Goal: Task Accomplishment & Management: Manage account settings

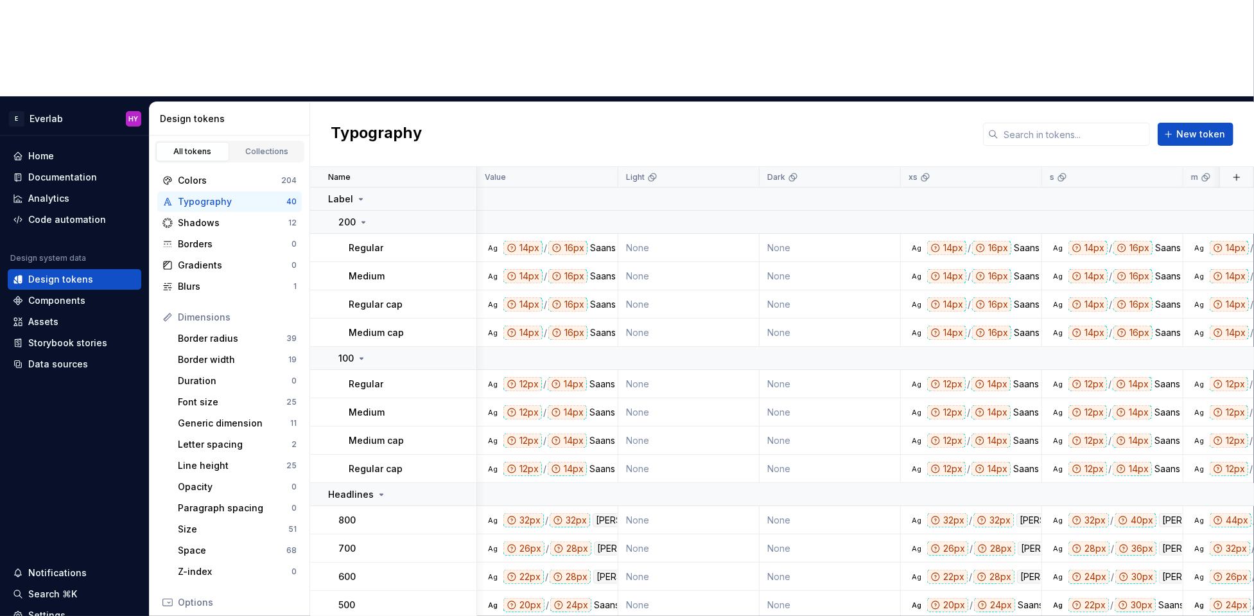
scroll to position [142, 602]
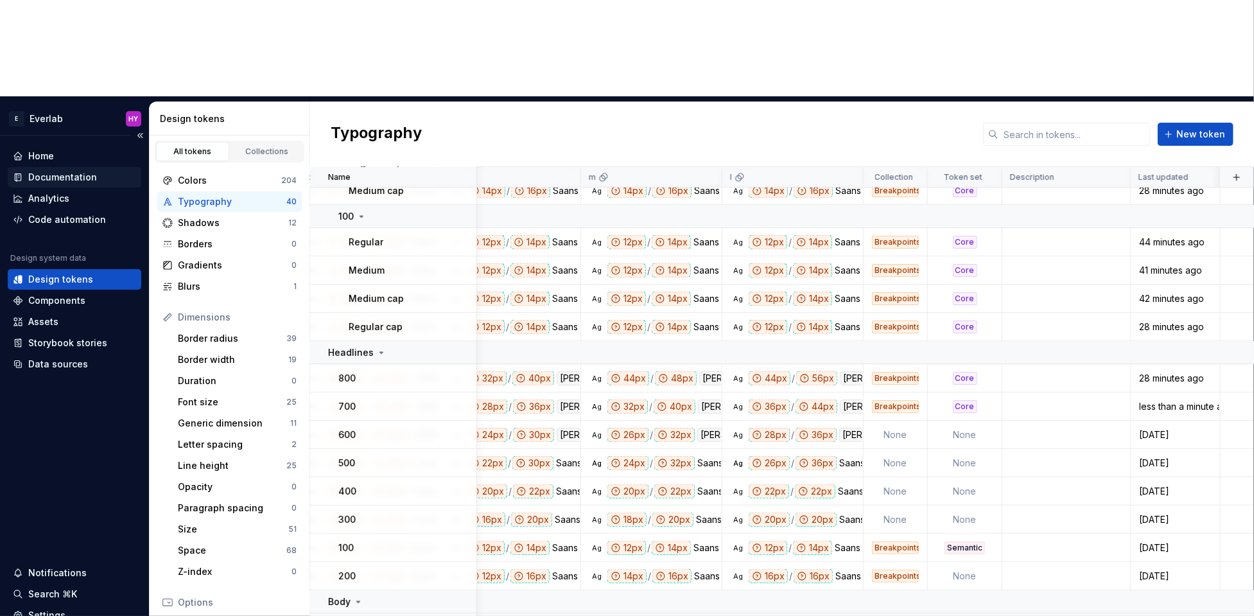
click at [75, 171] on div "Documentation" at bounding box center [62, 177] width 69 height 13
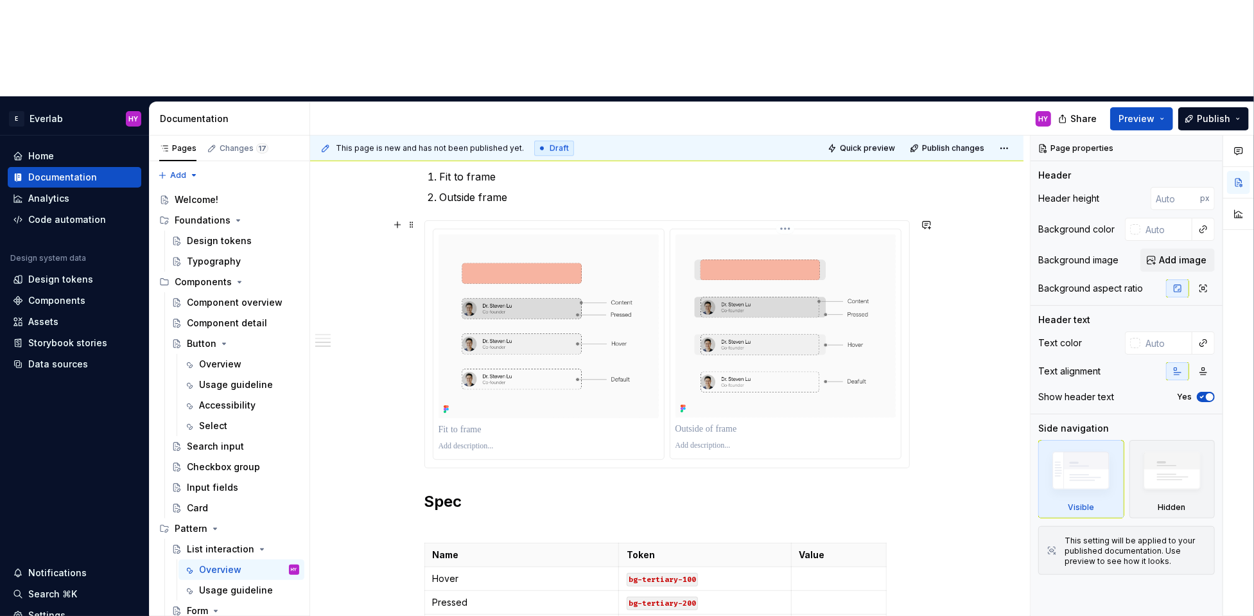
scroll to position [764, 0]
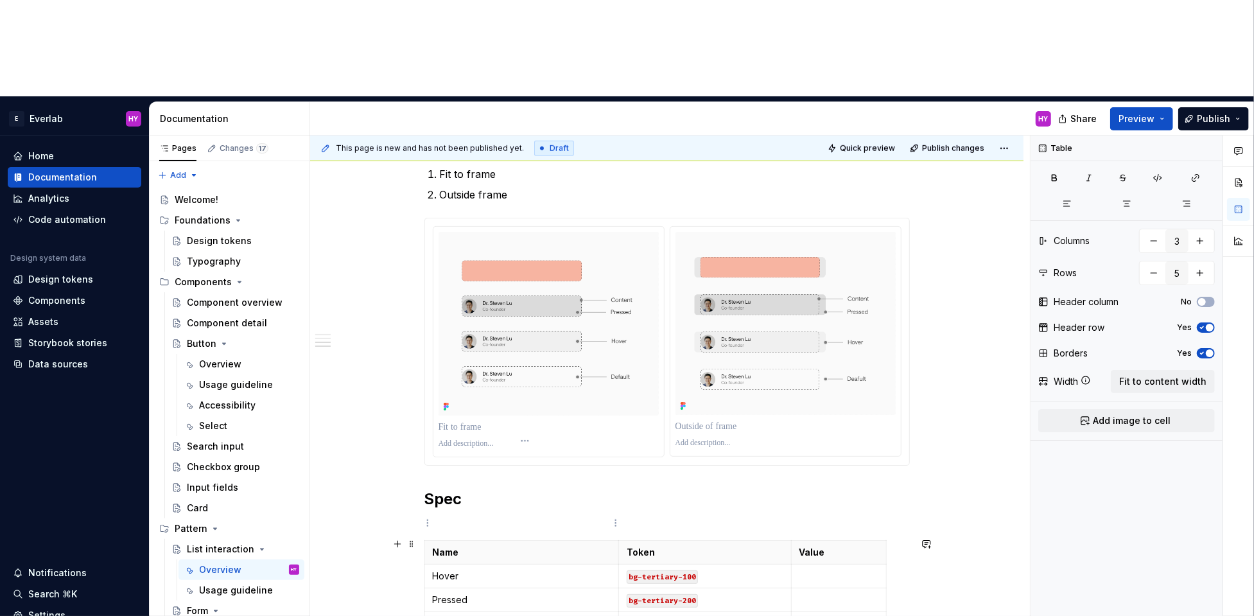
click at [515, 615] on p "Container - fit to frame" at bounding box center [522, 623] width 178 height 13
click at [617, 522] on html "E Everlab HY Home Documentation Analytics Code automation Design system data De…" at bounding box center [627, 308] width 1254 height 616
type textarea "*"
click at [561, 529] on html "E Everlab HY Home Documentation Analytics Code automation Design system data De…" at bounding box center [627, 308] width 1254 height 616
click at [561, 611] on td "Container - fit to frame" at bounding box center [521, 623] width 194 height 24
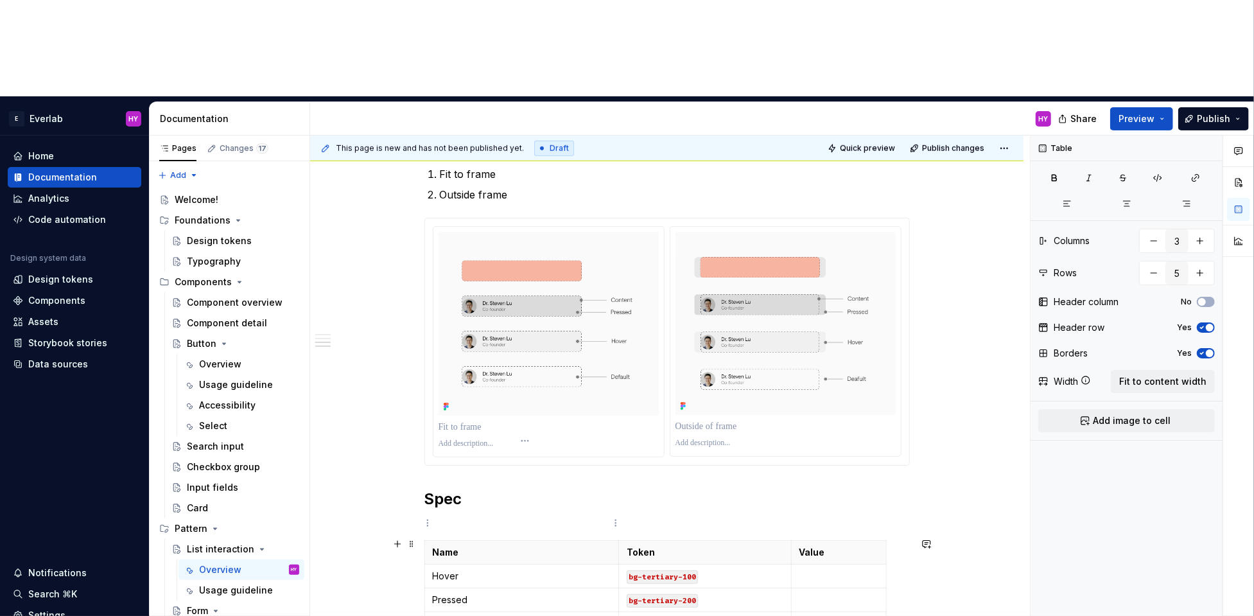
click at [462, 615] on p "Container - fit to frame" at bounding box center [522, 623] width 178 height 13
click at [476, 615] on p "Container - fit to frame" at bounding box center [522, 623] width 178 height 13
click at [561, 570] on div "Anatomy Every interactive element is built from two layers Content where conten…" at bounding box center [666, 140] width 485 height 1110
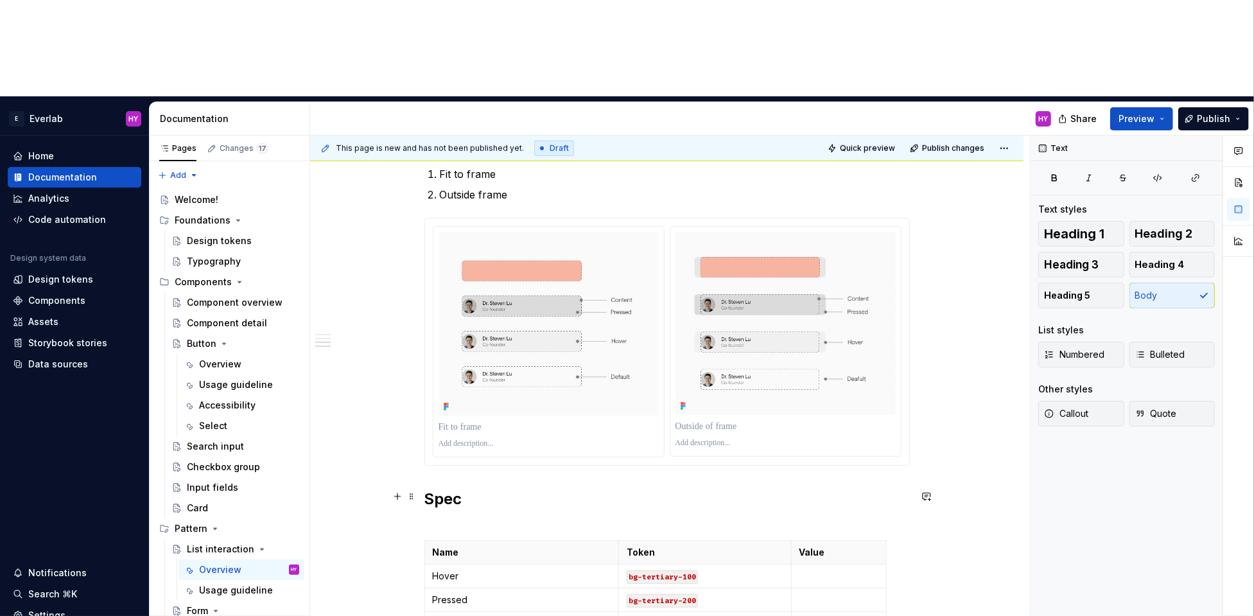
click at [563, 488] on h2 "Spec" at bounding box center [666, 508] width 485 height 41
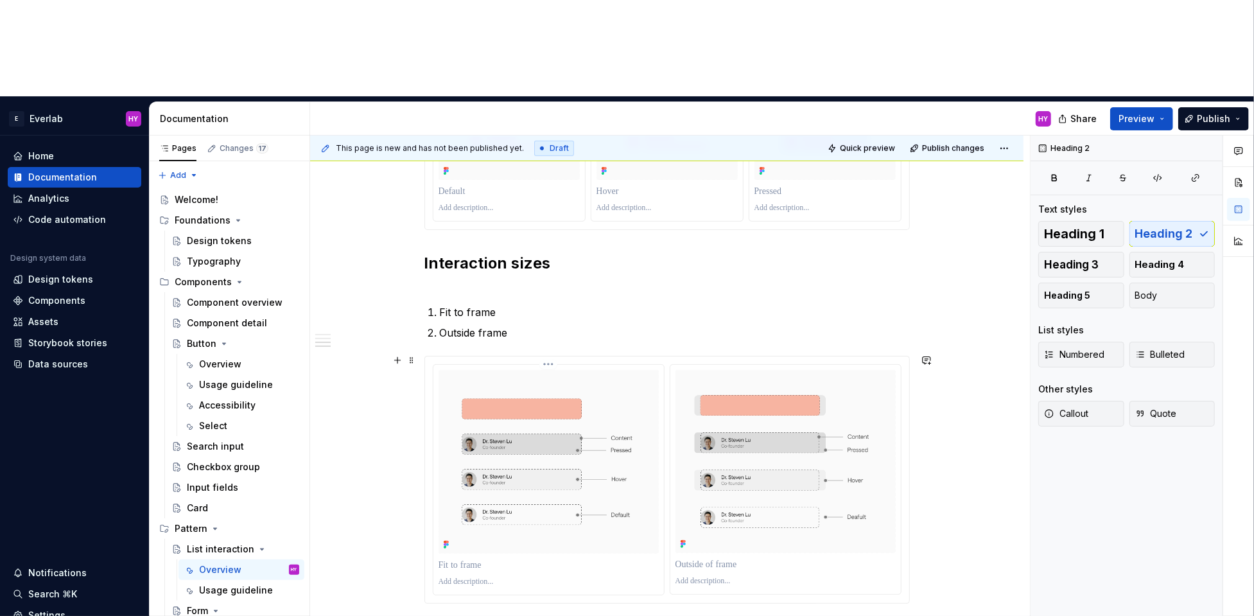
click at [539, 576] on p at bounding box center [548, 581] width 220 height 10
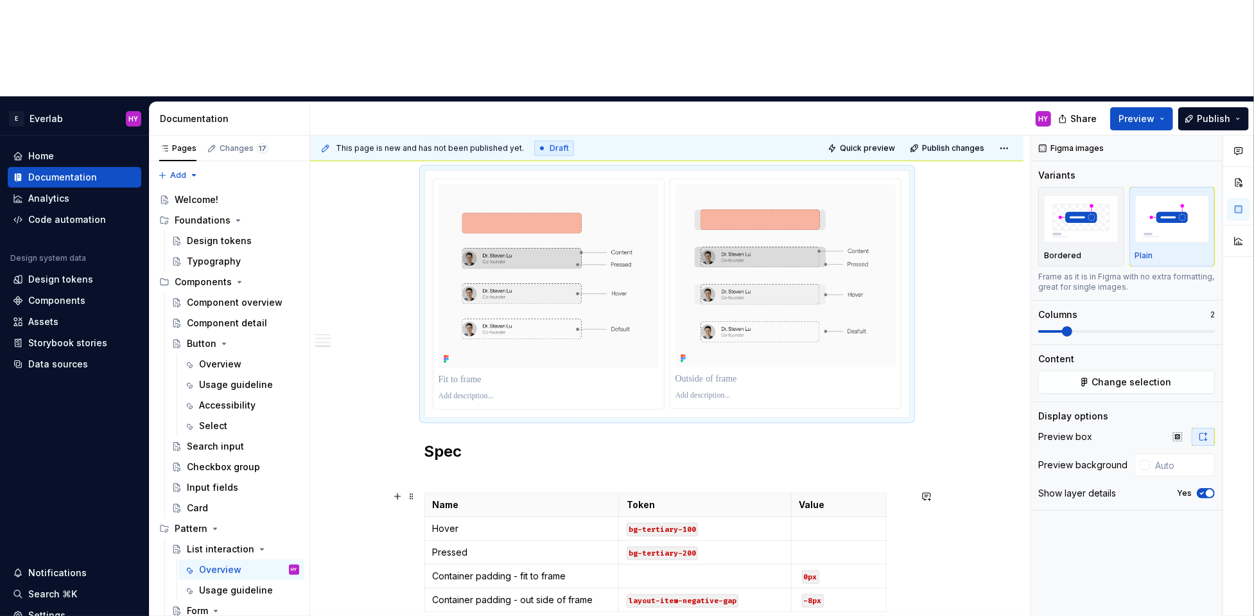
scroll to position [813, 0]
click at [477, 440] on h2 "Spec" at bounding box center [666, 460] width 485 height 41
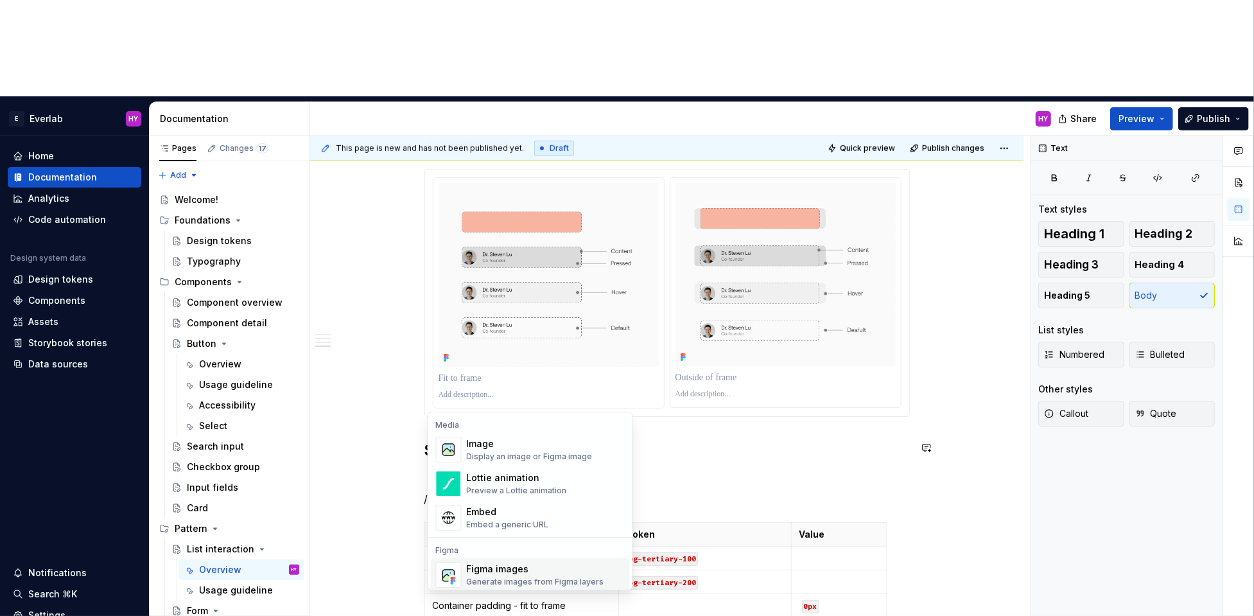
click at [509, 568] on div "Figma images" at bounding box center [535, 568] width 137 height 13
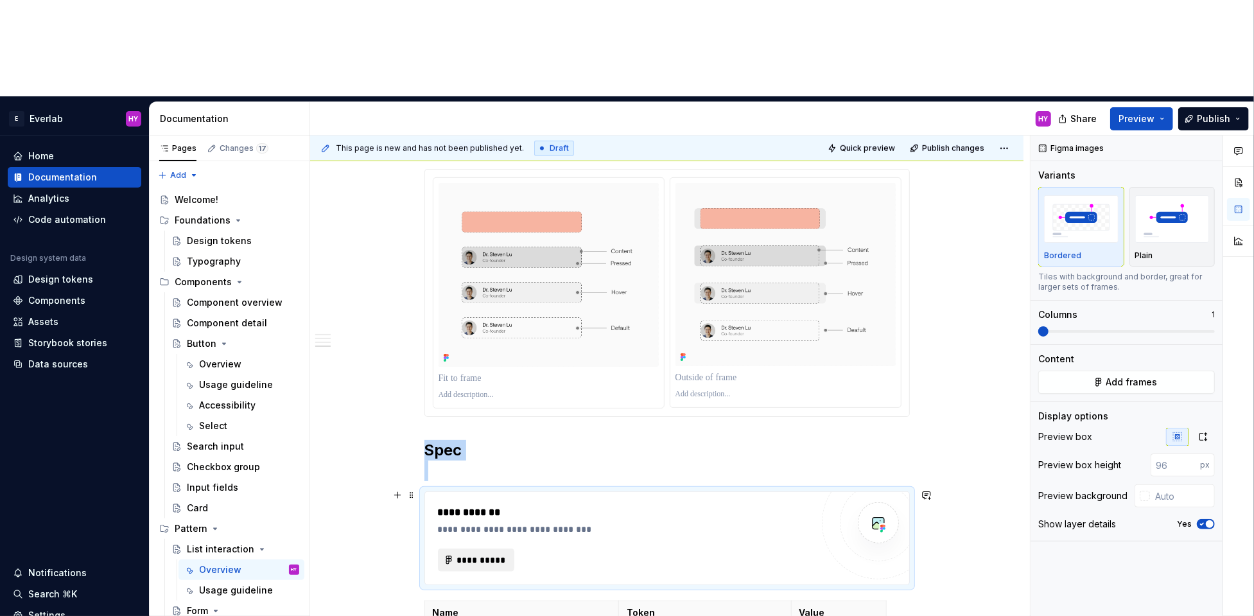
click at [489, 553] on span "**********" at bounding box center [481, 559] width 50 height 13
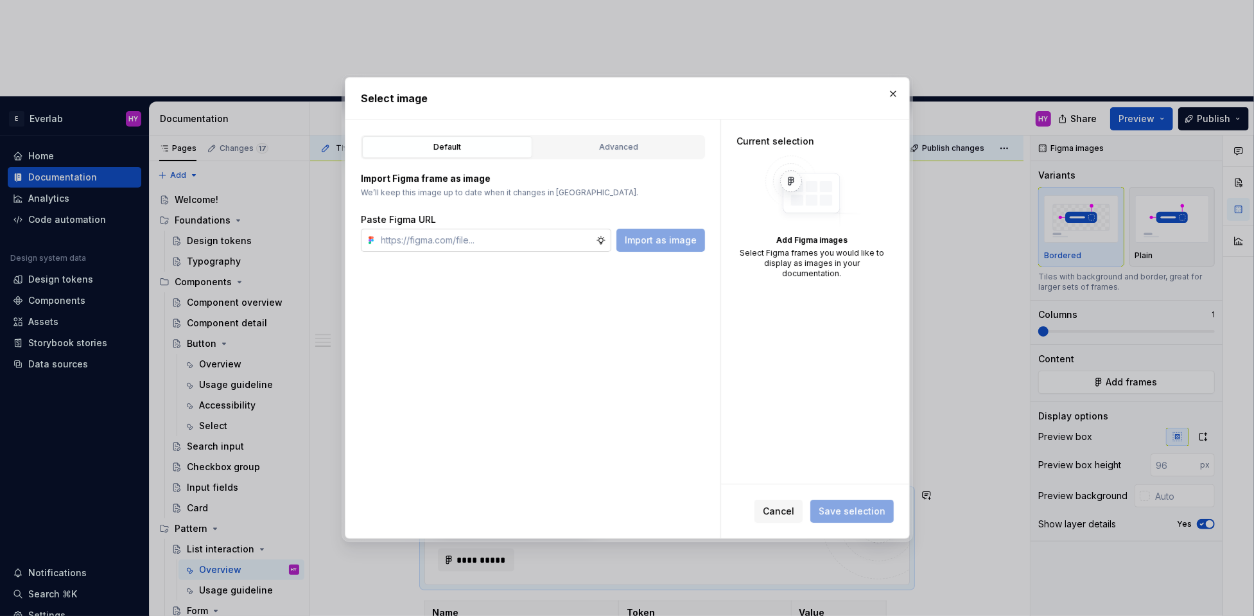
type textarea "*"
type input "[URL][DOMAIN_NAME]"
type textarea "*"
type input "[URL][DOMAIN_NAME]"
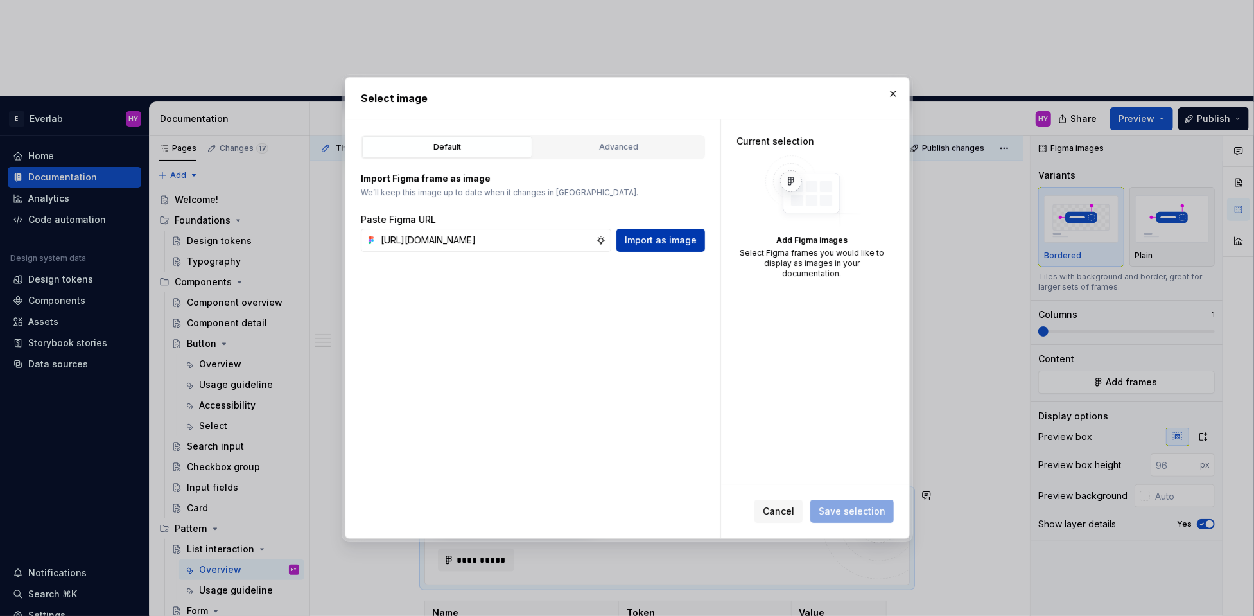
scroll to position [0, 0]
click at [694, 236] on span "Import as image" at bounding box center [661, 240] width 72 height 13
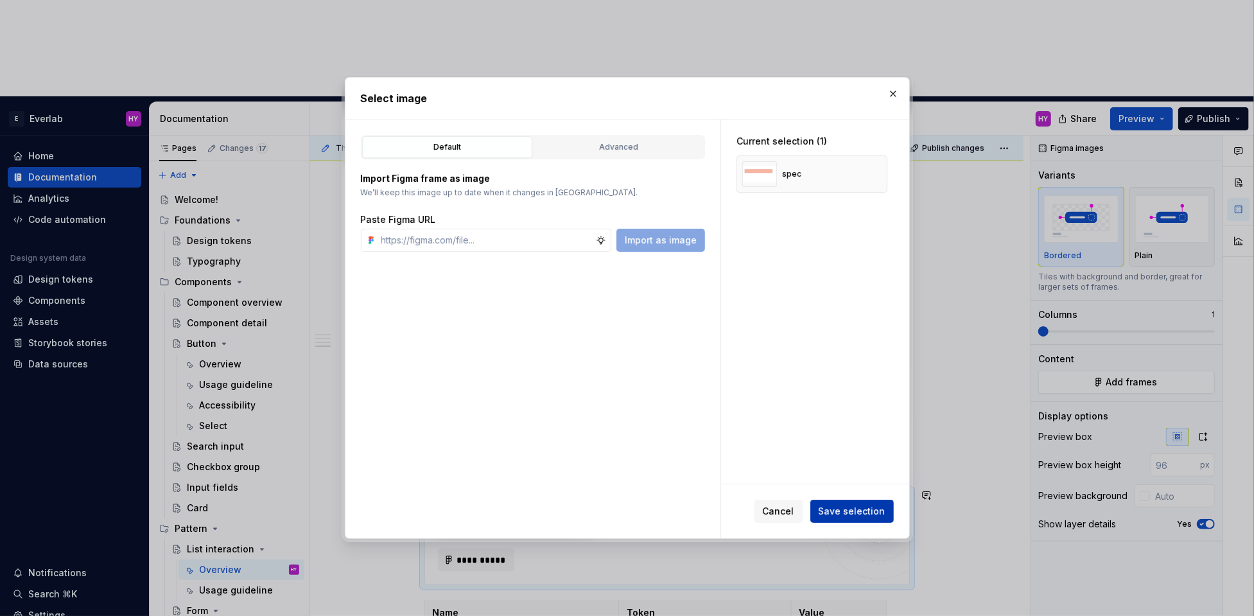
click at [877, 510] on span "Save selection" at bounding box center [851, 511] width 67 height 13
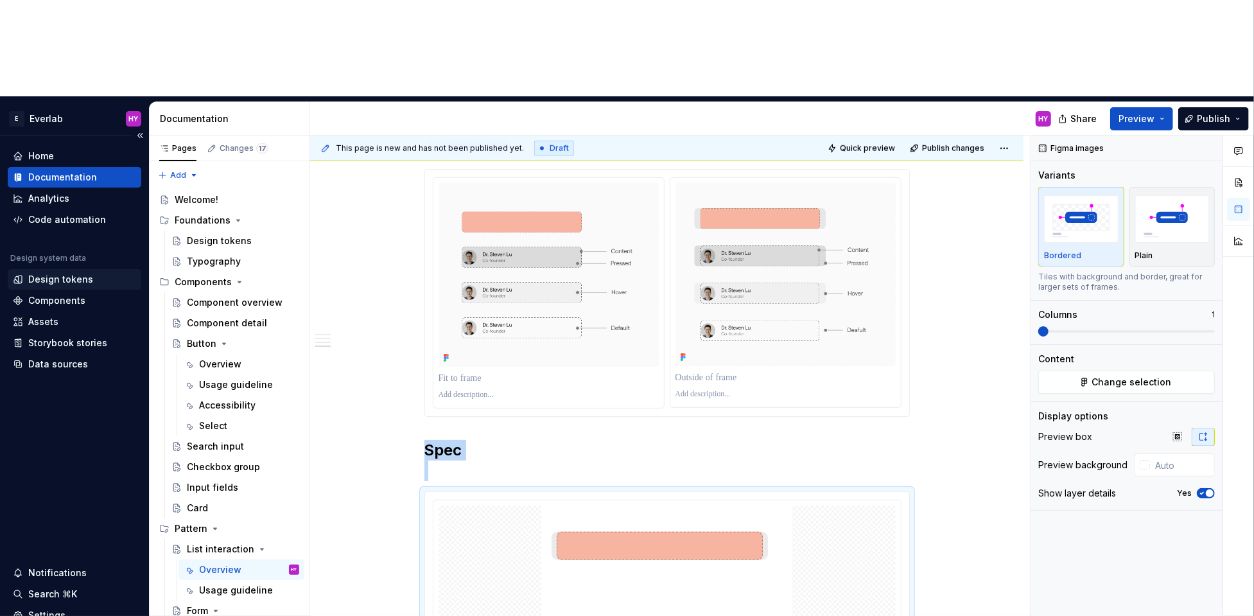
click at [78, 273] on div "Design tokens" at bounding box center [60, 279] width 65 height 13
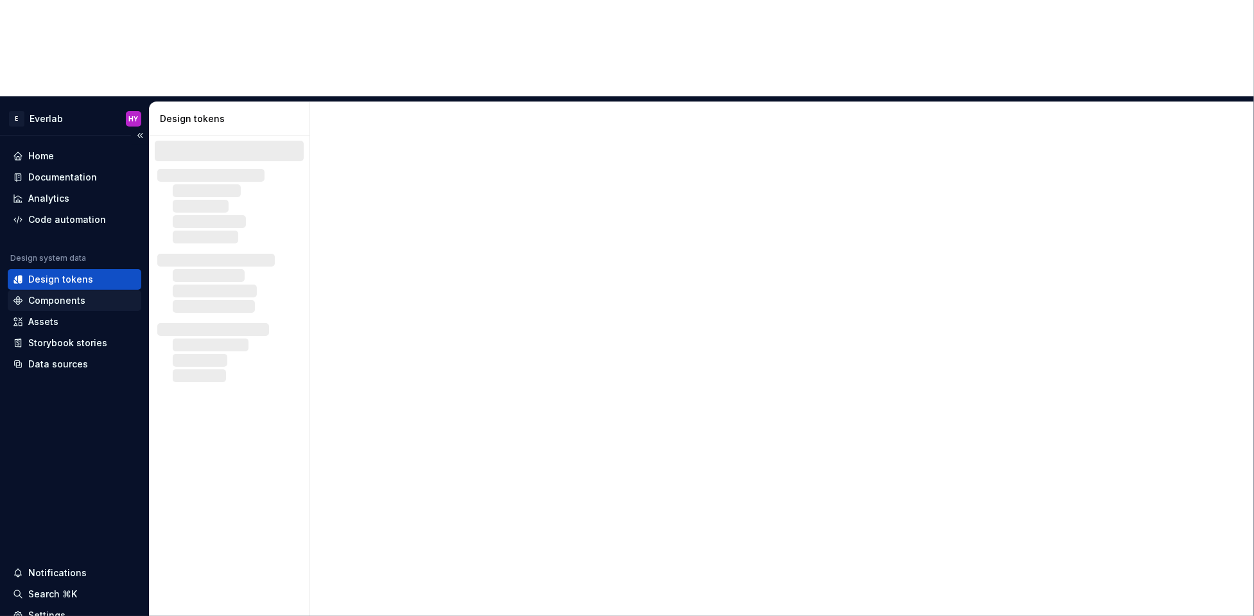
click at [85, 294] on div "Components" at bounding box center [74, 300] width 123 height 13
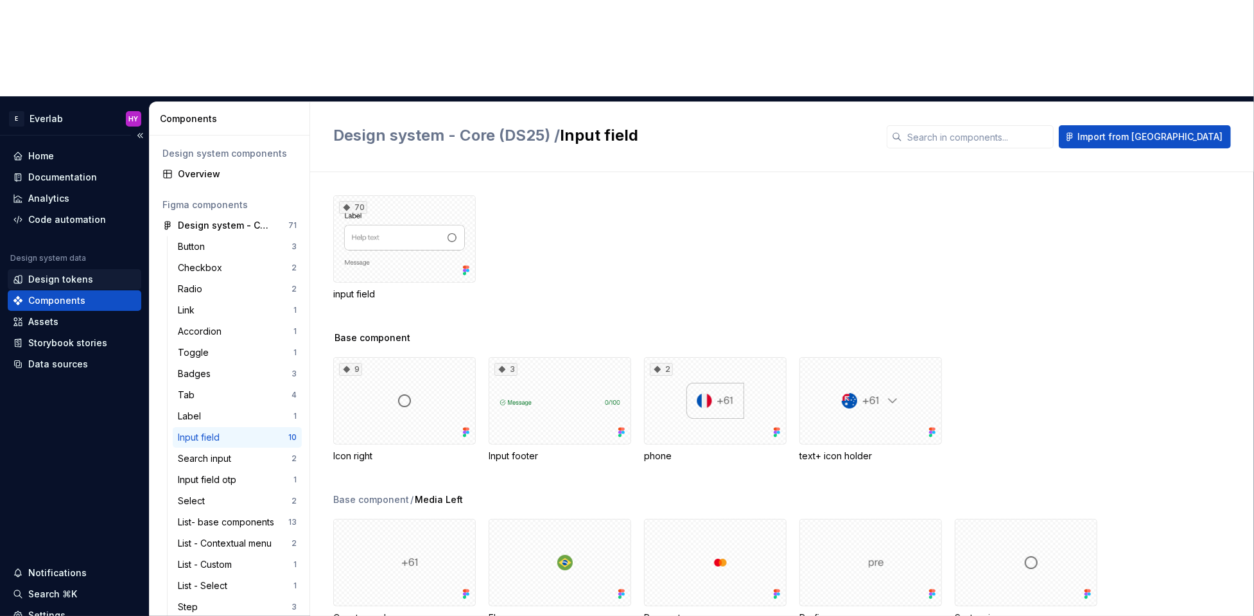
click at [110, 273] on div "Design tokens" at bounding box center [74, 279] width 123 height 13
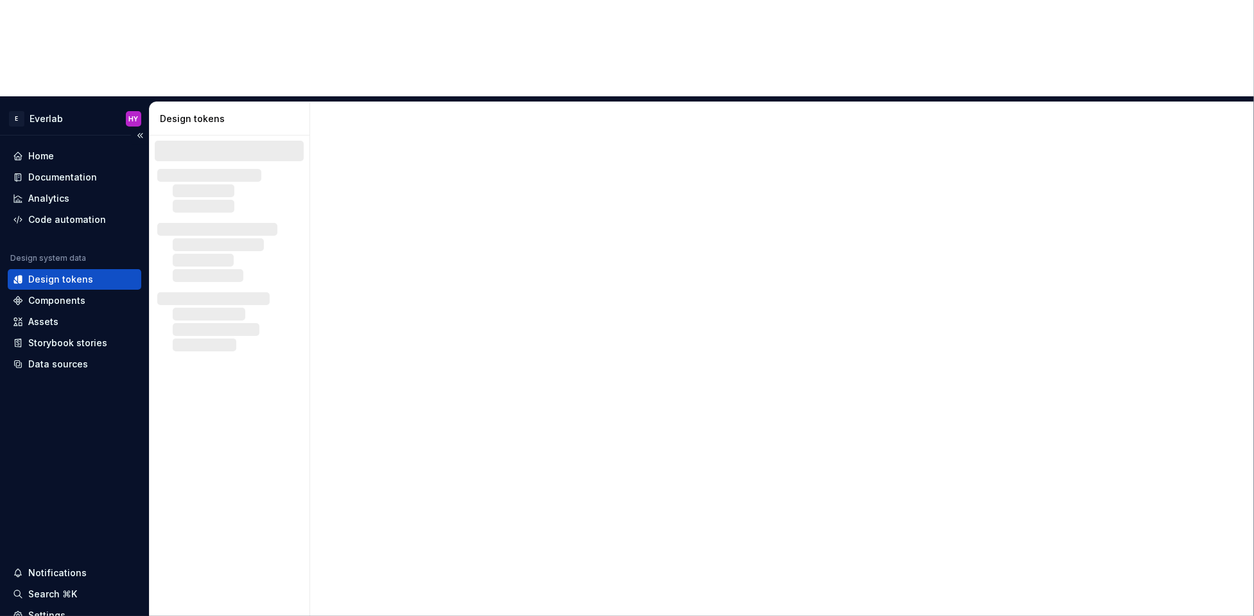
click at [101, 273] on div "Design tokens" at bounding box center [74, 279] width 123 height 13
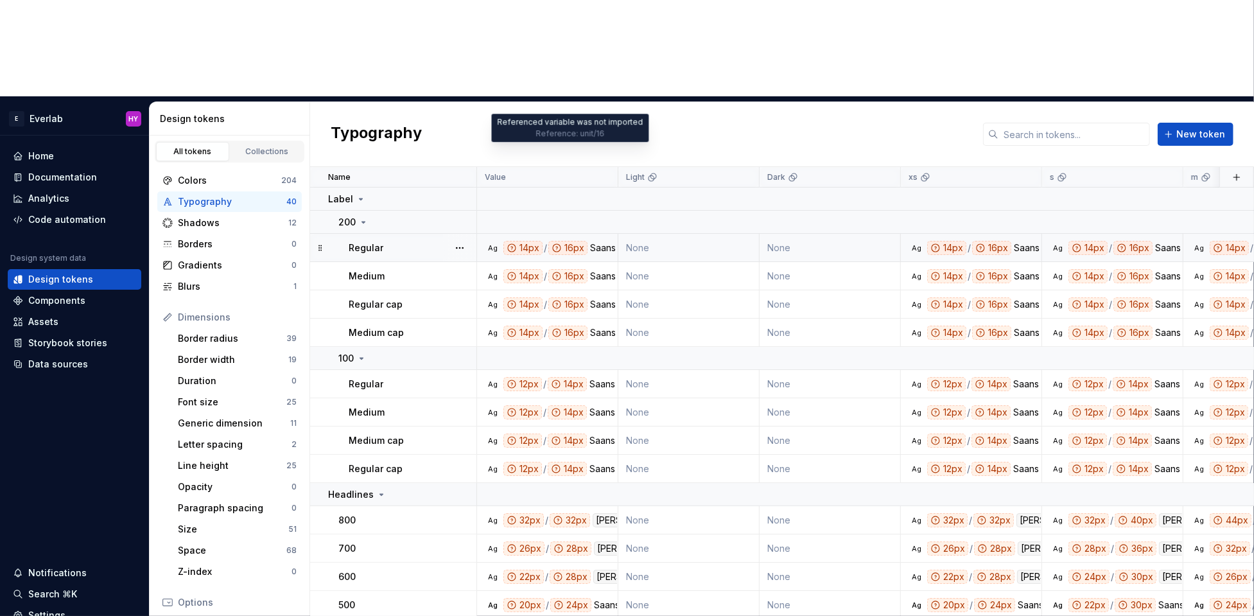
click at [562, 241] on div "16px" at bounding box center [567, 248] width 39 height 14
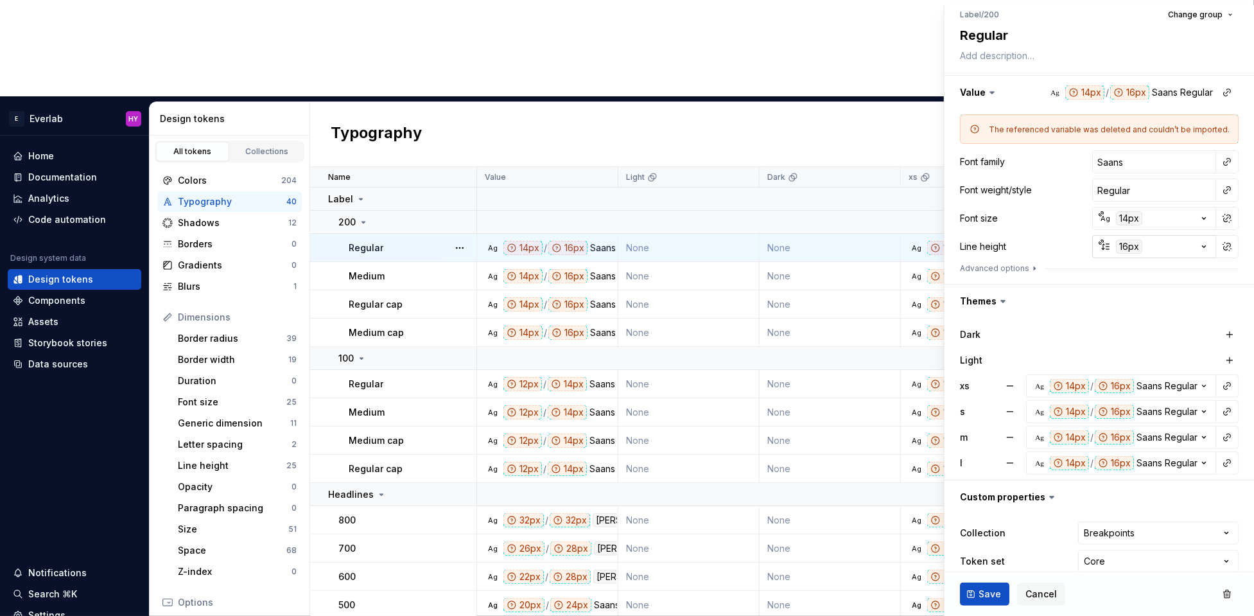
scroll to position [126, 0]
click at [714, 102] on div "Typography New token" at bounding box center [782, 134] width 944 height 65
click at [1057, 595] on button "Cancel" at bounding box center [1041, 593] width 48 height 23
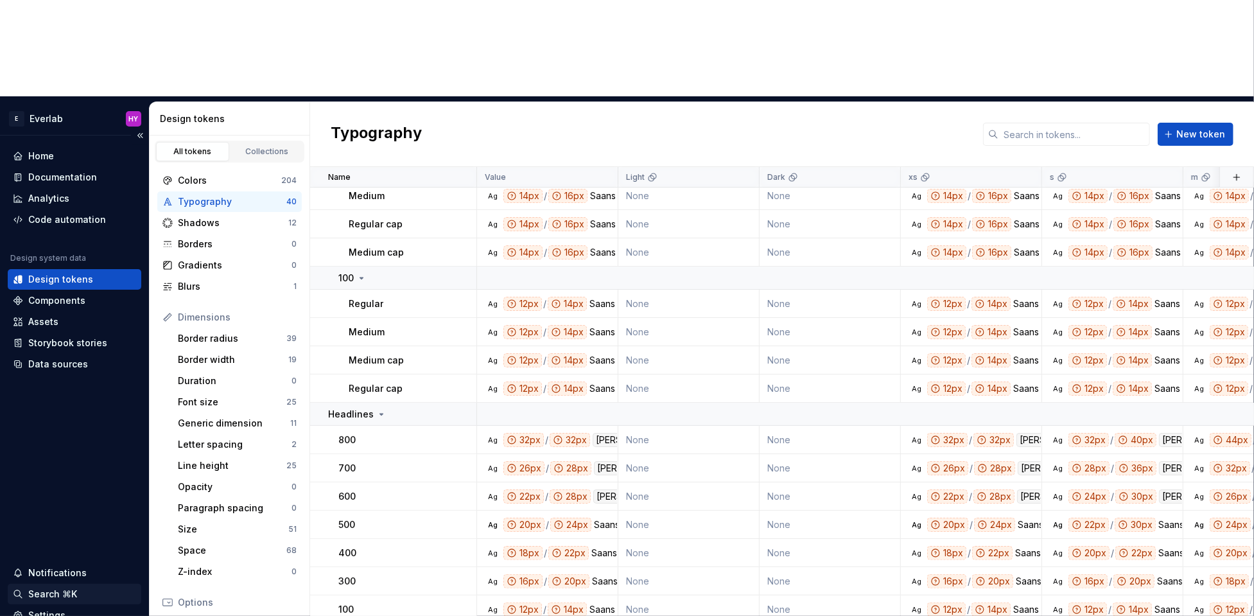
scroll to position [78, 0]
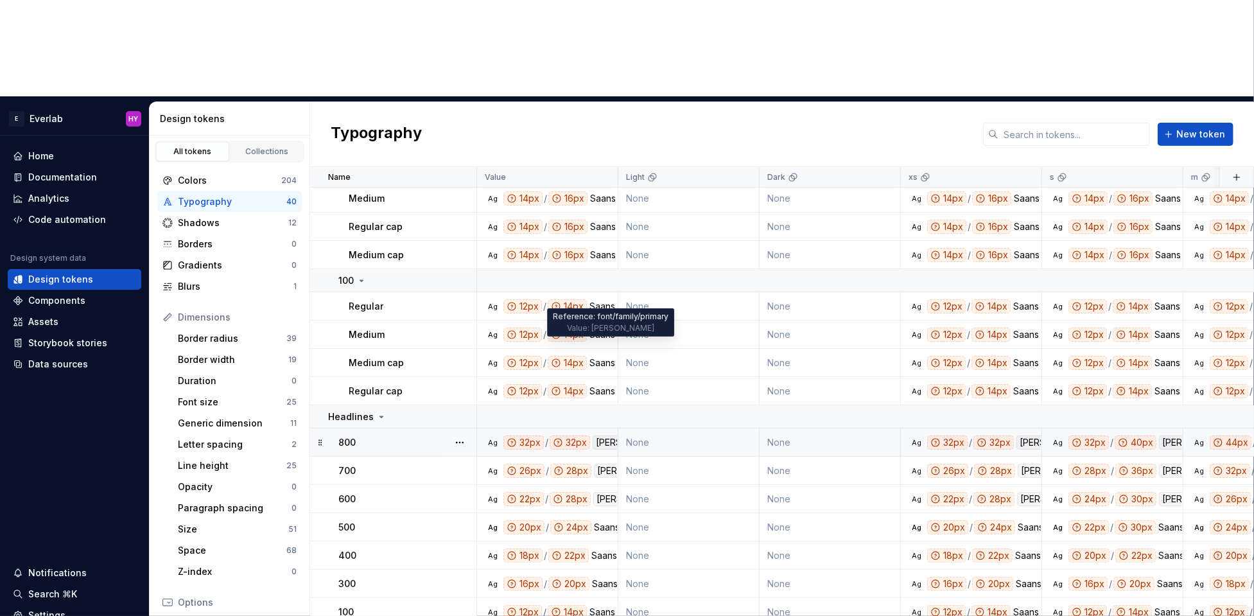
click at [603, 435] on div "[PERSON_NAME]" at bounding box center [631, 442] width 78 height 14
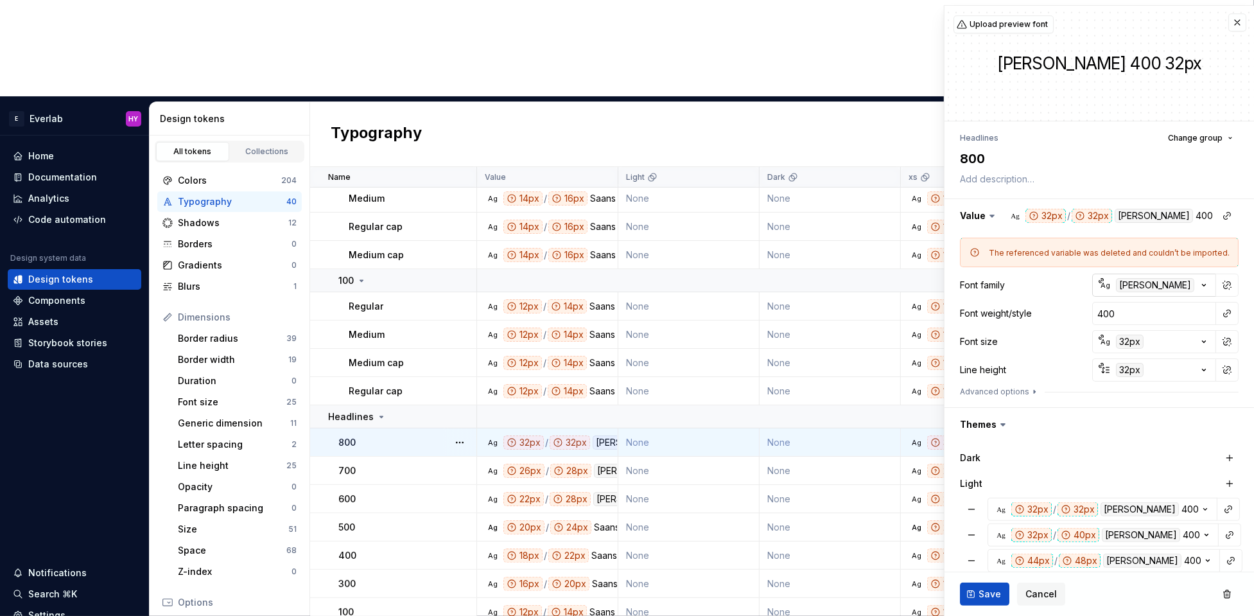
click at [1125, 285] on div "[PERSON_NAME]" at bounding box center [1155, 285] width 78 height 14
click at [1239, 22] on html "E Everlab HY Home Documentation Analytics Code automation Design system data De…" at bounding box center [627, 308] width 1254 height 616
click at [1239, 22] on button "button" at bounding box center [1237, 22] width 18 height 18
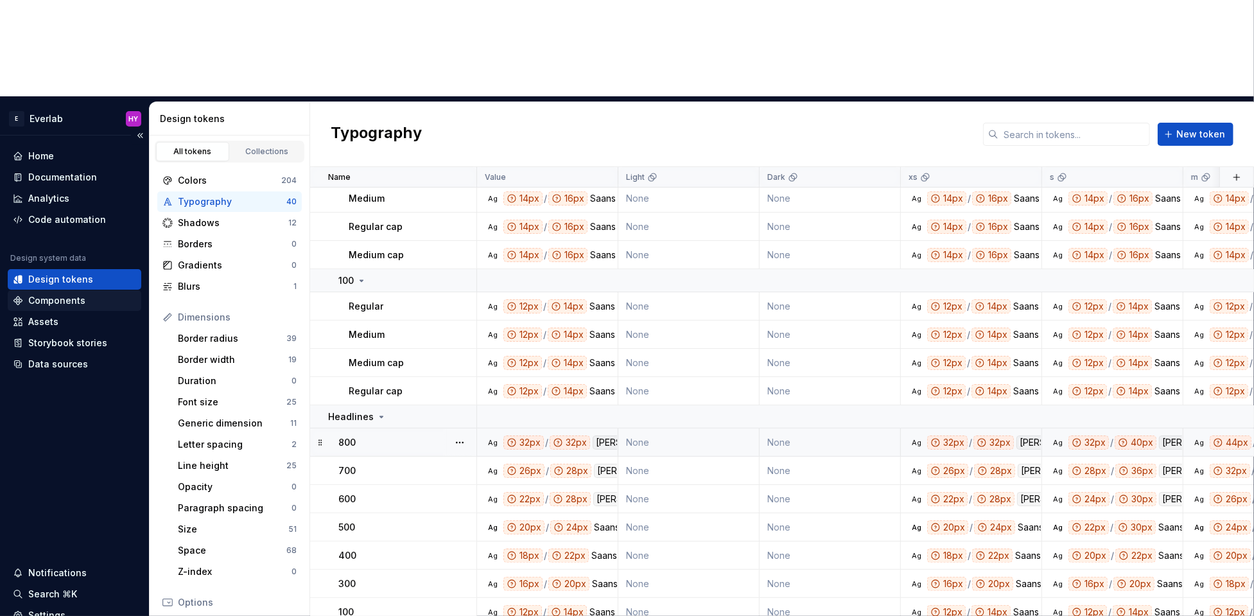
click at [64, 294] on div "Components" at bounding box center [56, 300] width 57 height 13
click at [65, 294] on div "Components" at bounding box center [56, 300] width 57 height 13
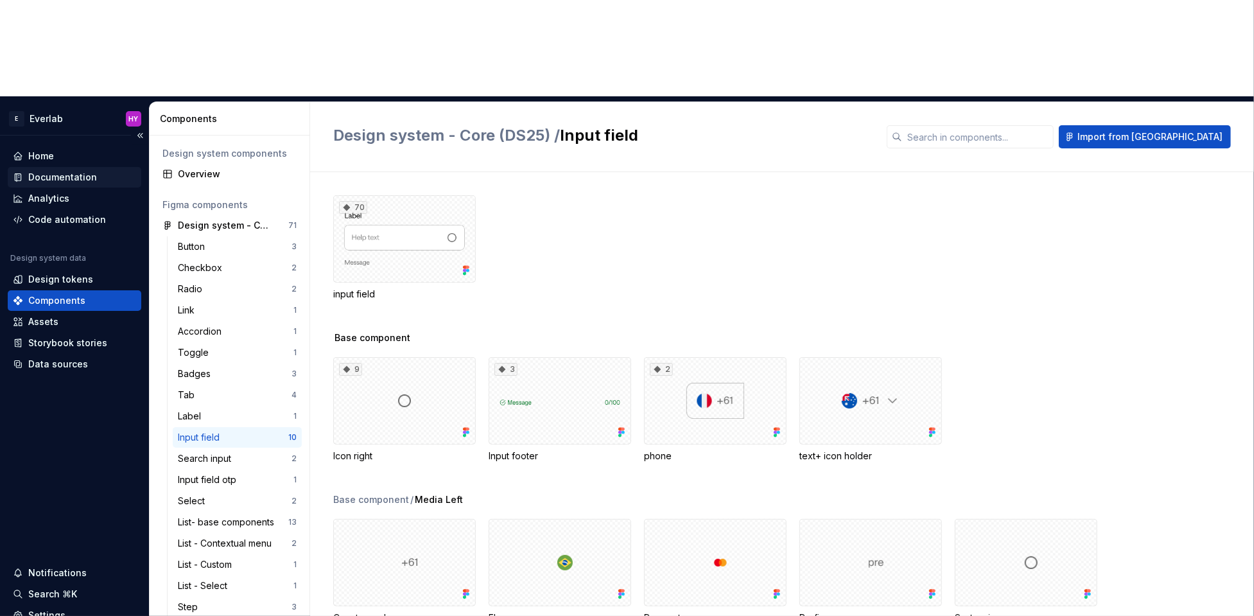
click at [80, 167] on div "Documentation" at bounding box center [75, 177] width 134 height 21
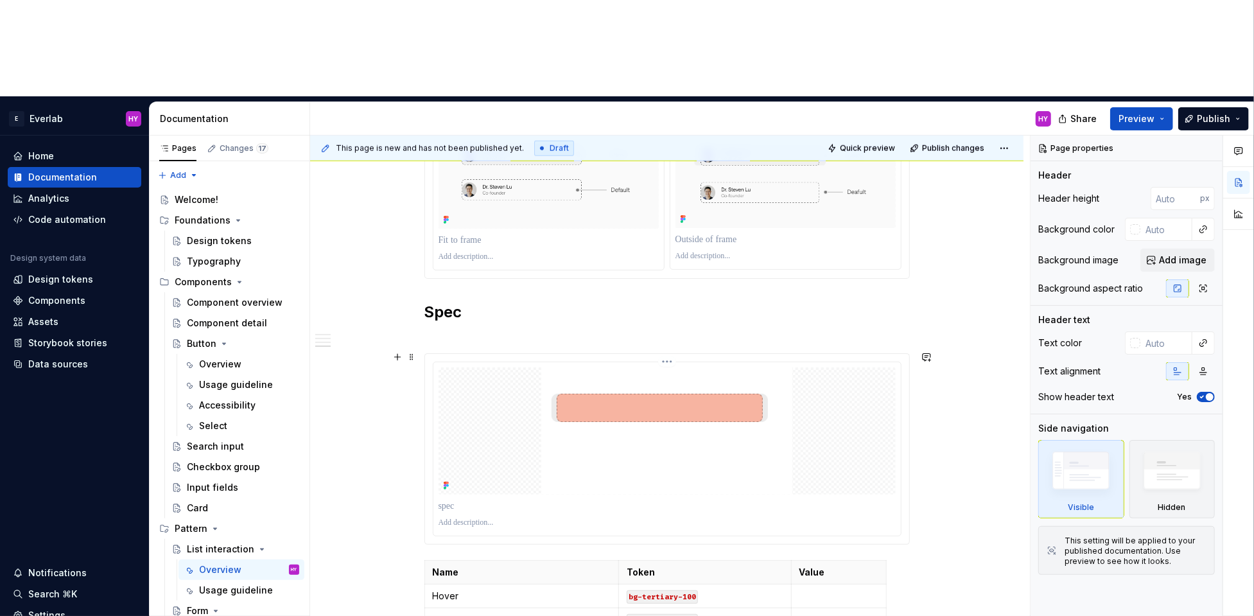
scroll to position [950, 0]
click at [663, 355] on div at bounding box center [667, 450] width 484 height 190
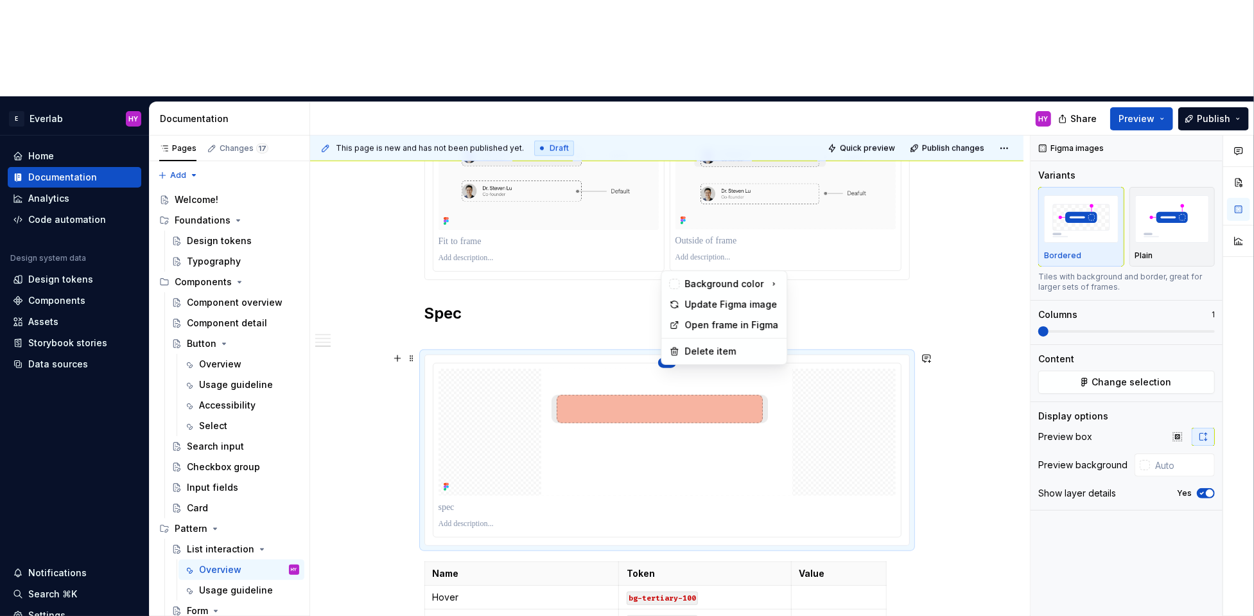
click at [673, 261] on html "E Everlab HY Home Documentation Analytics Code automation Design system data De…" at bounding box center [627, 308] width 1254 height 616
click at [739, 307] on div "Update Figma image" at bounding box center [731, 304] width 94 height 13
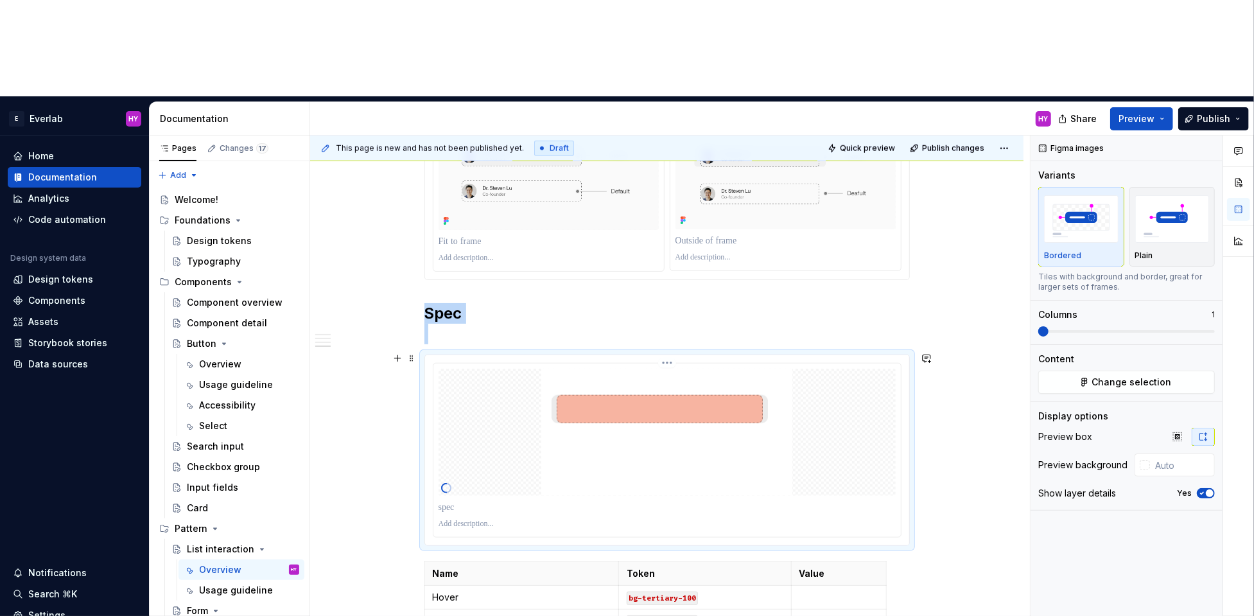
scroll to position [951, 0]
click at [1184, 193] on div "Plain" at bounding box center [1172, 227] width 74 height 68
click at [1208, 431] on icon "button" at bounding box center [1203, 436] width 10 height 10
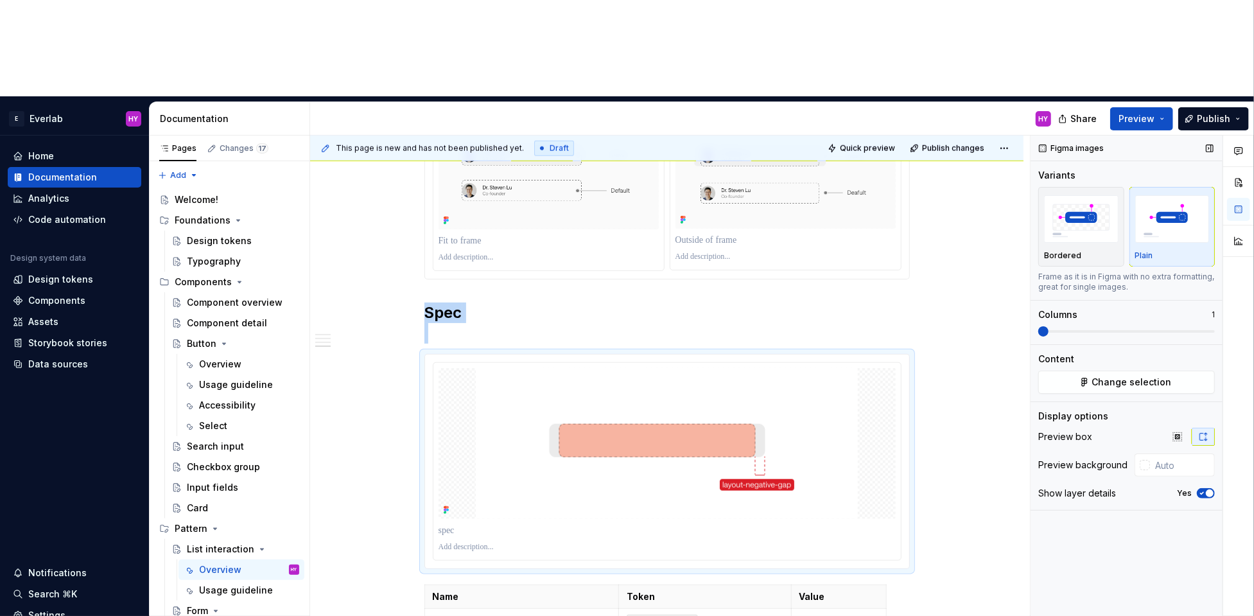
click at [1208, 427] on button "button" at bounding box center [1202, 436] width 23 height 18
click at [1205, 431] on icon "button" at bounding box center [1203, 436] width 10 height 10
click at [1157, 195] on img "button" at bounding box center [1172, 218] width 74 height 47
click at [1144, 460] on div at bounding box center [1144, 465] width 10 height 10
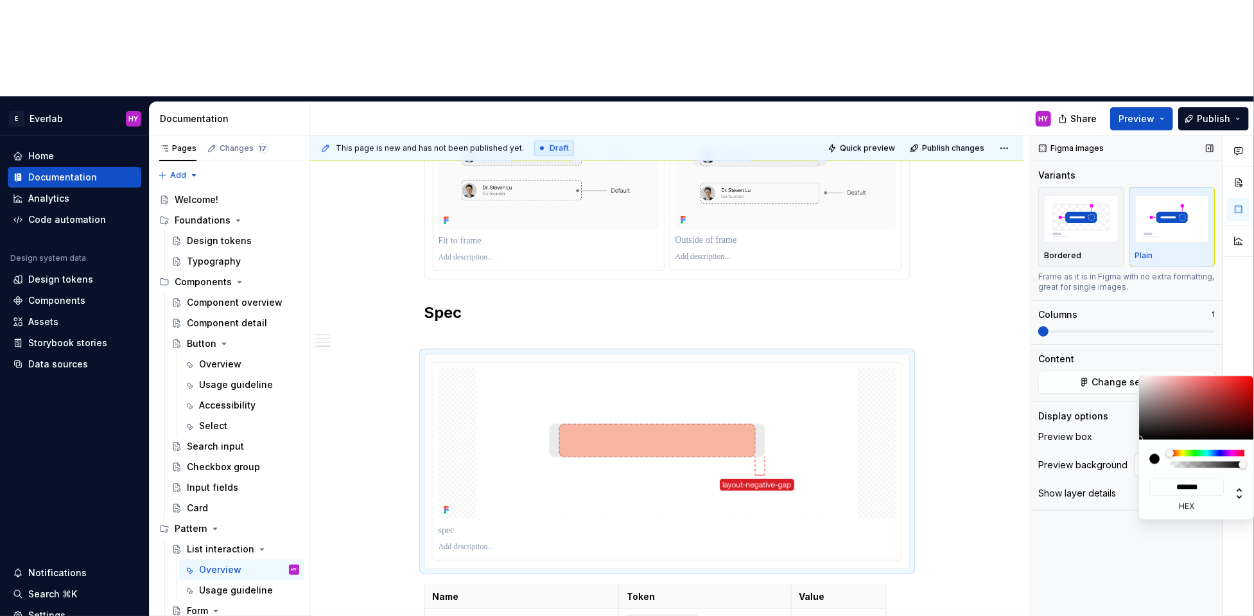
click at [1144, 368] on div "Comments Open comments No comments yet Select ‘Comment’ from the block context …" at bounding box center [1141, 423] width 223 height 577
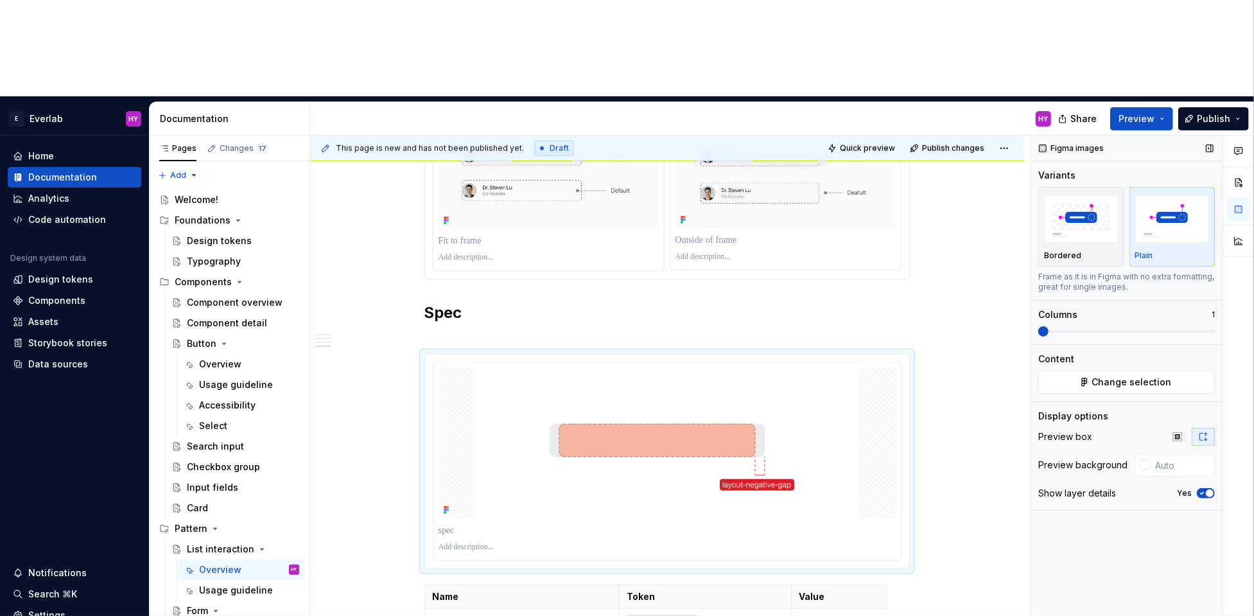
click at [1141, 302] on div "Figma images Variants Bordered Plain Frame as it is in Figma with no extra form…" at bounding box center [1126, 423] width 192 height 577
click at [844, 368] on img at bounding box center [667, 443] width 382 height 151
type textarea "*"
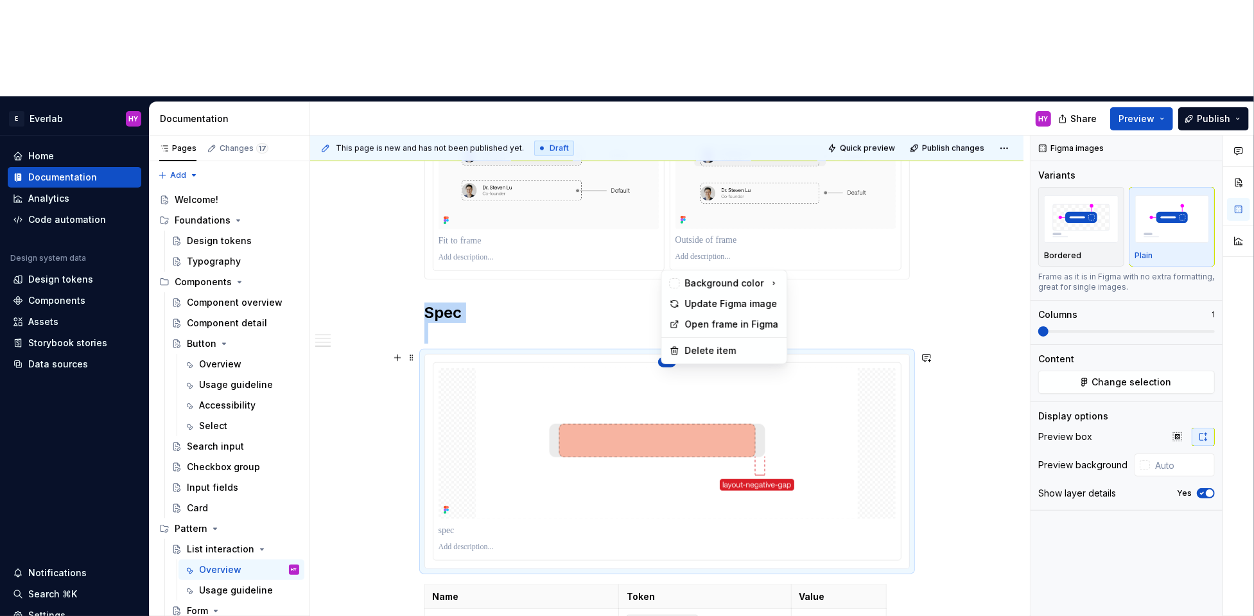
click at [667, 262] on html "E Everlab HY Home Documentation Analytics Code automation Design system data De…" at bounding box center [627, 308] width 1254 height 616
click at [725, 300] on div "Update Figma image" at bounding box center [731, 303] width 94 height 13
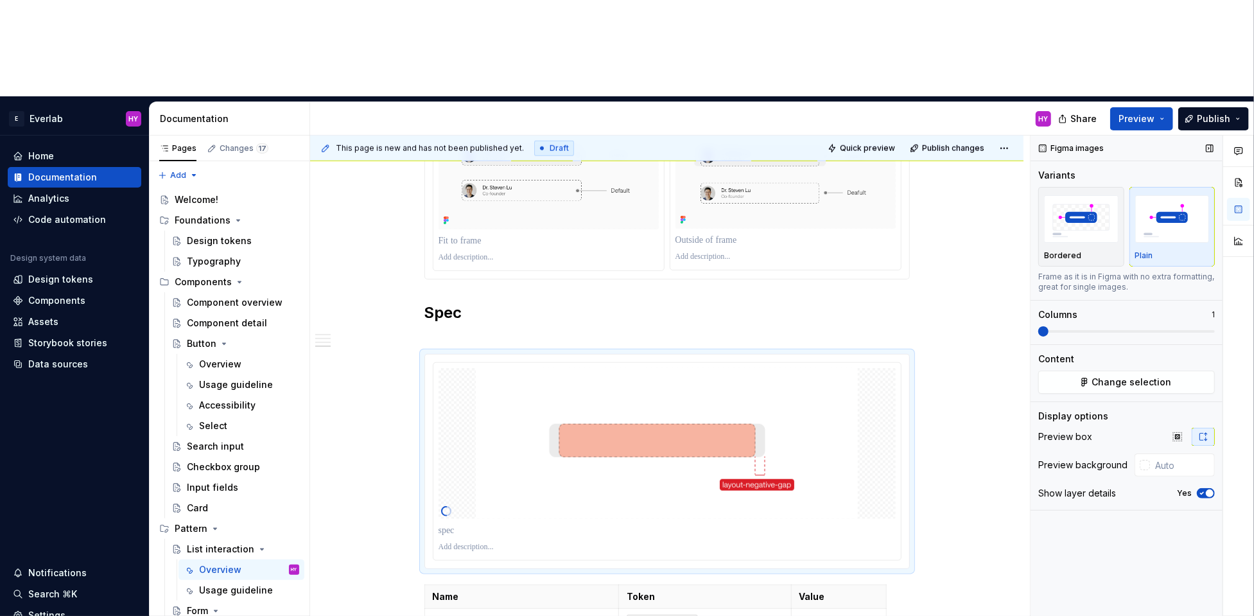
click at [1217, 389] on div "Figma images Variants Bordered Plain Frame as it is in Figma with no extra form…" at bounding box center [1126, 423] width 192 height 577
click at [1211, 489] on span "button" at bounding box center [1209, 493] width 8 height 8
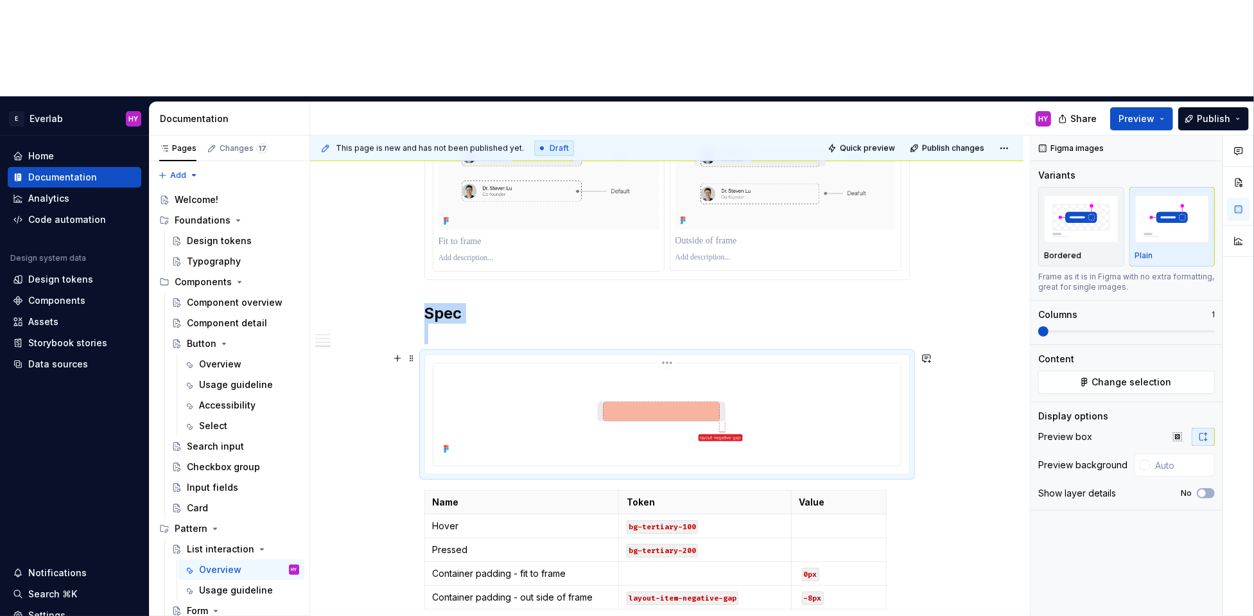
scroll to position [949, 0]
click at [596, 568] on p "Container padding - fit to frame" at bounding box center [522, 574] width 178 height 13
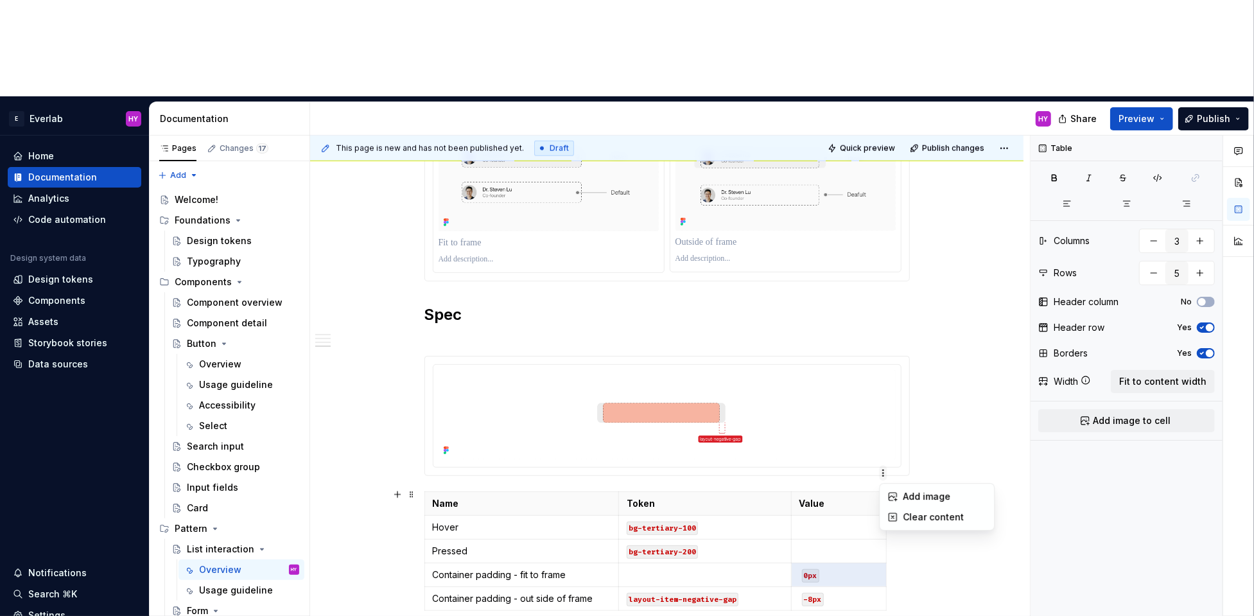
click at [885, 471] on html "E Everlab HY Home Documentation Analytics Code automation Design system data De…" at bounding box center [627, 308] width 1254 height 616
drag, startPoint x: 919, startPoint y: 466, endPoint x: 905, endPoint y: 467, distance: 14.1
click at [917, 466] on html "E Everlab HY Home Documentation Analytics Code automation Design system data De…" at bounding box center [627, 308] width 1254 height 616
click at [431, 472] on html "E Everlab HY Home Documentation Analytics Code automation Design system data De…" at bounding box center [627, 308] width 1254 height 616
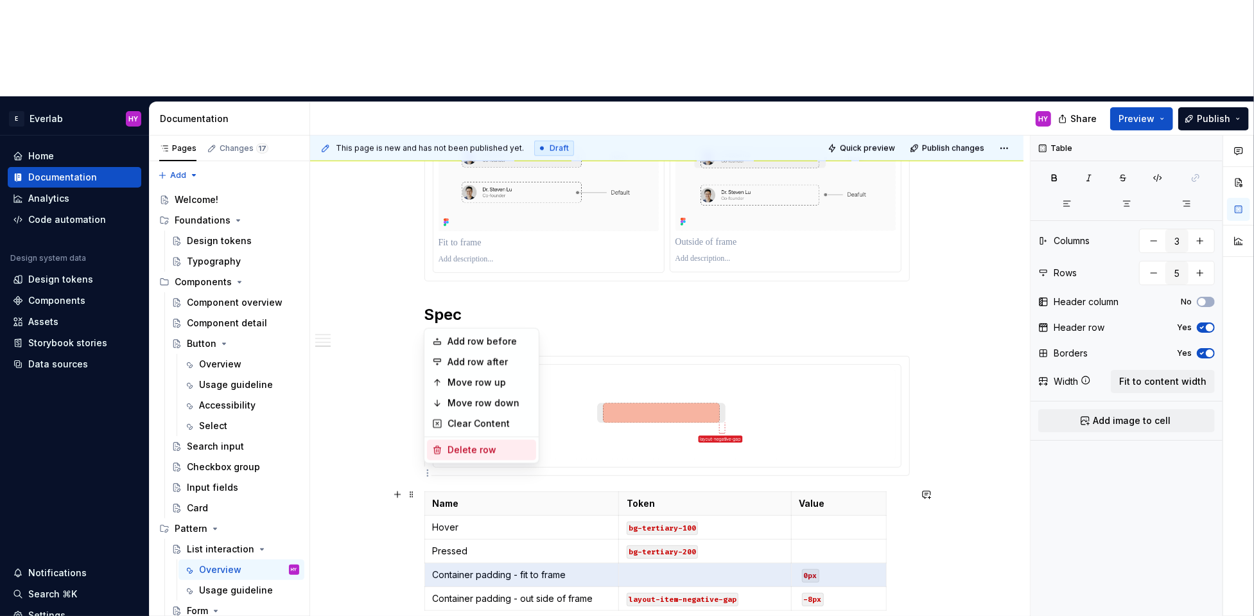
click at [454, 449] on div "Delete row" at bounding box center [488, 450] width 83 height 13
type input "4"
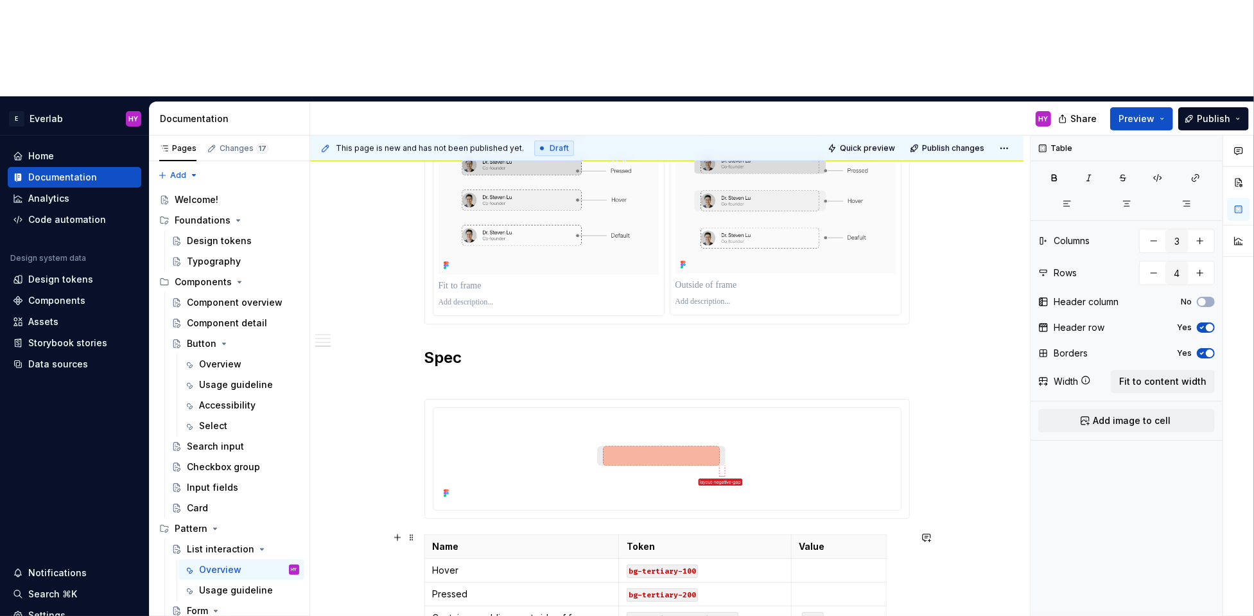
scroll to position [902, 0]
click at [577, 350] on h2 "Spec" at bounding box center [666, 370] width 485 height 41
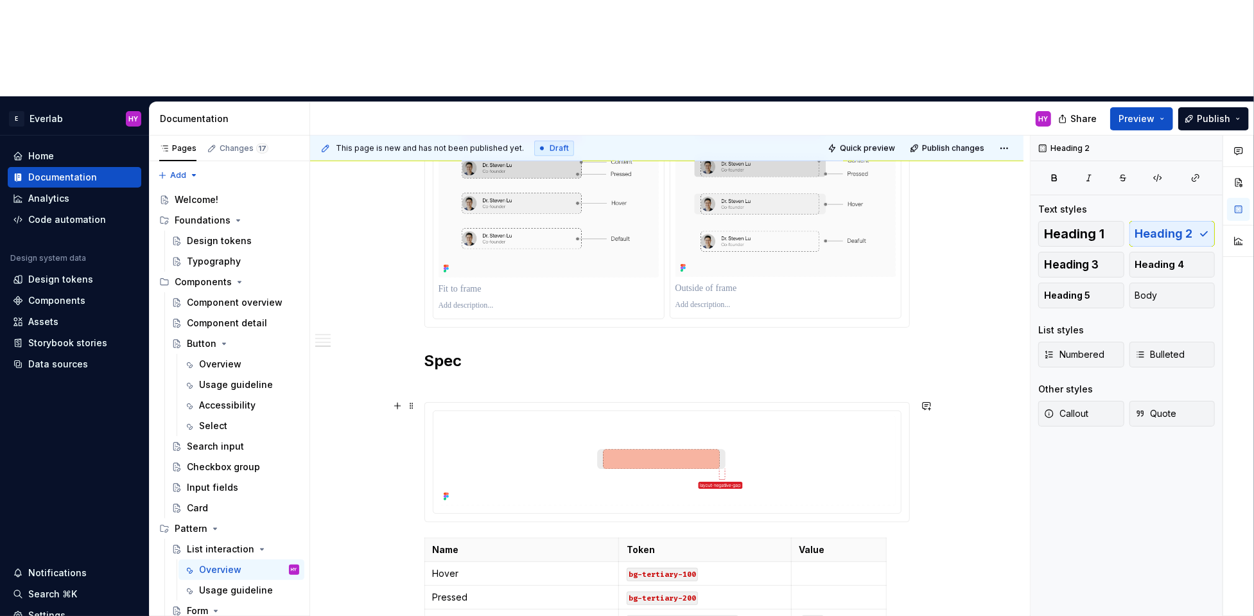
click at [518, 402] on div at bounding box center [666, 462] width 485 height 120
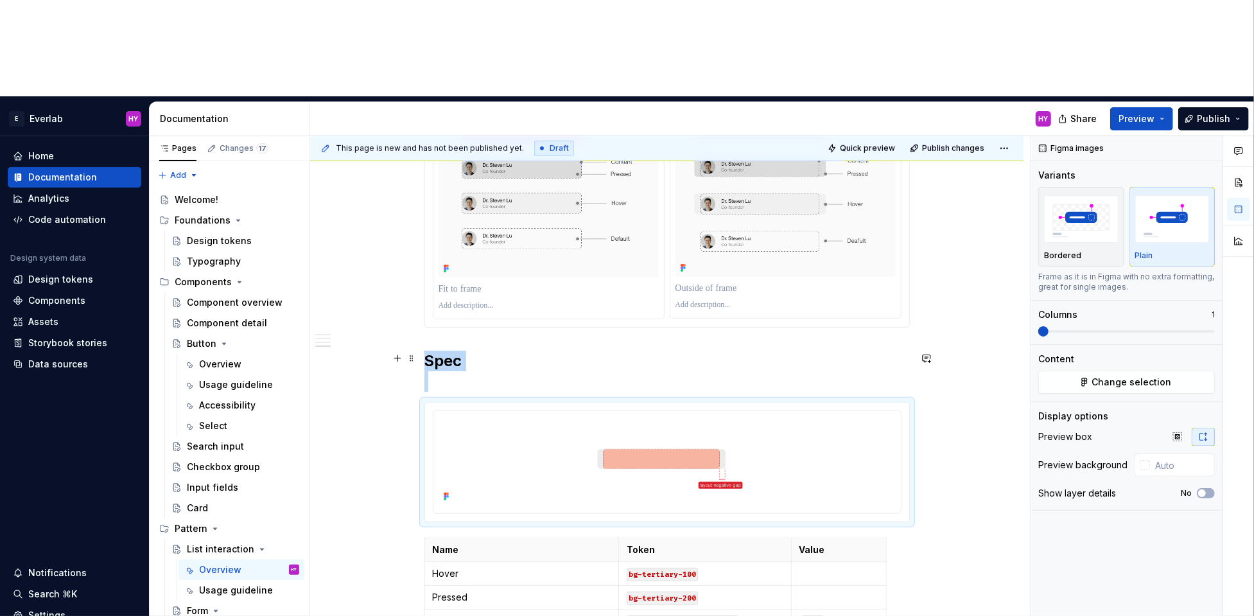
click at [521, 350] on h2 "Spec" at bounding box center [666, 370] width 485 height 41
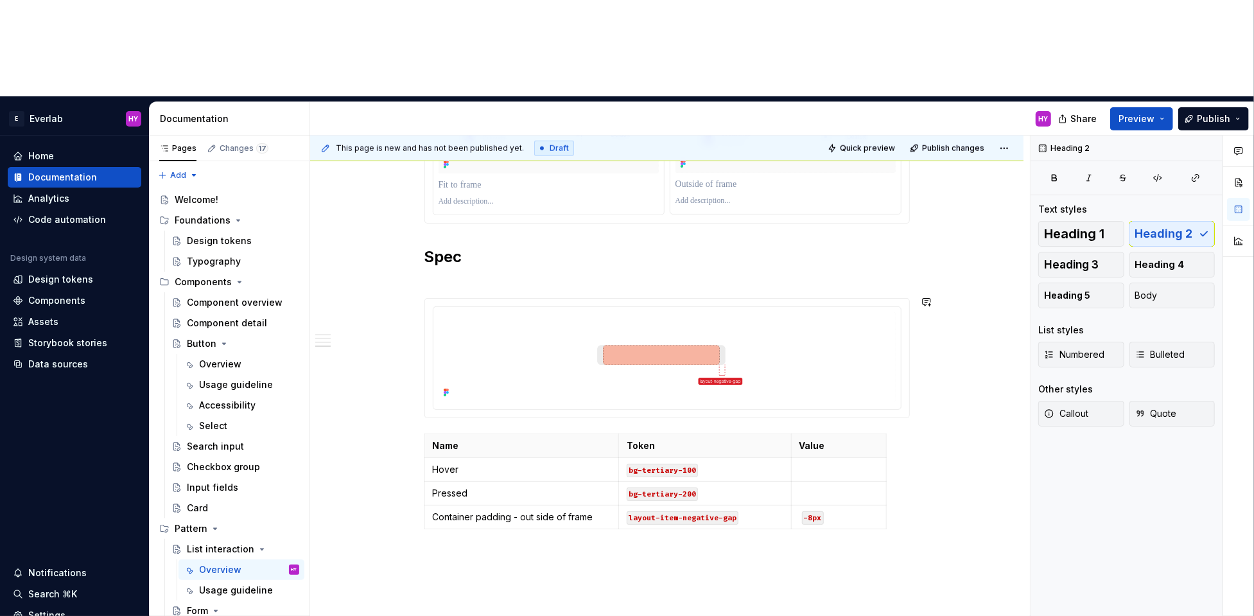
scroll to position [1031, 0]
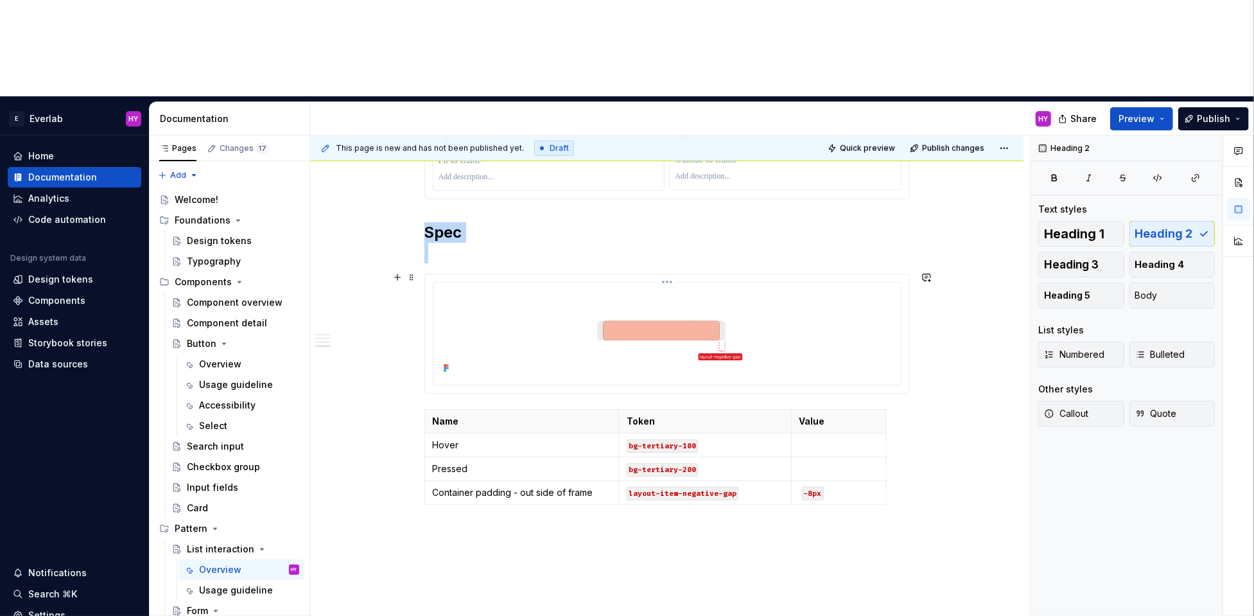
click at [675, 183] on html "E Everlab HY Home Documentation Analytics Code automation Design system data De…" at bounding box center [627, 308] width 1254 height 616
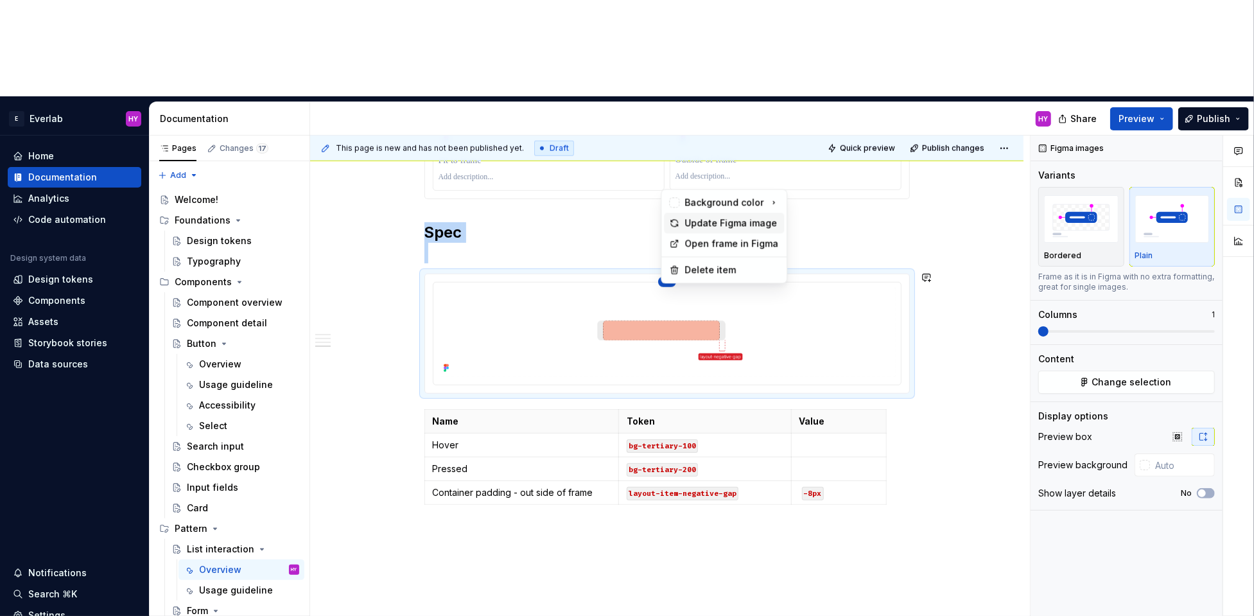
click at [686, 221] on div "Update Figma image" at bounding box center [731, 222] width 94 height 13
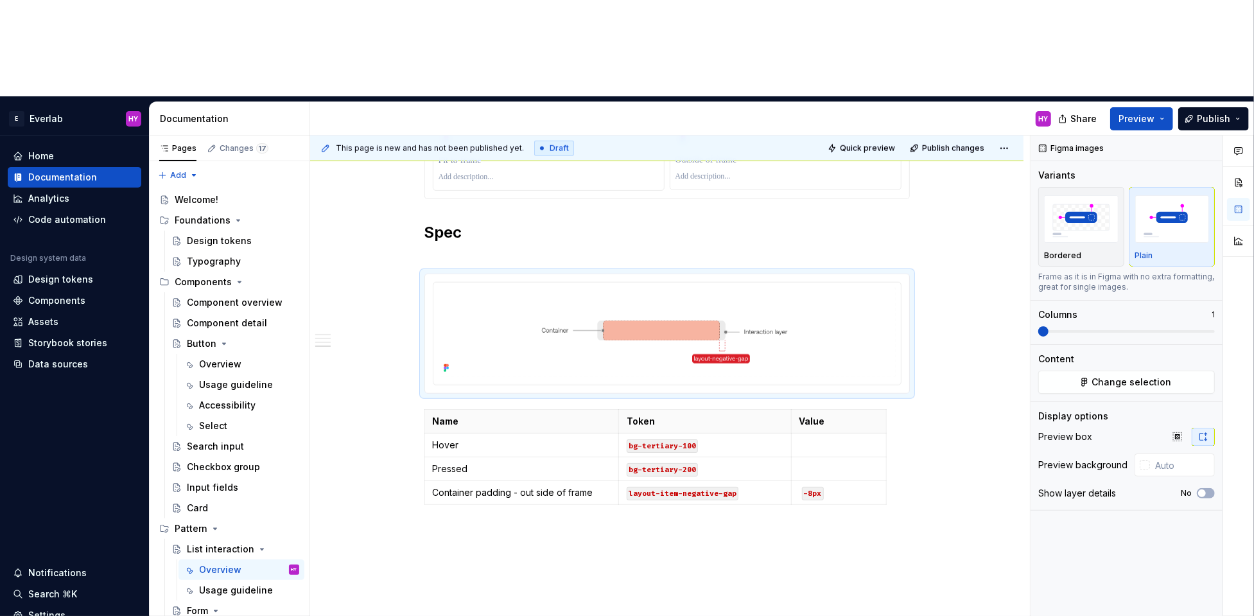
type textarea "*"
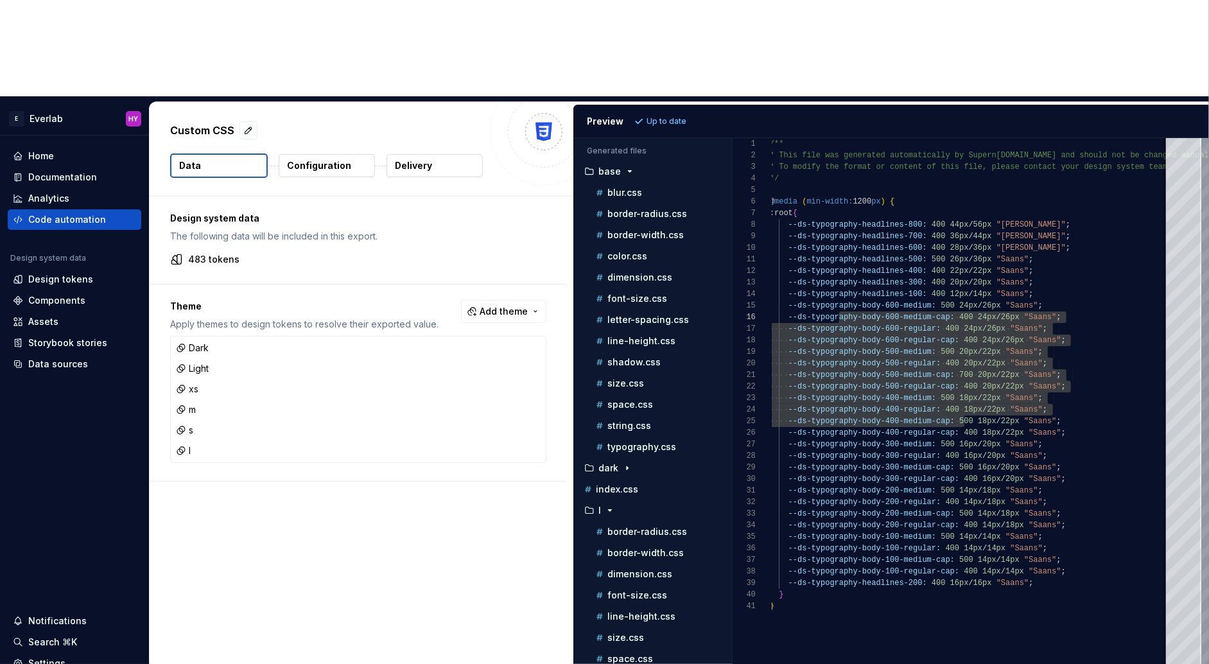
scroll to position [58, 69]
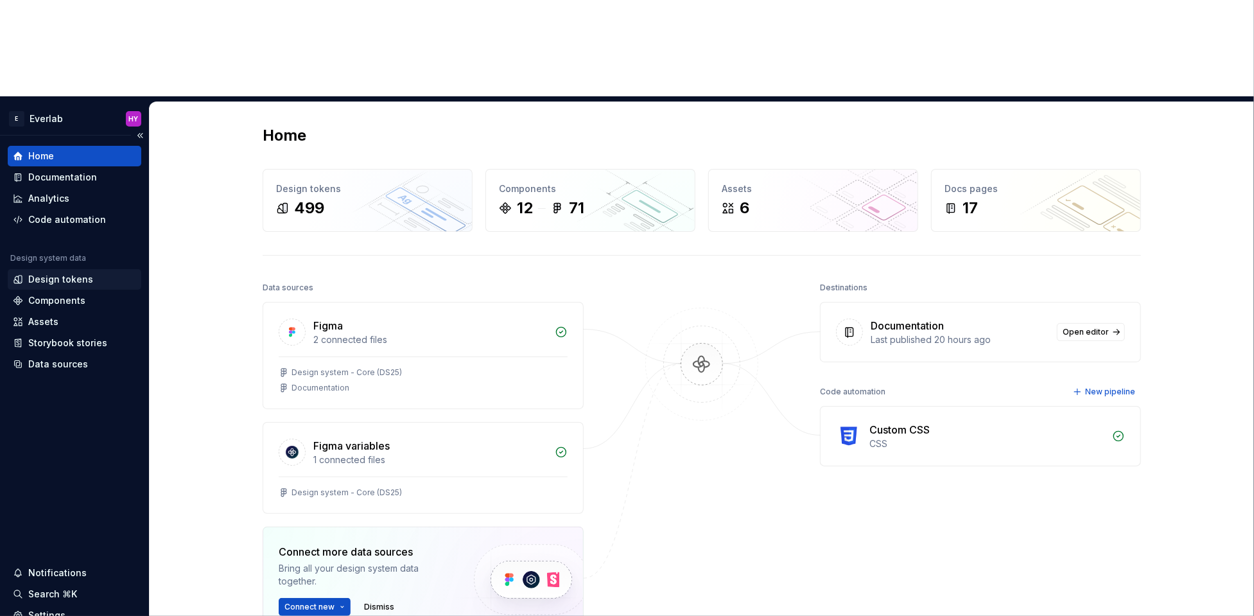
click at [94, 273] on div "Design tokens" at bounding box center [74, 279] width 123 height 13
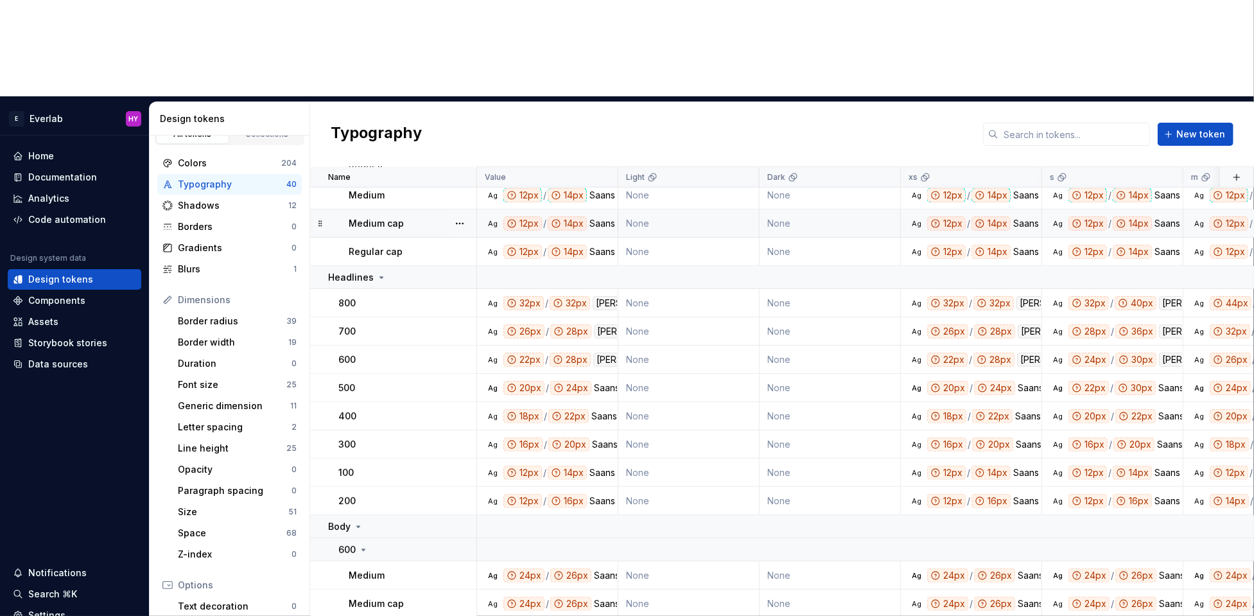
scroll to position [232, 0]
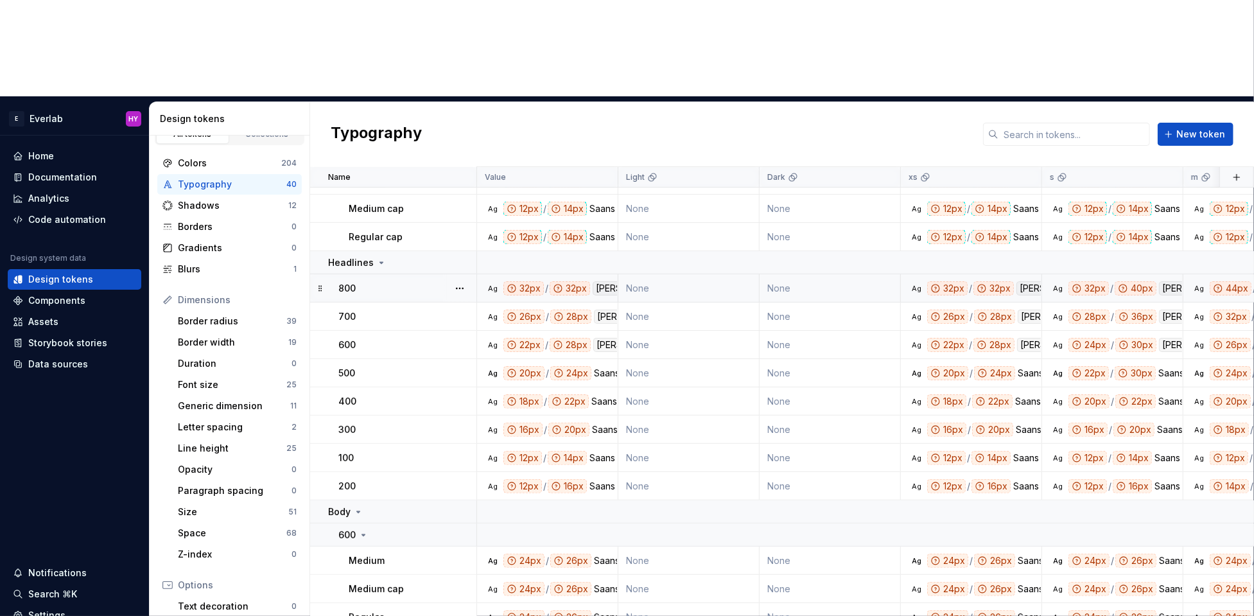
click at [569, 281] on div "32px" at bounding box center [569, 288] width 40 height 14
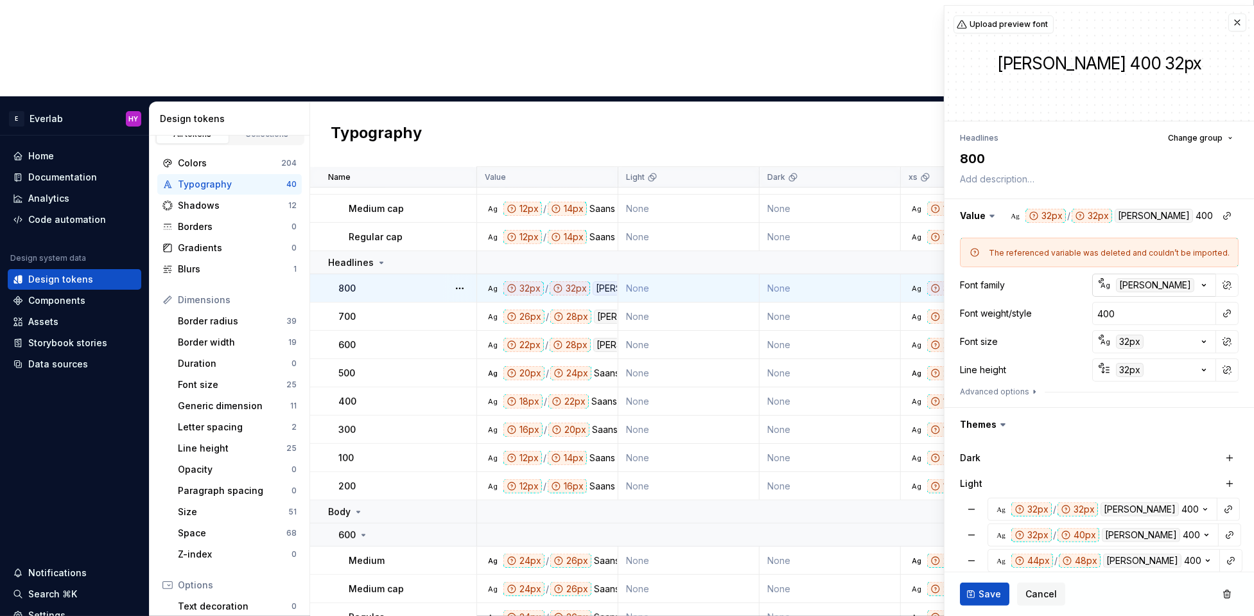
click at [1131, 285] on div "[PERSON_NAME]" at bounding box center [1155, 285] width 78 height 14
click at [1096, 175] on html "E Everlab HY Home Documentation Analytics Code automation Design system data De…" at bounding box center [627, 308] width 1254 height 616
click at [1129, 341] on div "32px" at bounding box center [1130, 341] width 28 height 14
click at [1161, 398] on html "E Everlab HY Home Documentation Analytics Code automation Design system data De…" at bounding box center [627, 308] width 1254 height 616
click at [1121, 343] on div "32px" at bounding box center [1130, 341] width 28 height 14
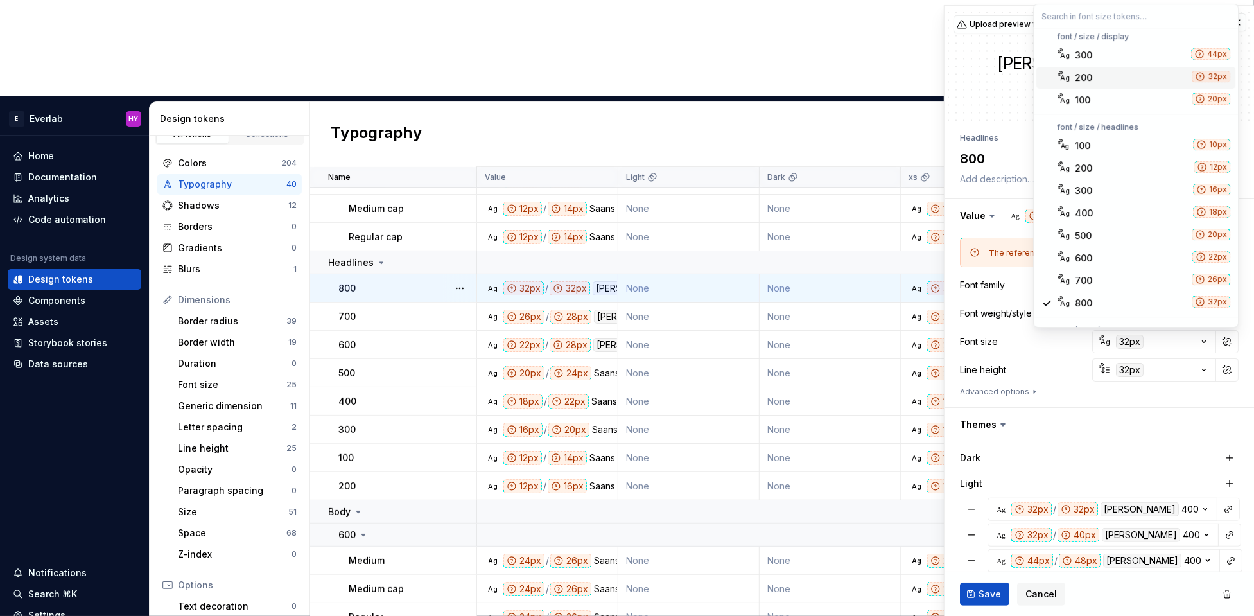
scroll to position [126, 0]
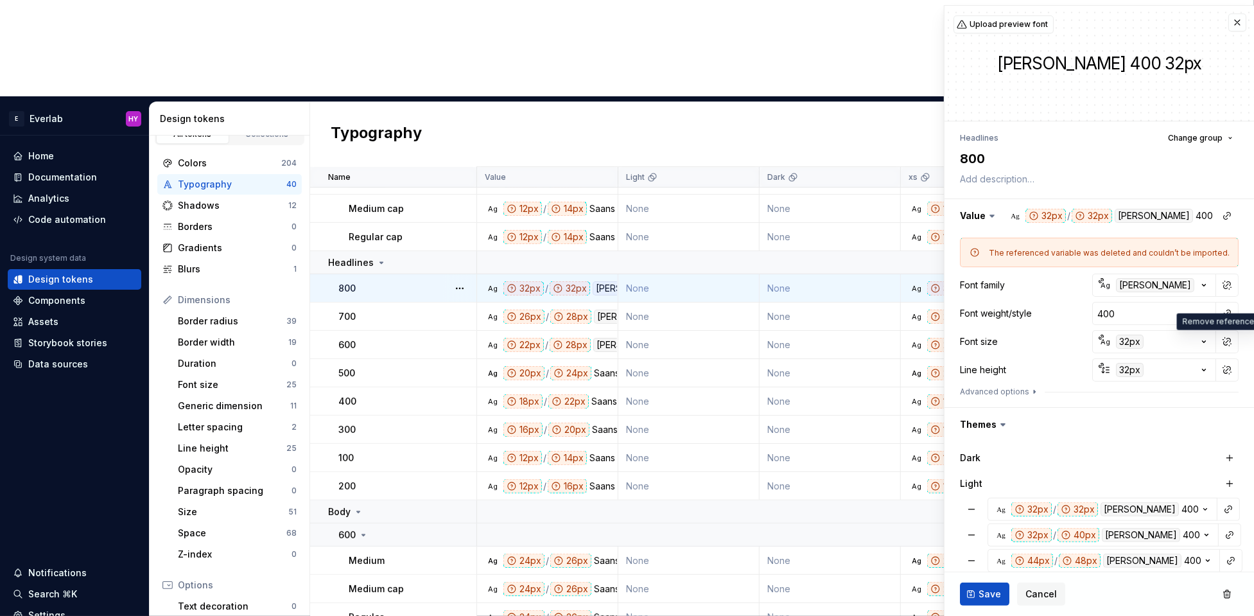
drag, startPoint x: 1097, startPoint y: 452, endPoint x: 1121, endPoint y: 398, distance: 58.9
click at [1097, 452] on html "E Everlab HY Home Documentation Analytics Code automation Design system data De…" at bounding box center [627, 308] width 1254 height 616
click at [1127, 368] on div "32px" at bounding box center [1130, 370] width 28 height 14
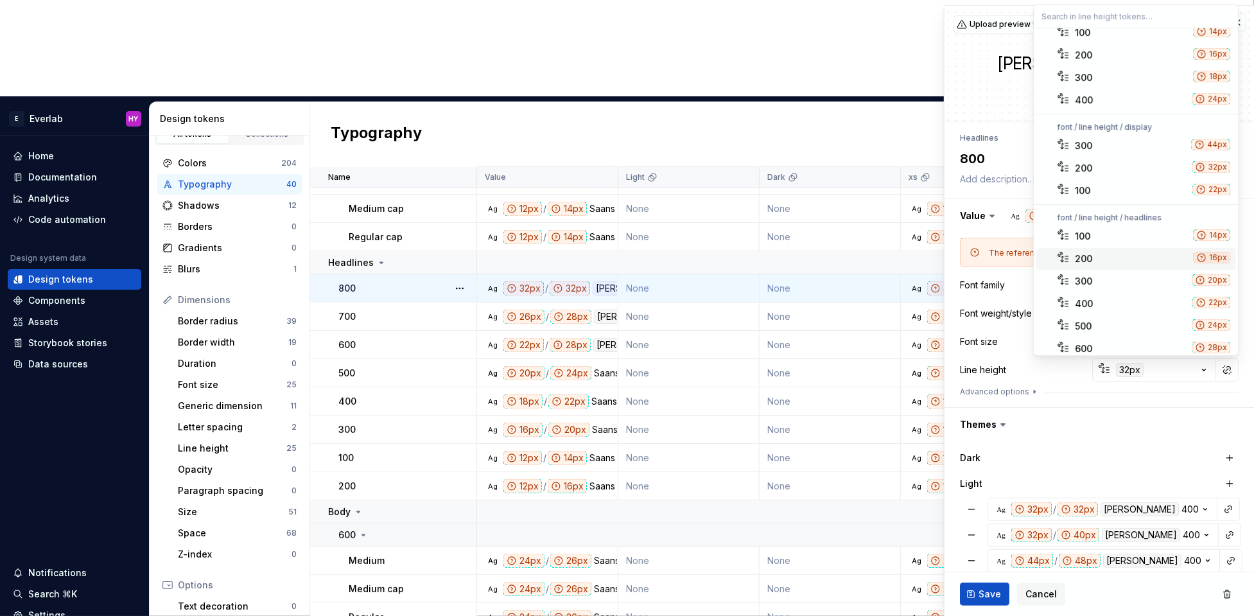
scroll to position [34, 0]
click at [1086, 442] on html "E Everlab HY Home Documentation Analytics Code automation Design system data De…" at bounding box center [627, 308] width 1254 height 616
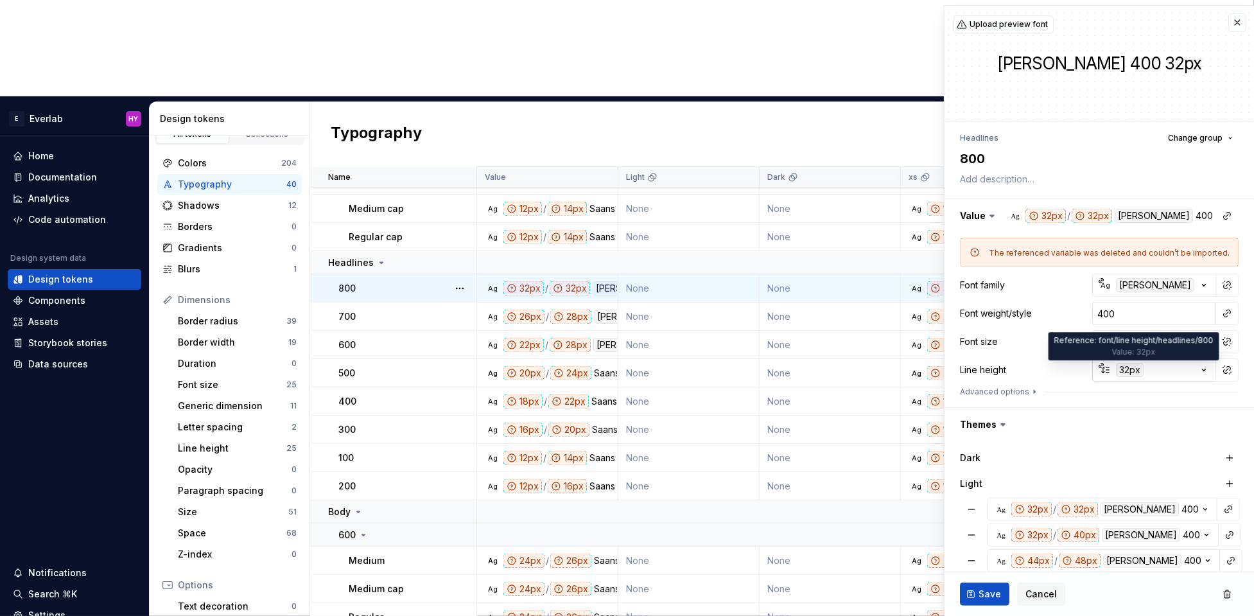
click at [1127, 367] on div "32px" at bounding box center [1130, 370] width 28 height 14
click at [1114, 412] on html "E Everlab HY Home Documentation Analytics Code automation Design system data De…" at bounding box center [627, 308] width 1254 height 616
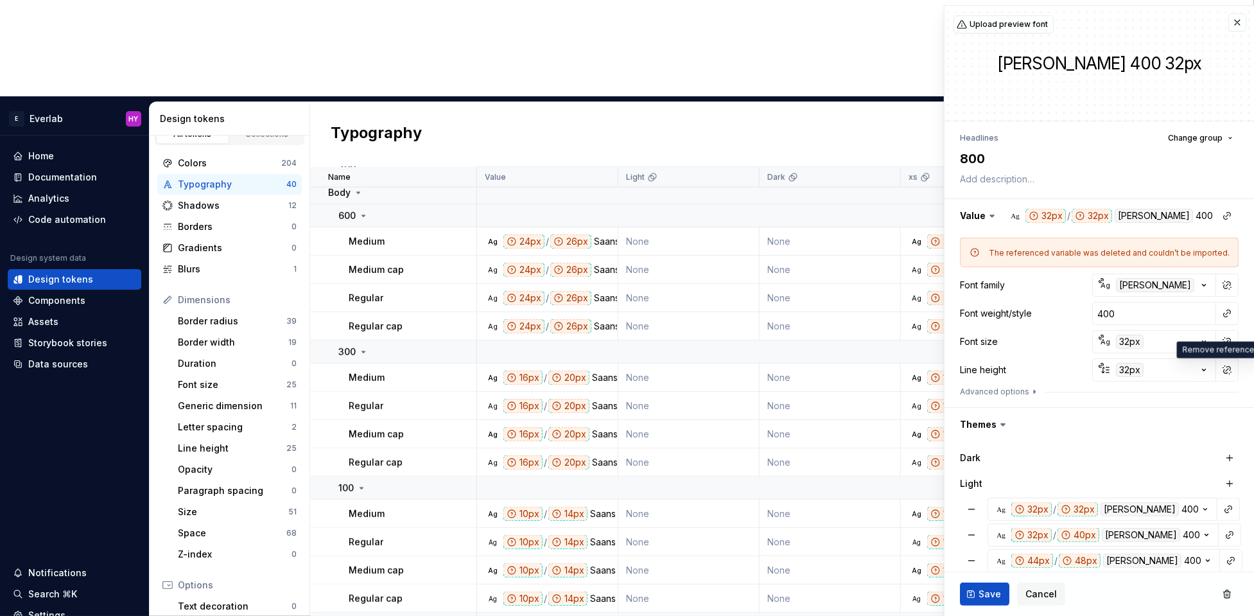
scroll to position [567, 0]
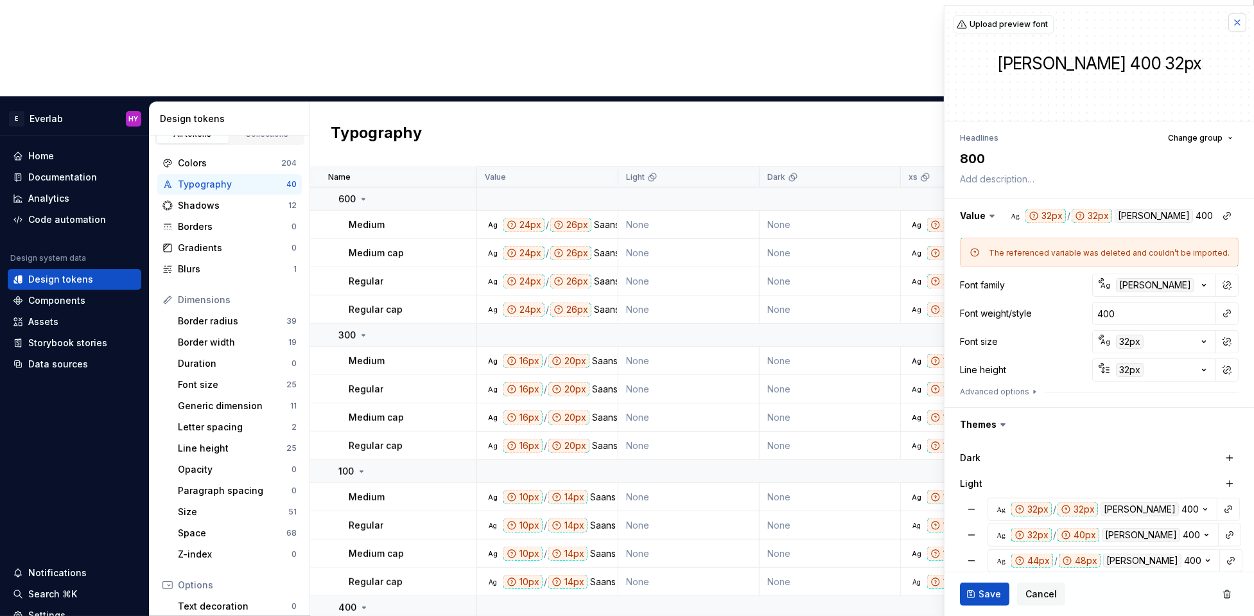
click at [1234, 23] on button "button" at bounding box center [1237, 22] width 18 height 18
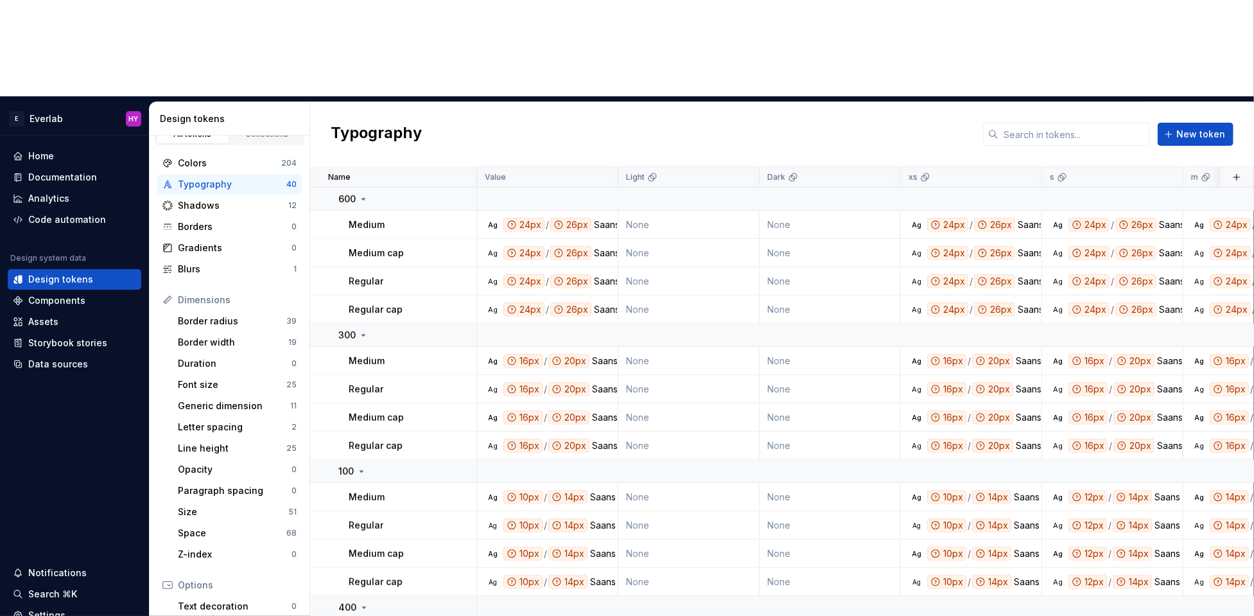
click at [1234, 102] on div "Typography New token" at bounding box center [782, 134] width 944 height 65
click at [1207, 128] on span "New token" at bounding box center [1200, 134] width 49 height 13
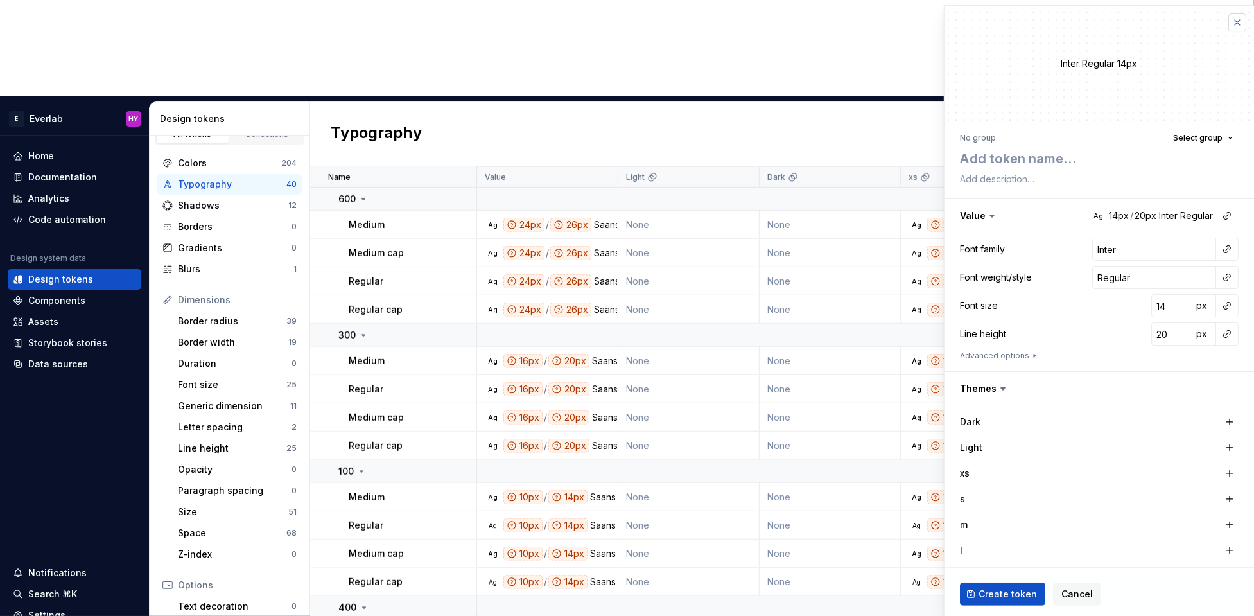
click at [1241, 20] on button "button" at bounding box center [1237, 22] width 18 height 18
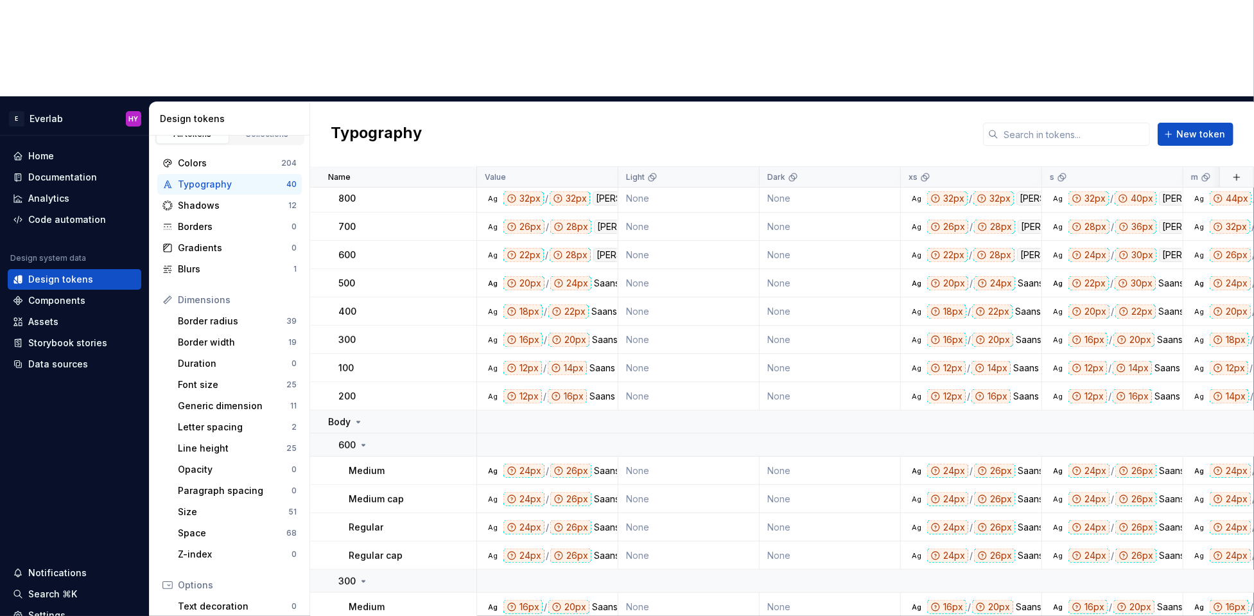
scroll to position [94, 0]
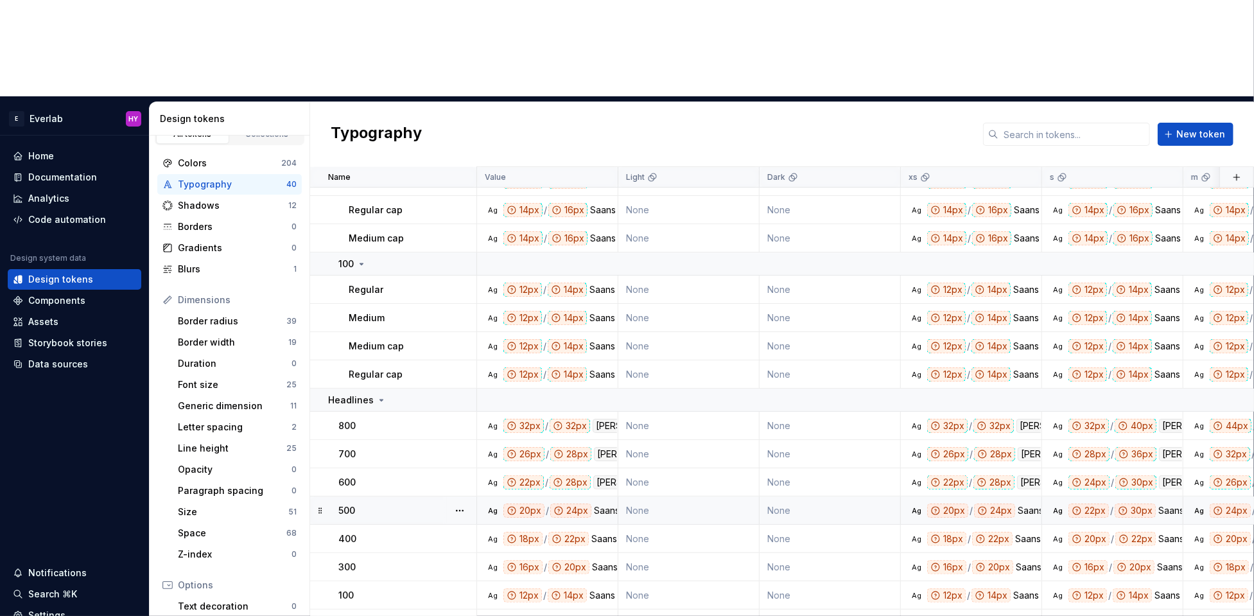
click at [600, 503] on div "Saans" at bounding box center [607, 510] width 26 height 14
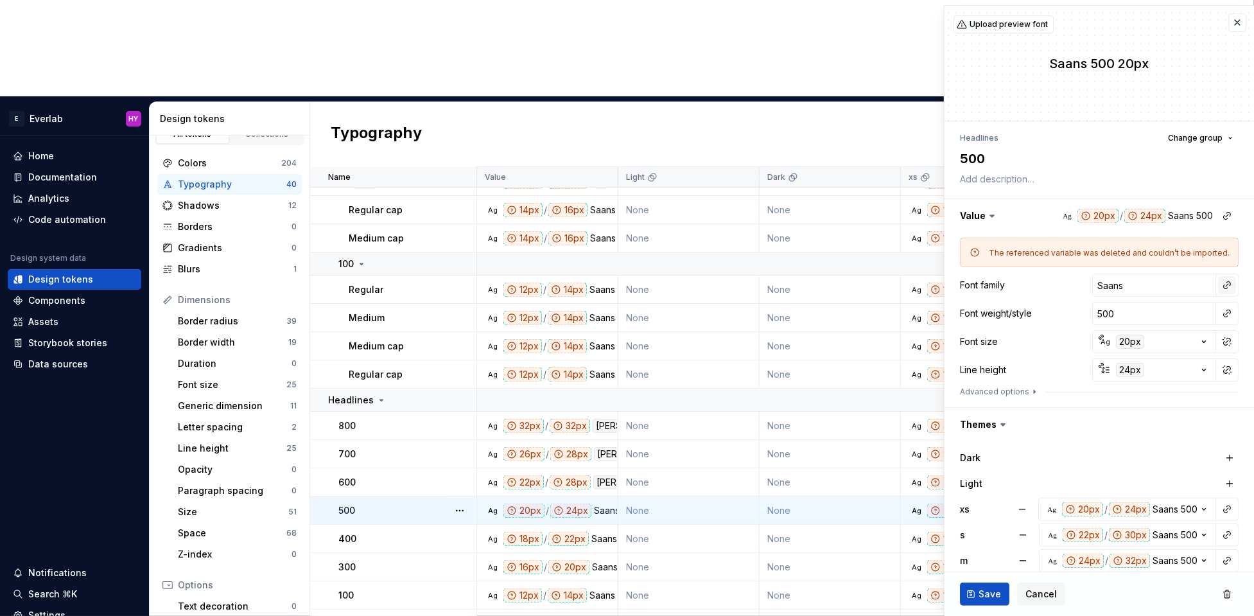
click at [1227, 285] on button "button" at bounding box center [1227, 285] width 18 height 18
type textarea "*"
click at [1170, 289] on html "E Everlab HY Home Documentation Analytics Code automation Design system data De…" at bounding box center [627, 308] width 1254 height 616
click at [1199, 215] on button "button" at bounding box center [1098, 215] width 309 height 33
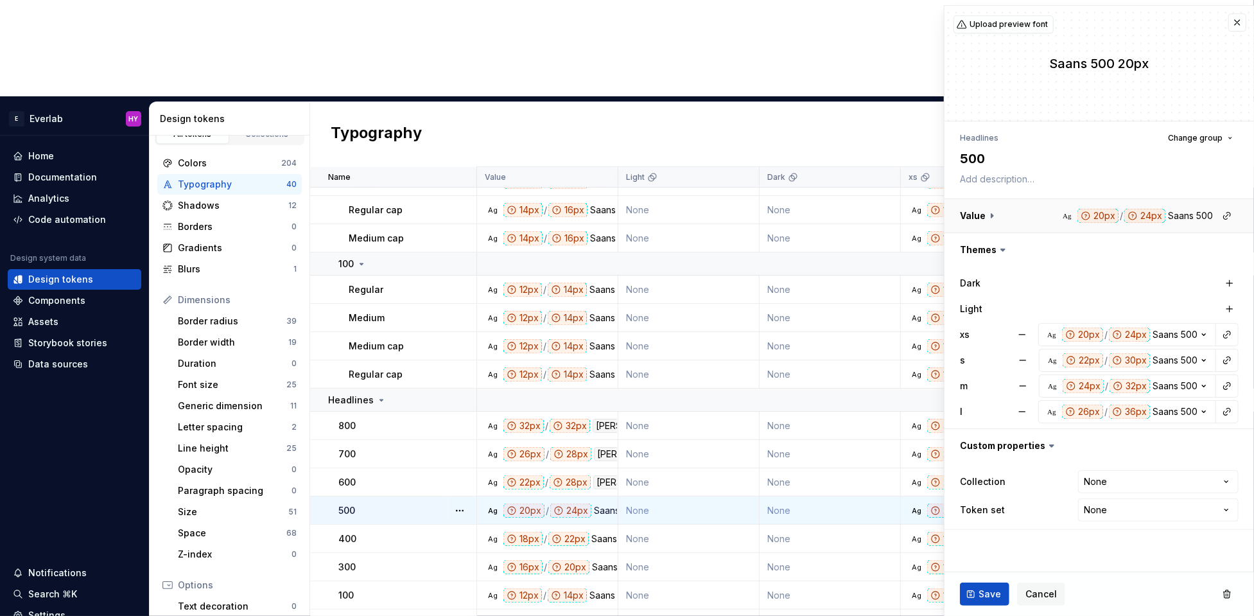
click at [1199, 215] on button "button" at bounding box center [1098, 215] width 309 height 33
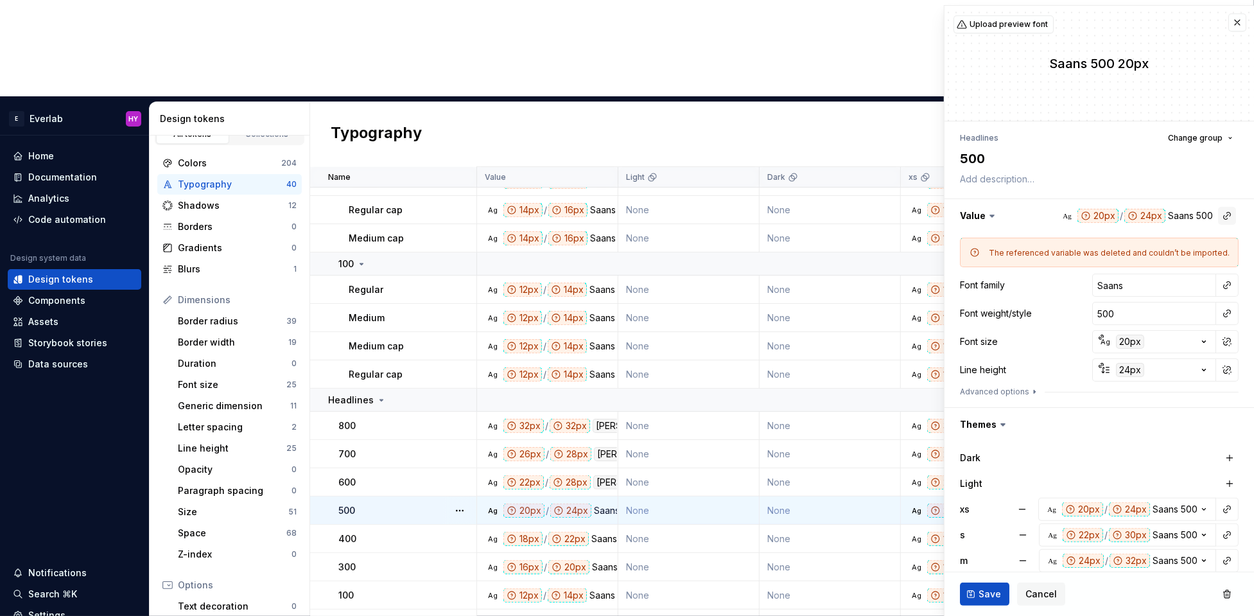
click at [1227, 214] on button "button" at bounding box center [1227, 216] width 18 height 18
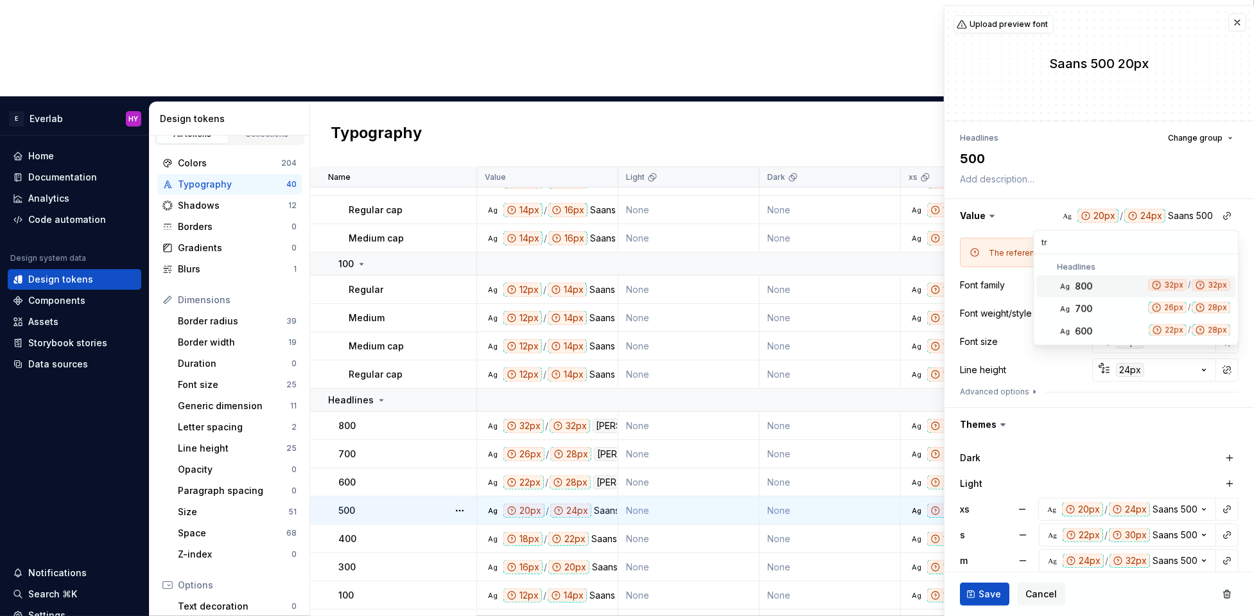
type input "tri"
click at [1123, 426] on html "E Everlab HY Home Documentation Analytics Code automation Design system data De…" at bounding box center [627, 308] width 1254 height 616
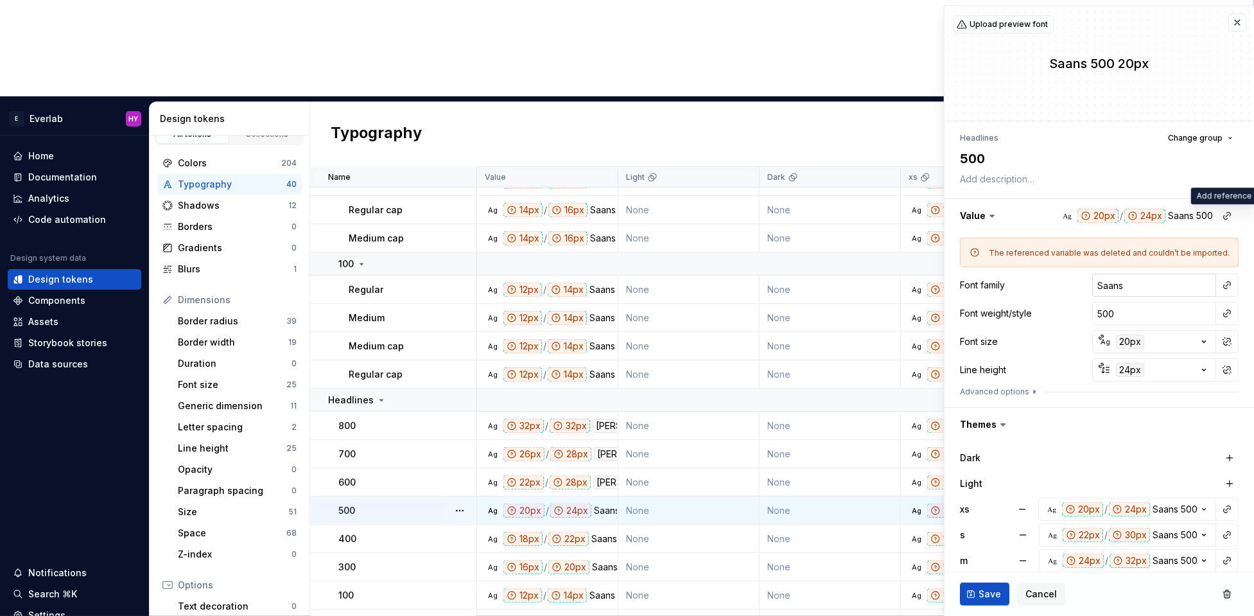
click at [1195, 285] on input "Saans" at bounding box center [1154, 284] width 124 height 23
click at [1226, 284] on button "button" at bounding box center [1227, 285] width 18 height 18
drag, startPoint x: 1095, startPoint y: 326, endPoint x: 801, endPoint y: 331, distance: 294.0
click at [1064, 310] on div "There are no other font family tokens to be referenced." at bounding box center [1135, 316] width 204 height 36
click at [244, 384] on html "E Everlab HY Home Documentation Analytics Code automation Design system data De…" at bounding box center [627, 308] width 1254 height 616
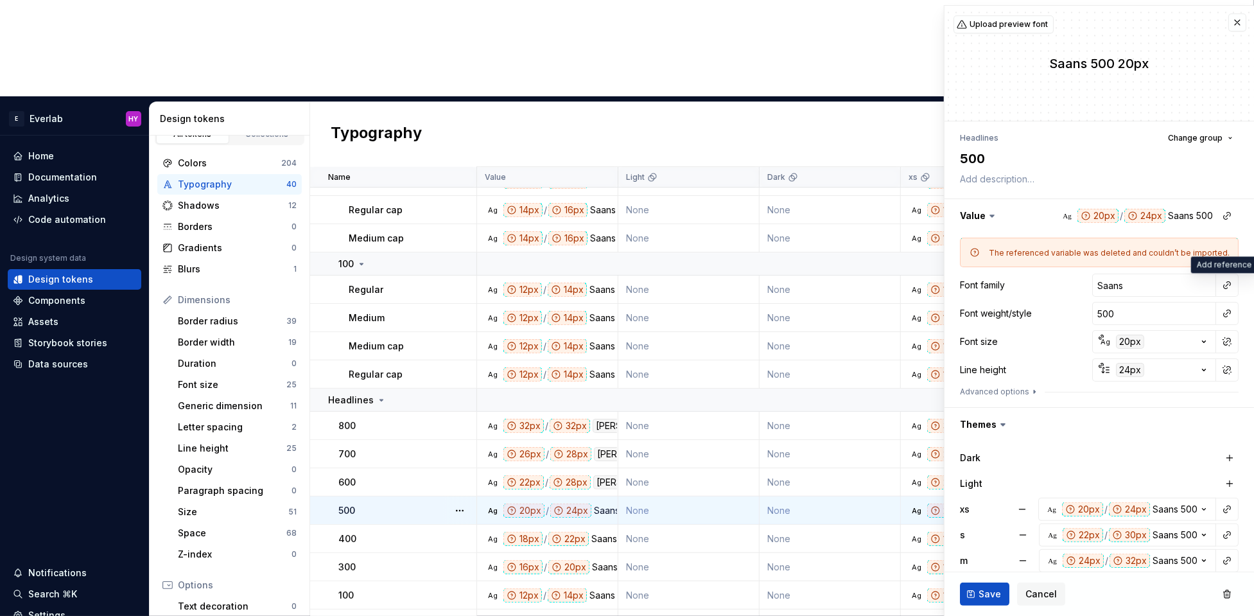
scroll to position [86, 0]
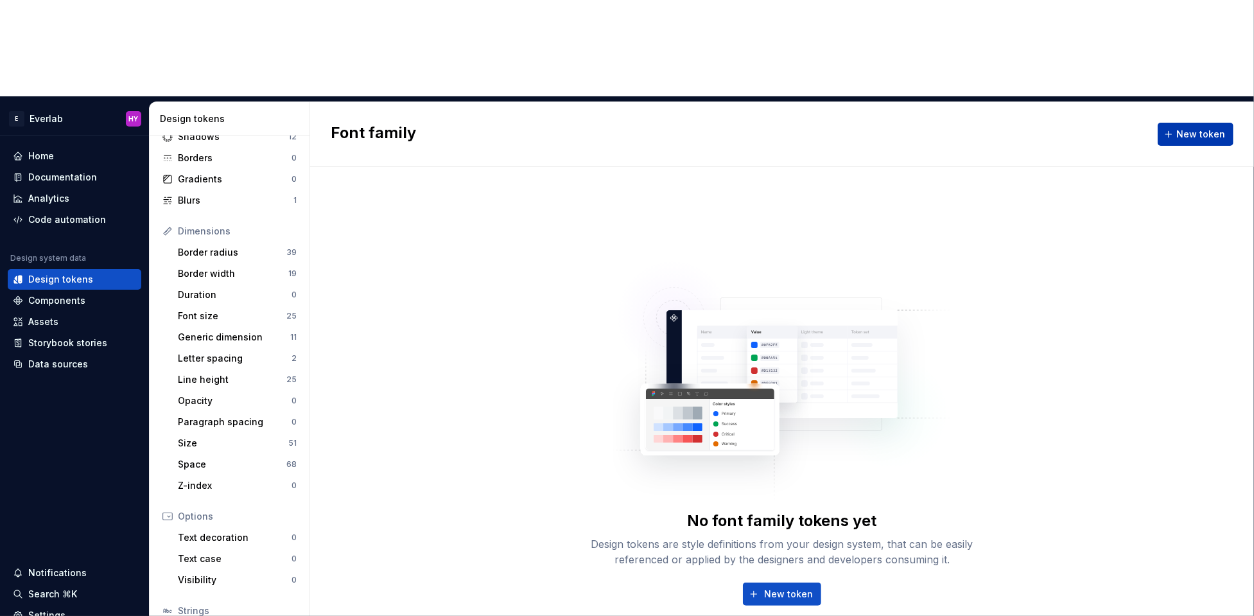
click at [1201, 128] on span "New token" at bounding box center [1200, 134] width 49 height 13
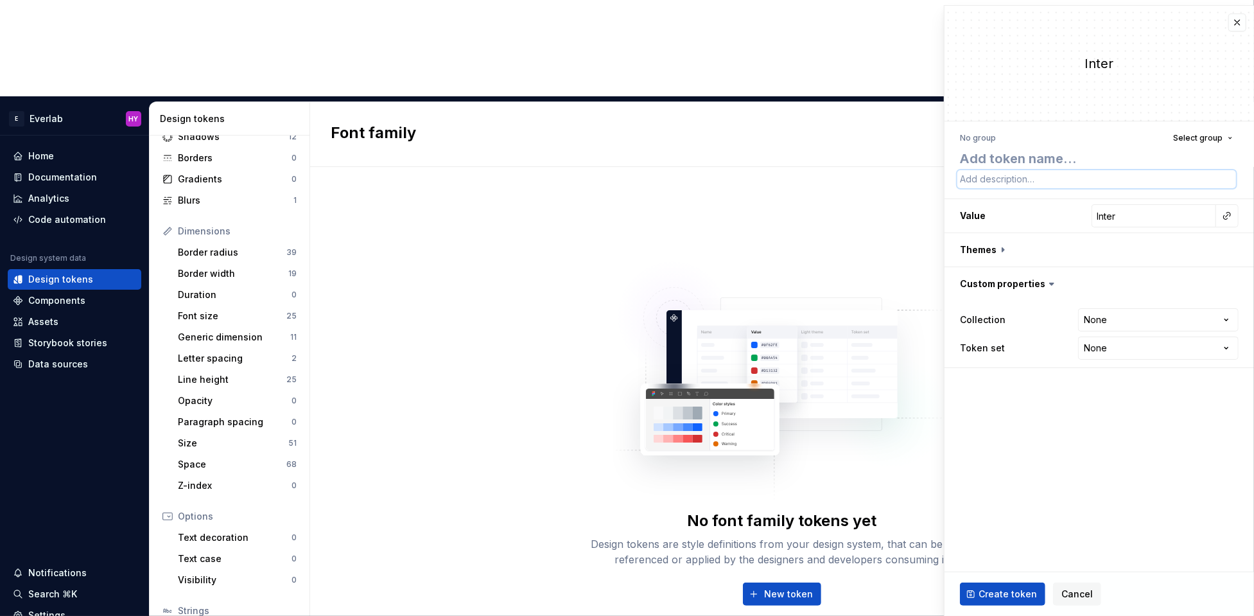
click at [1040, 171] on textarea at bounding box center [1096, 179] width 279 height 18
click at [1038, 152] on textarea at bounding box center [1096, 158] width 279 height 23
type textarea "*"
type textarea "S"
type textarea "*"
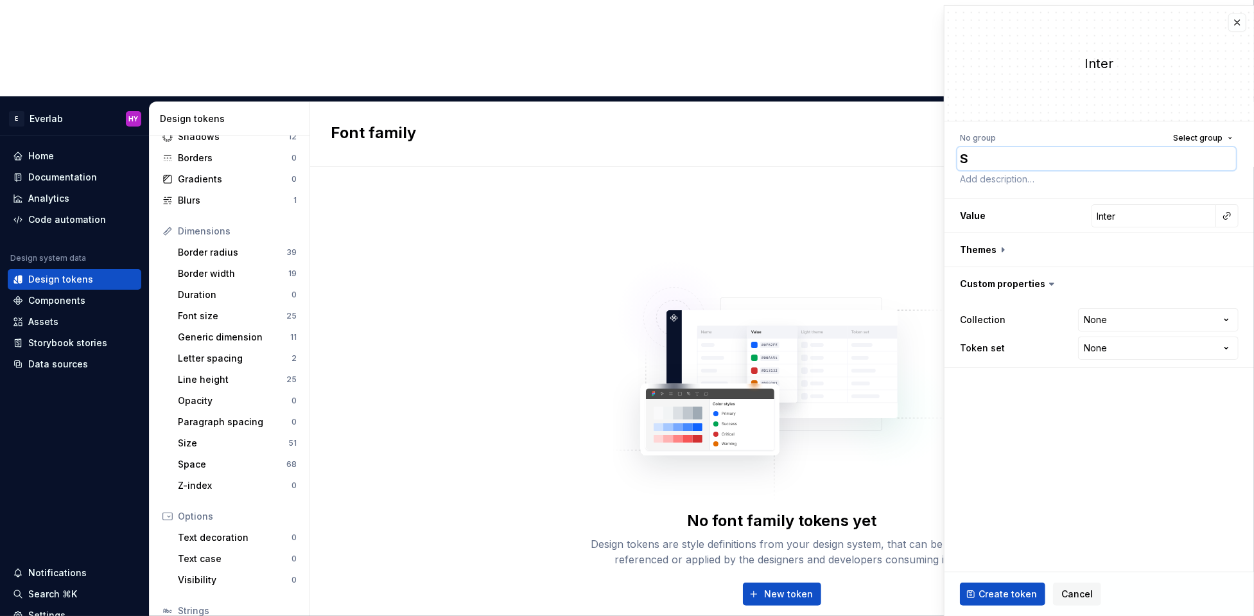
type textarea "Se"
type textarea "*"
type textarea "Sec"
type textarea "*"
type textarea "Seco"
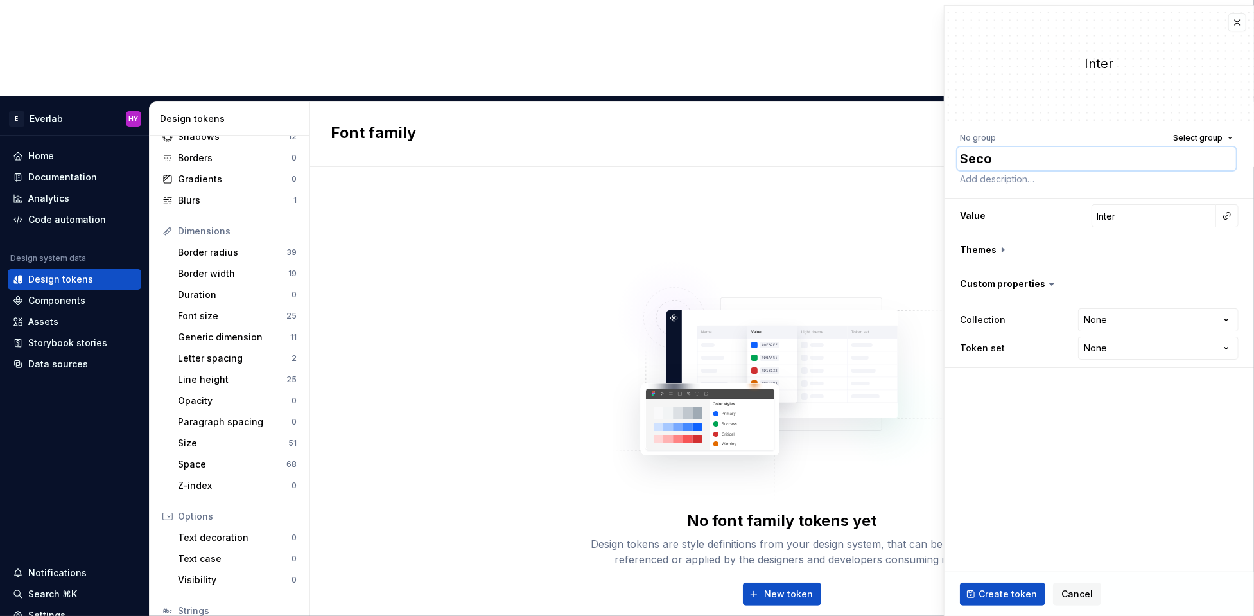
type textarea "*"
type textarea "Secon"
type textarea "*"
type textarea "Second"
type textarea "*"
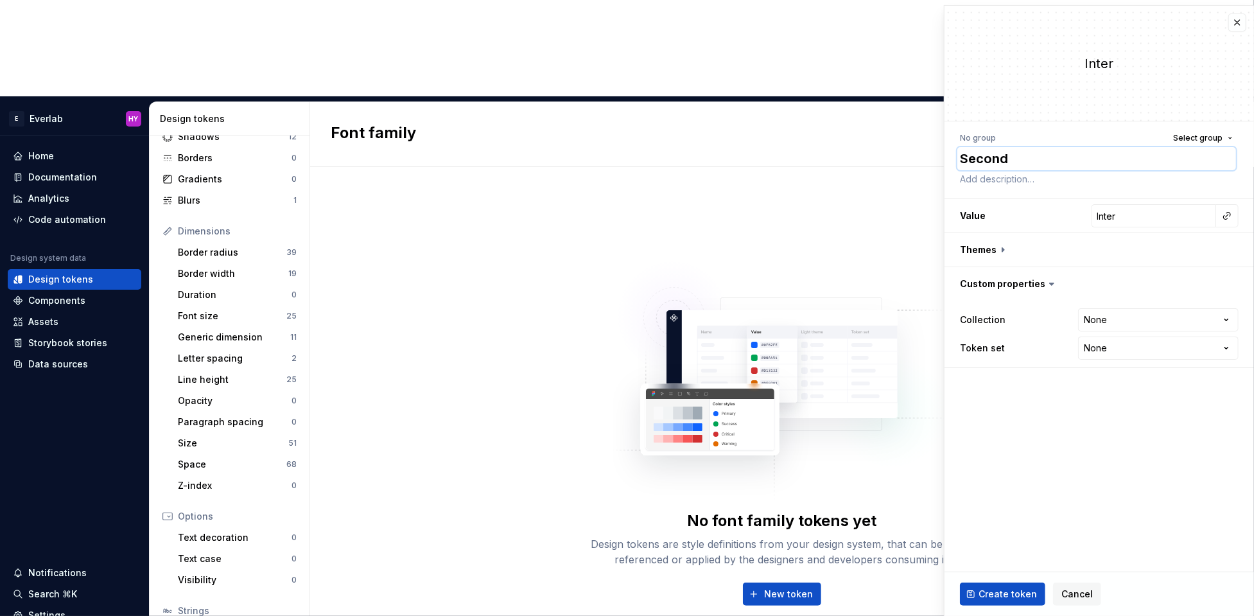
type textarea "Seconda"
type textarea "*"
type textarea "Secondar"
type textarea "*"
type textarea "Secondary"
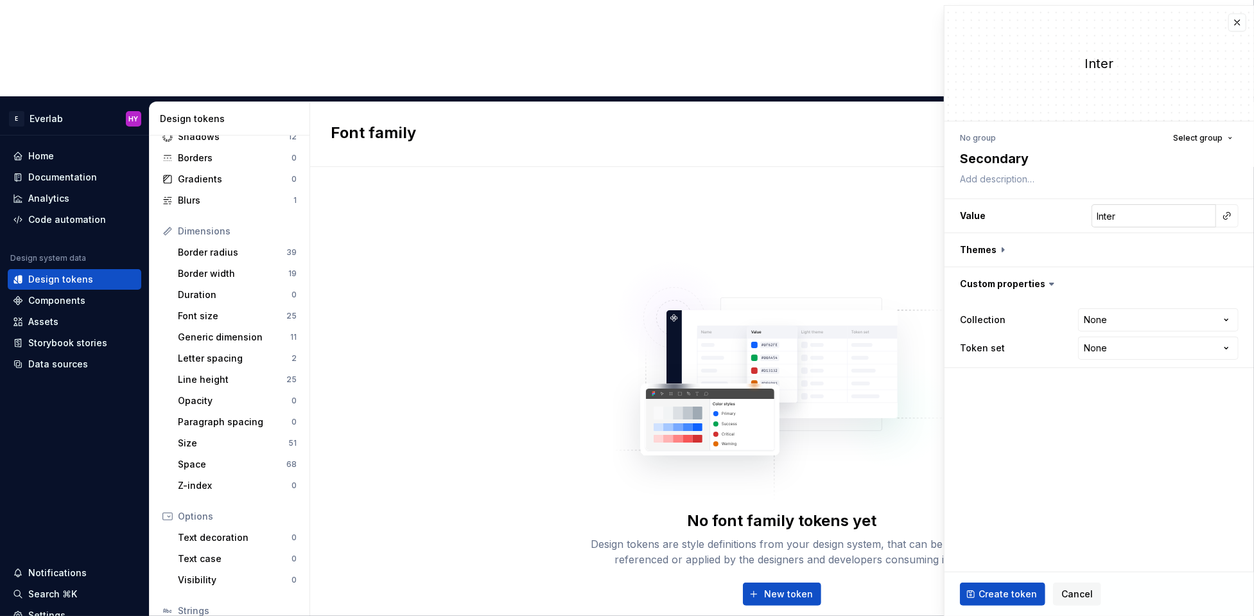
click at [1135, 216] on input "Inter" at bounding box center [1153, 215] width 125 height 23
click at [1141, 216] on input "Inter" at bounding box center [1153, 215] width 125 height 23
type textarea "*"
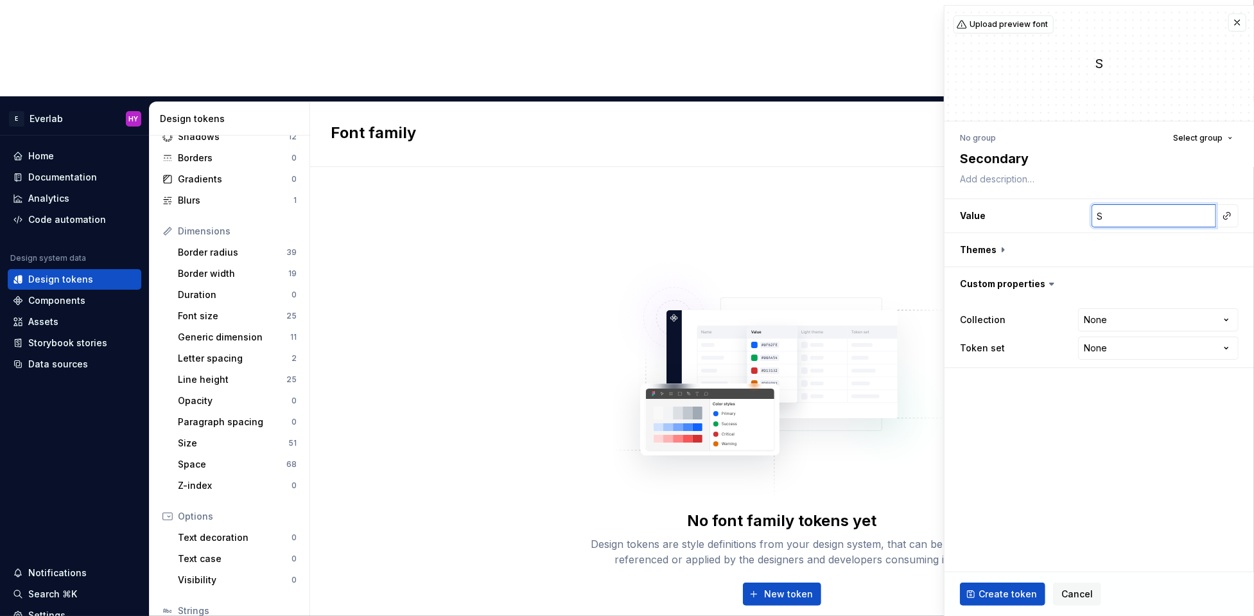
type input "Saans"
click at [1000, 248] on button "button" at bounding box center [1098, 249] width 309 height 33
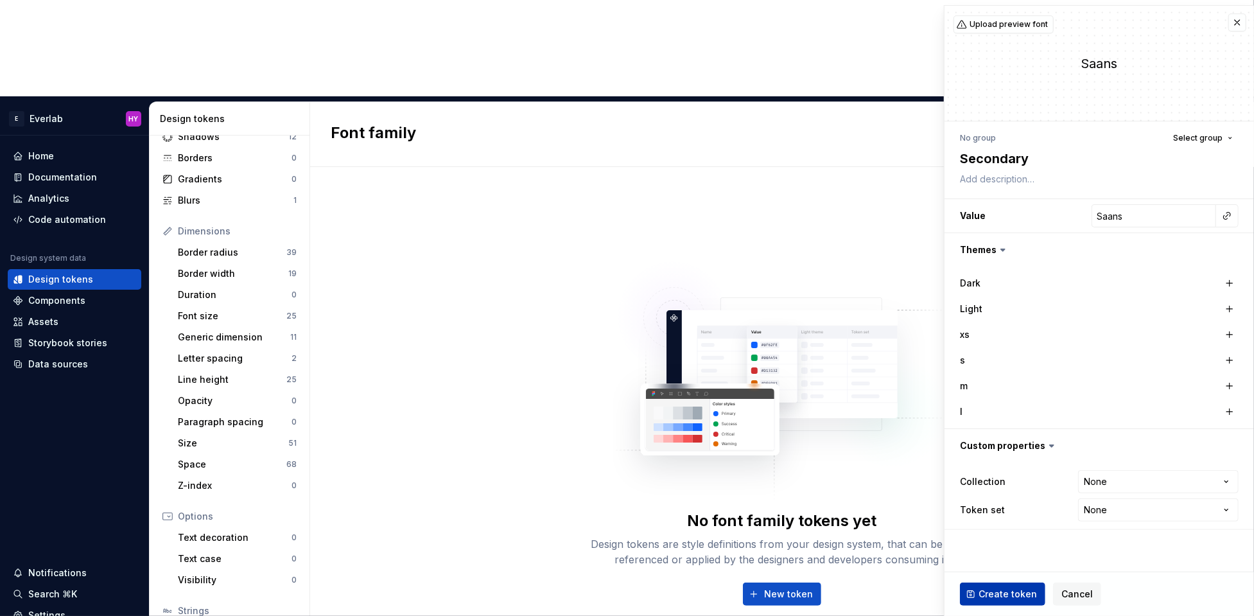
click at [998, 599] on span "Create token" at bounding box center [1007, 593] width 58 height 13
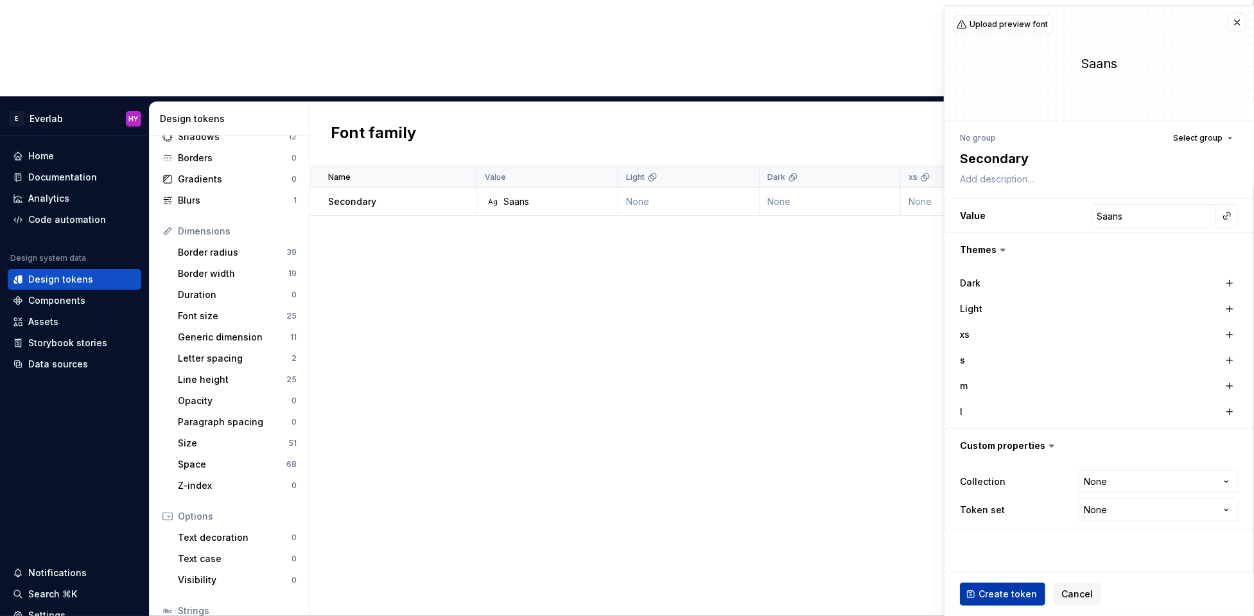
type textarea "*"
type input "Inter"
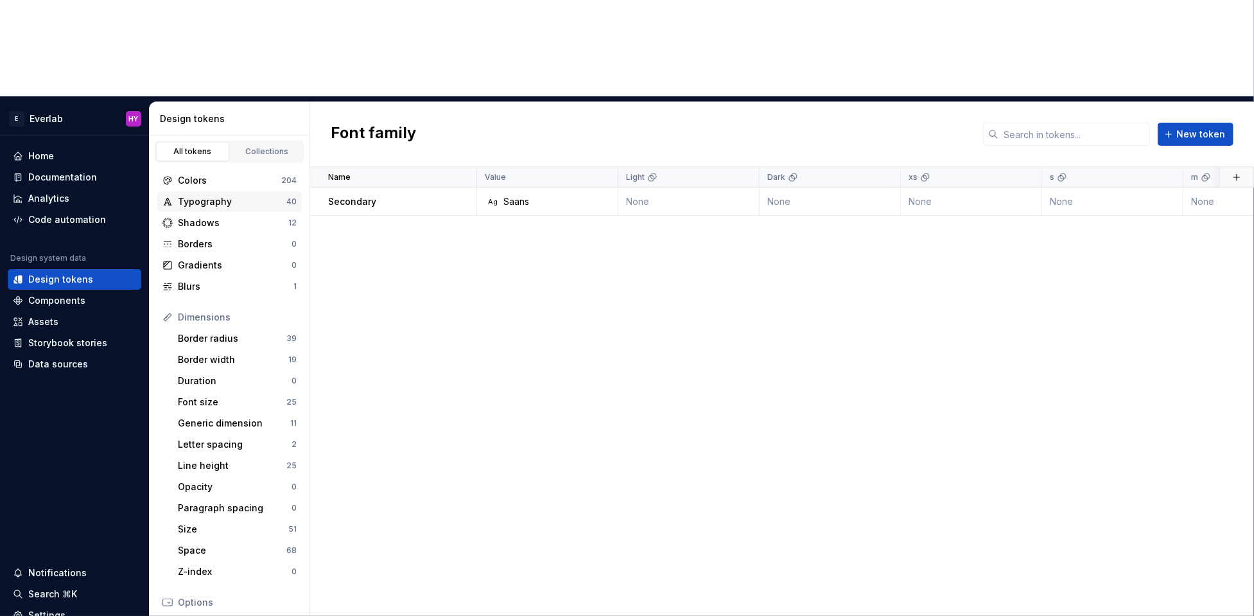
click at [209, 195] on div "Typography" at bounding box center [232, 201] width 108 height 13
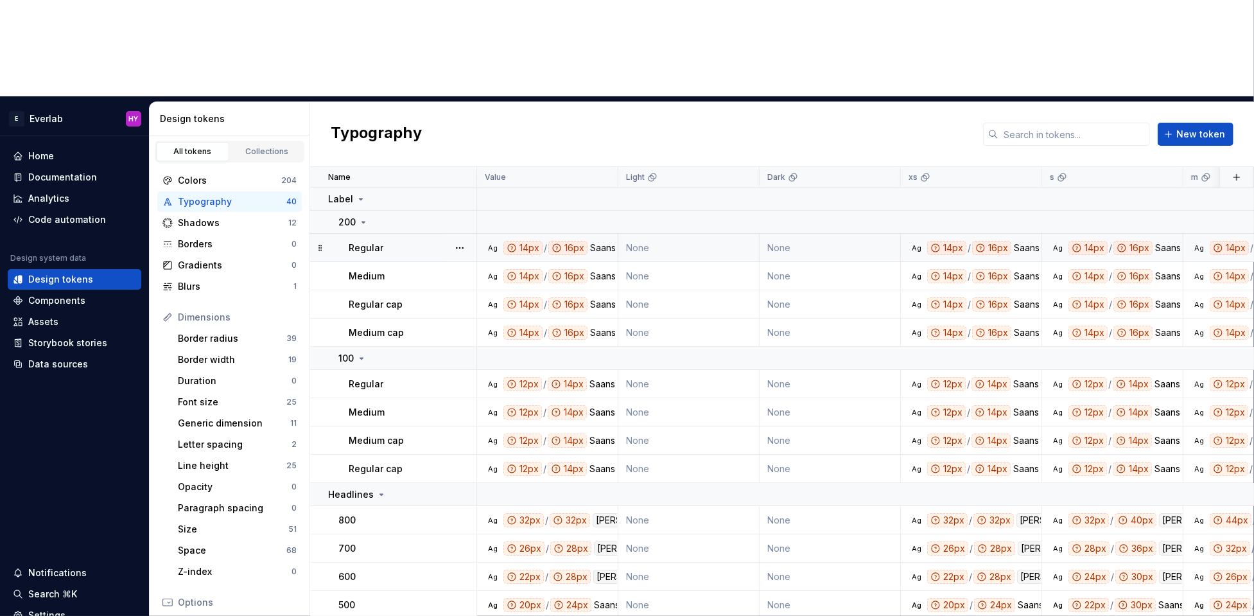
click at [599, 241] on div "Saans" at bounding box center [603, 248] width 26 height 14
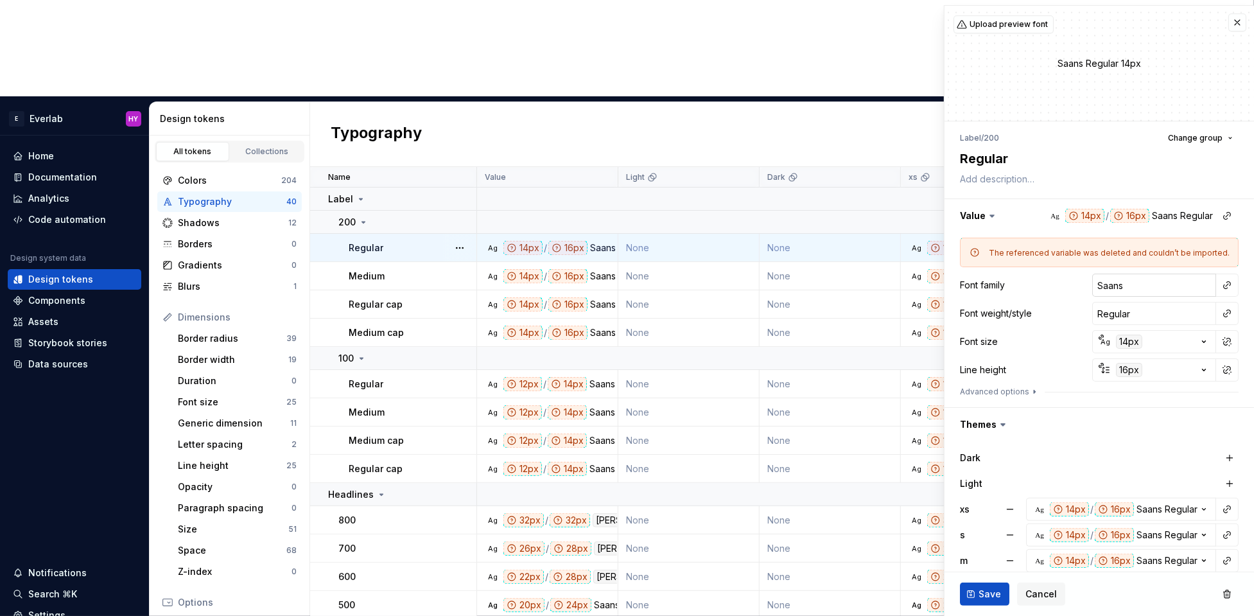
click at [1144, 275] on input "Saans" at bounding box center [1154, 284] width 124 height 23
click at [1230, 286] on button "button" at bounding box center [1227, 285] width 18 height 18
click at [1105, 313] on div "Secondary" at bounding box center [1099, 311] width 48 height 13
click at [981, 592] on span "Save" at bounding box center [989, 593] width 22 height 13
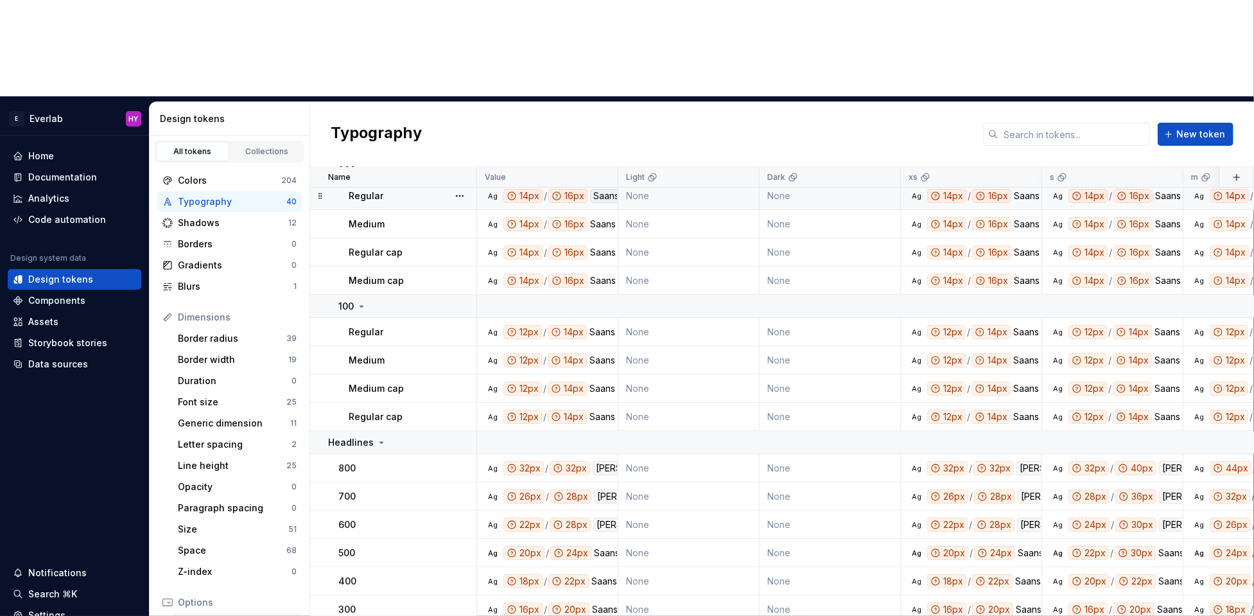
scroll to position [86, 0]
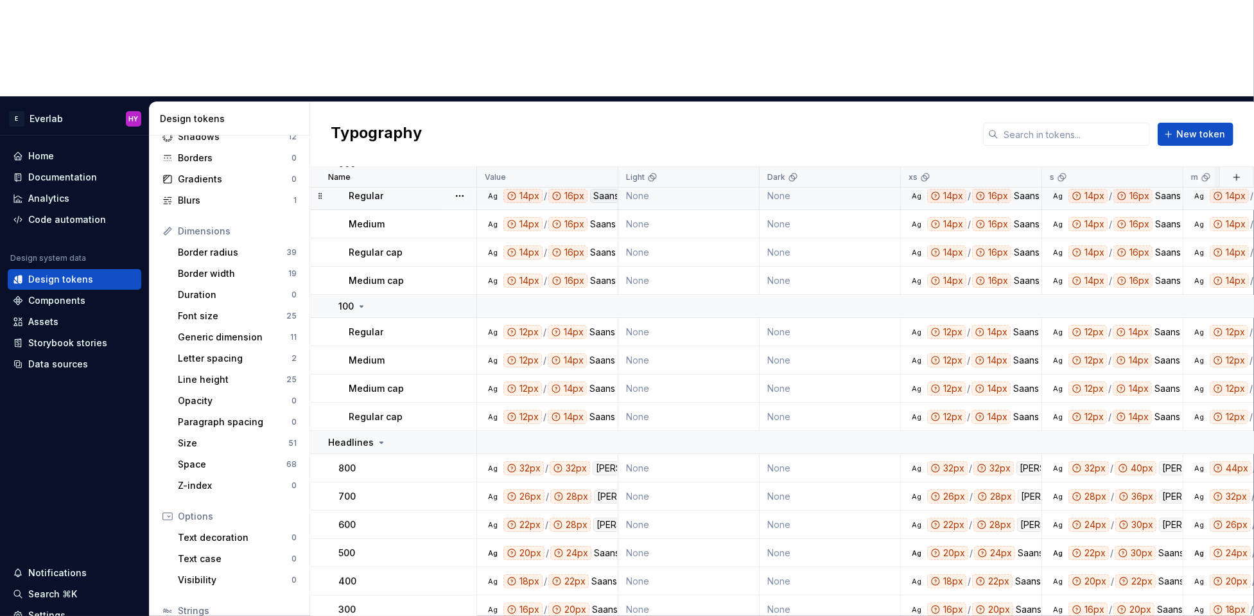
click at [608, 189] on div "Saans" at bounding box center [606, 196] width 32 height 14
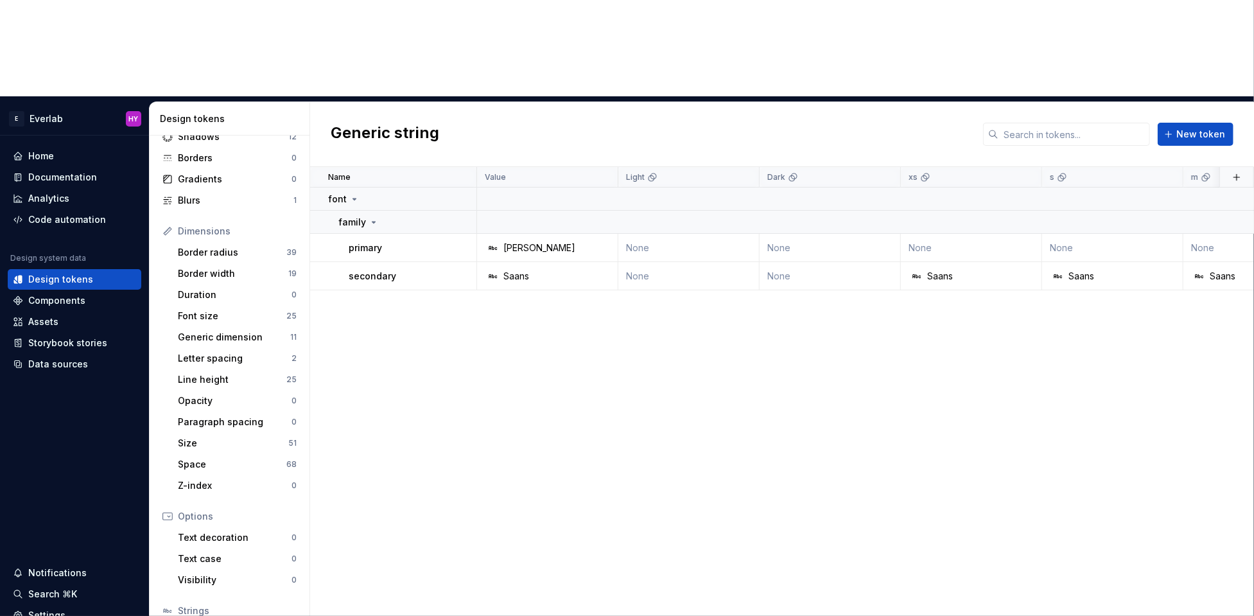
click at [533, 270] on div "Saans" at bounding box center [551, 276] width 132 height 13
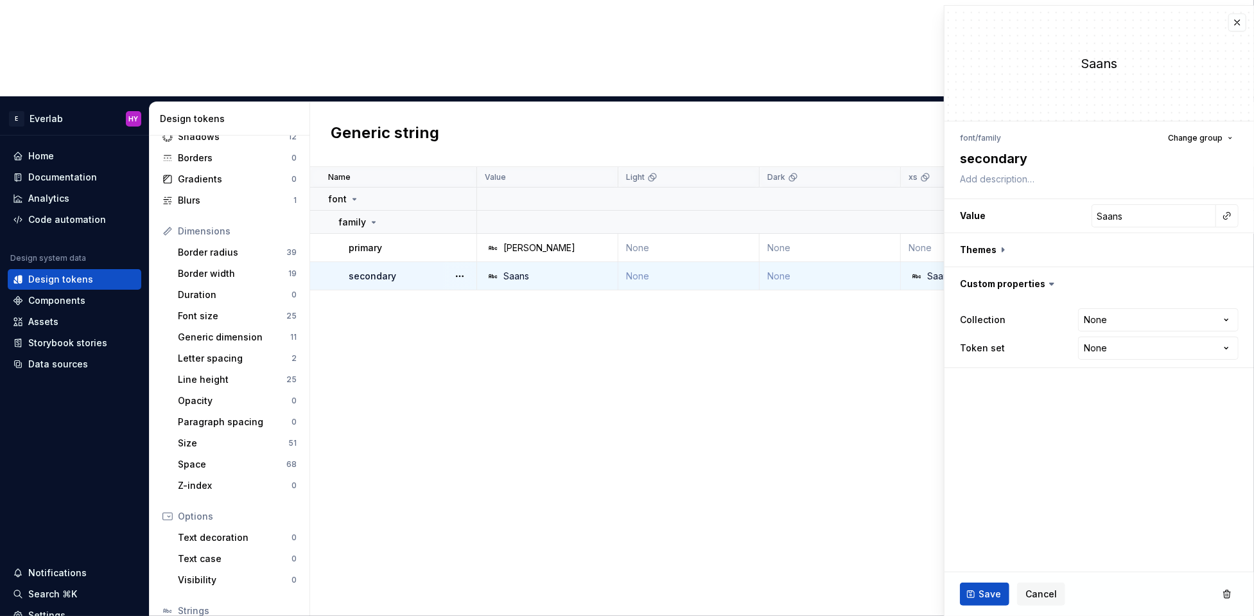
click at [517, 270] on div "Saans" at bounding box center [516, 276] width 26 height 13
click at [1230, 209] on button "button" at bounding box center [1227, 216] width 18 height 18
click at [1121, 286] on div "secondary" at bounding box center [1138, 288] width 127 height 13
click at [1080, 291] on div "secondary" at bounding box center [1098, 288] width 47 height 13
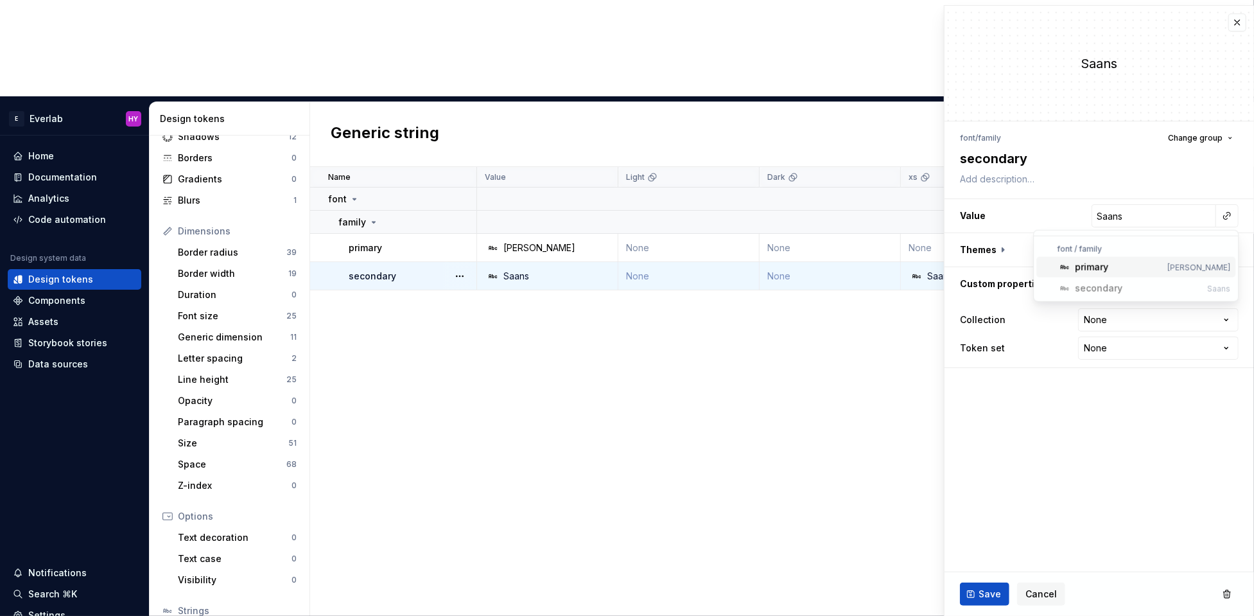
click at [1080, 290] on div "secondary" at bounding box center [1098, 288] width 47 height 13
click at [1150, 174] on html "**********" at bounding box center [627, 308] width 1254 height 616
click at [1243, 23] on button "button" at bounding box center [1237, 22] width 18 height 18
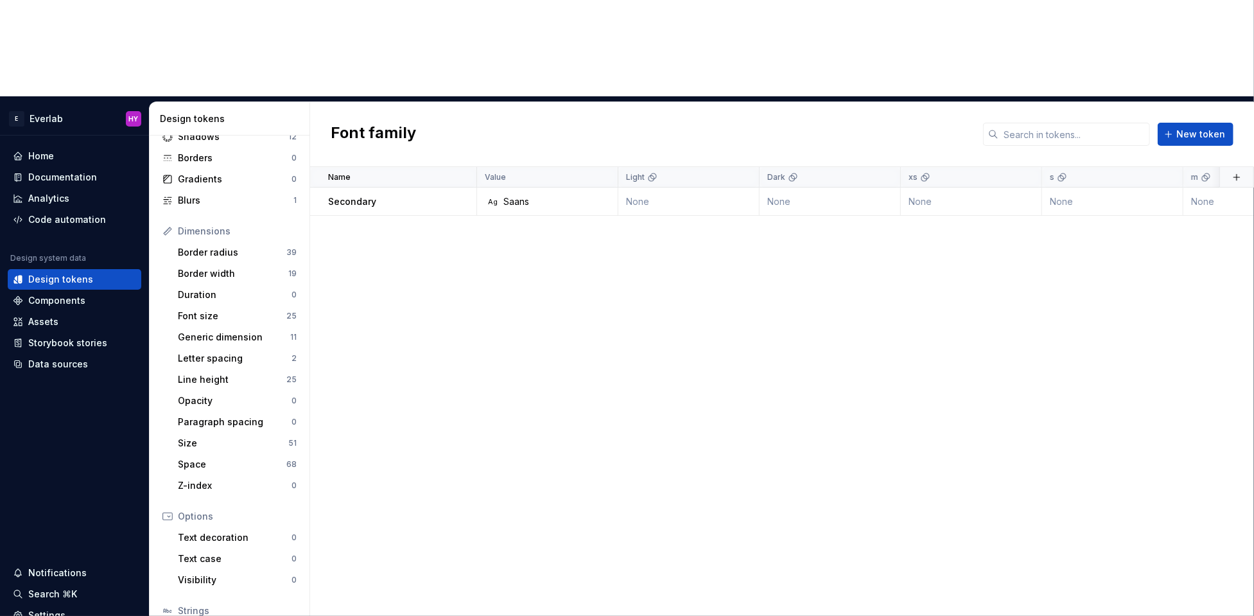
click at [576, 316] on div "Name Value Light Dark xs s m l Collection Token set Description Last updated Se…" at bounding box center [782, 439] width 944 height 545
click at [1202, 128] on span "New token" at bounding box center [1200, 134] width 49 height 13
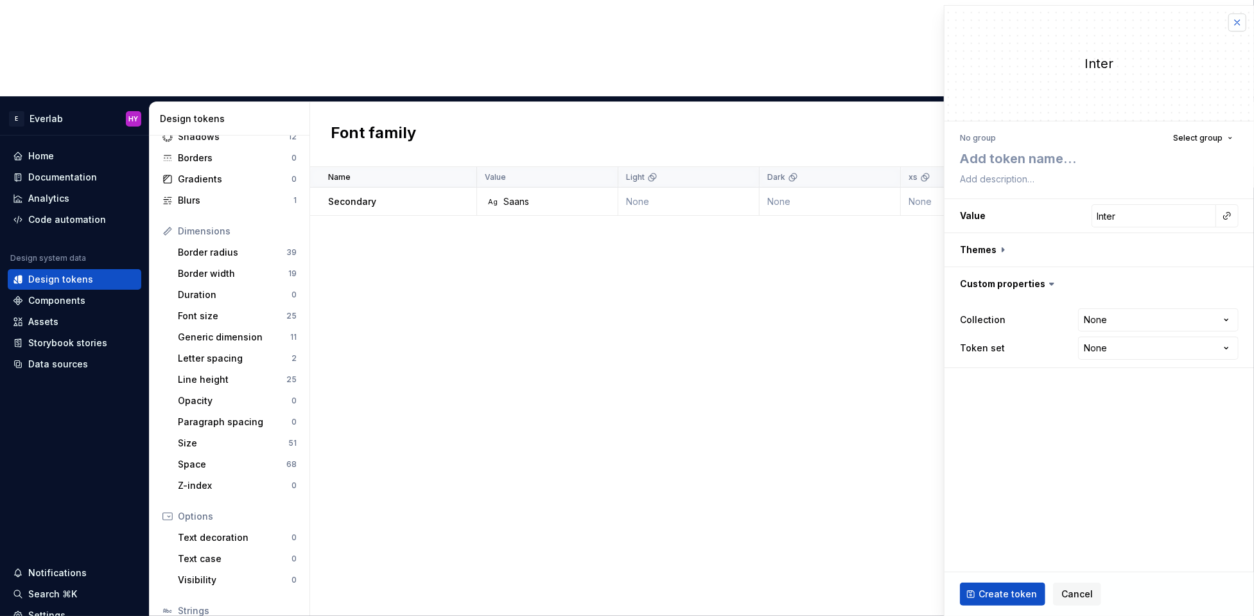
click at [1235, 24] on button "button" at bounding box center [1237, 22] width 18 height 18
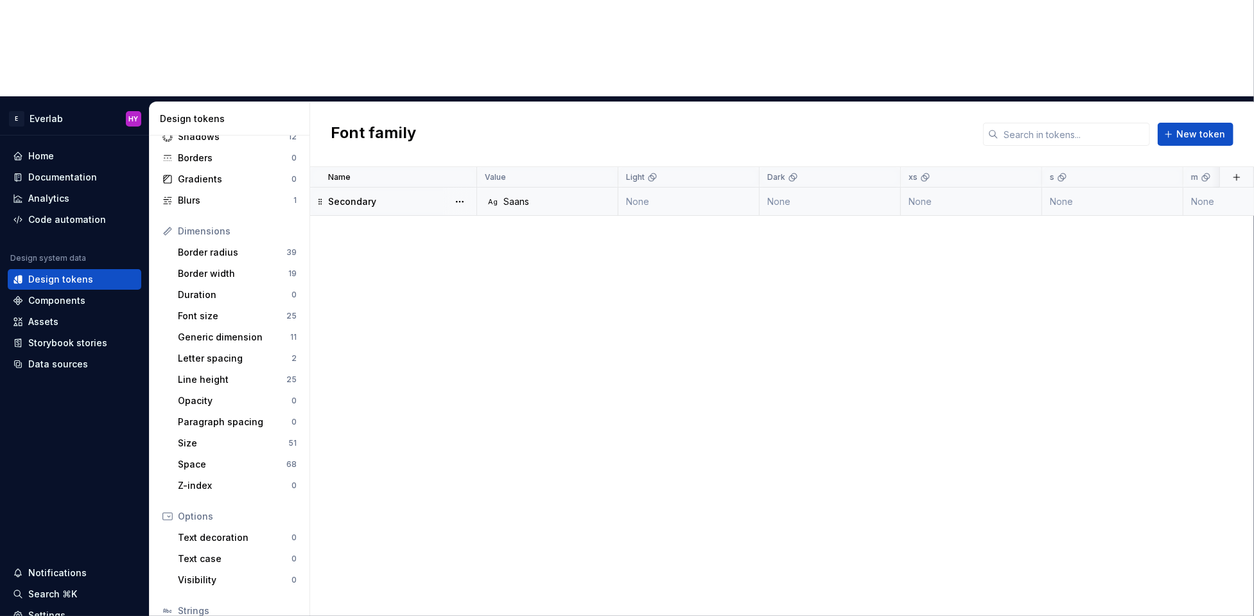
click at [419, 195] on div "Secondary" at bounding box center [402, 201] width 148 height 13
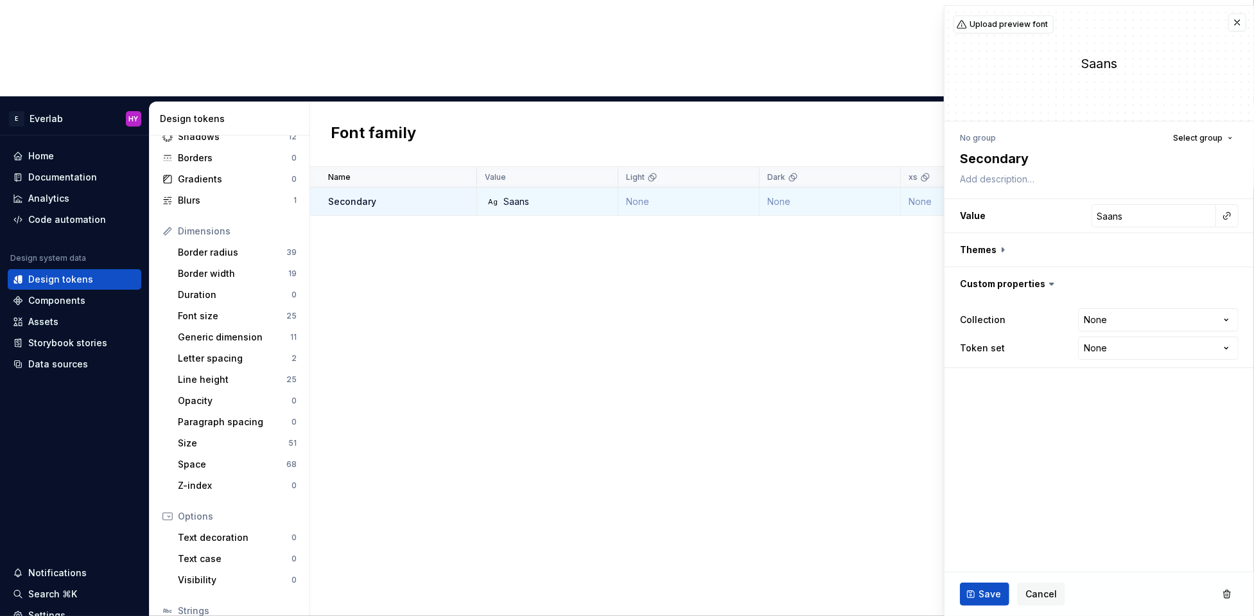
click at [1201, 35] on div "Saans" at bounding box center [1098, 63] width 309 height 115
click at [1243, 17] on button "button" at bounding box center [1237, 22] width 18 height 18
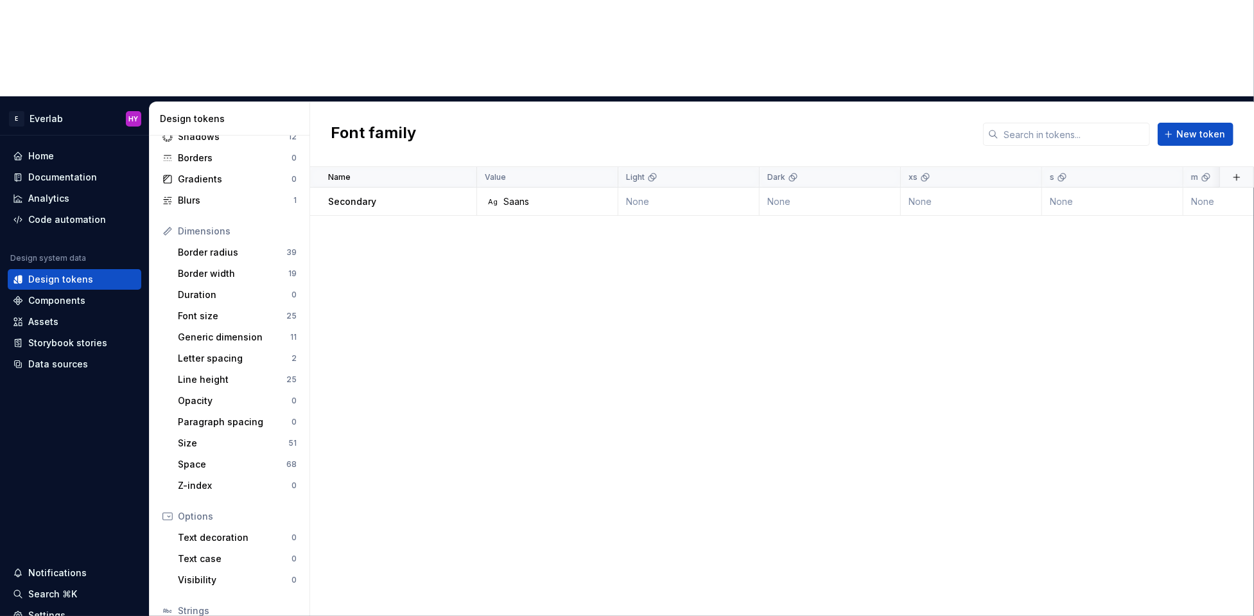
click at [1238, 102] on div "Font family New token" at bounding box center [782, 134] width 944 height 65
click at [1202, 128] on span "New token" at bounding box center [1200, 134] width 49 height 13
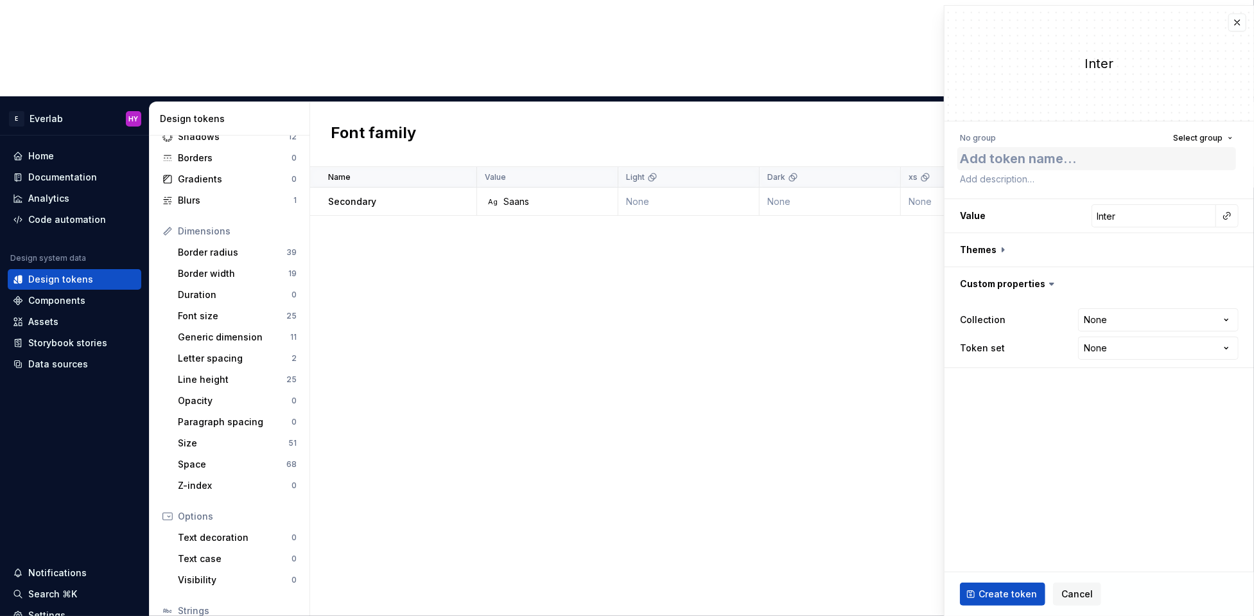
type textarea "*"
type textarea "P"
type textarea "*"
type textarea "Pr"
type textarea "*"
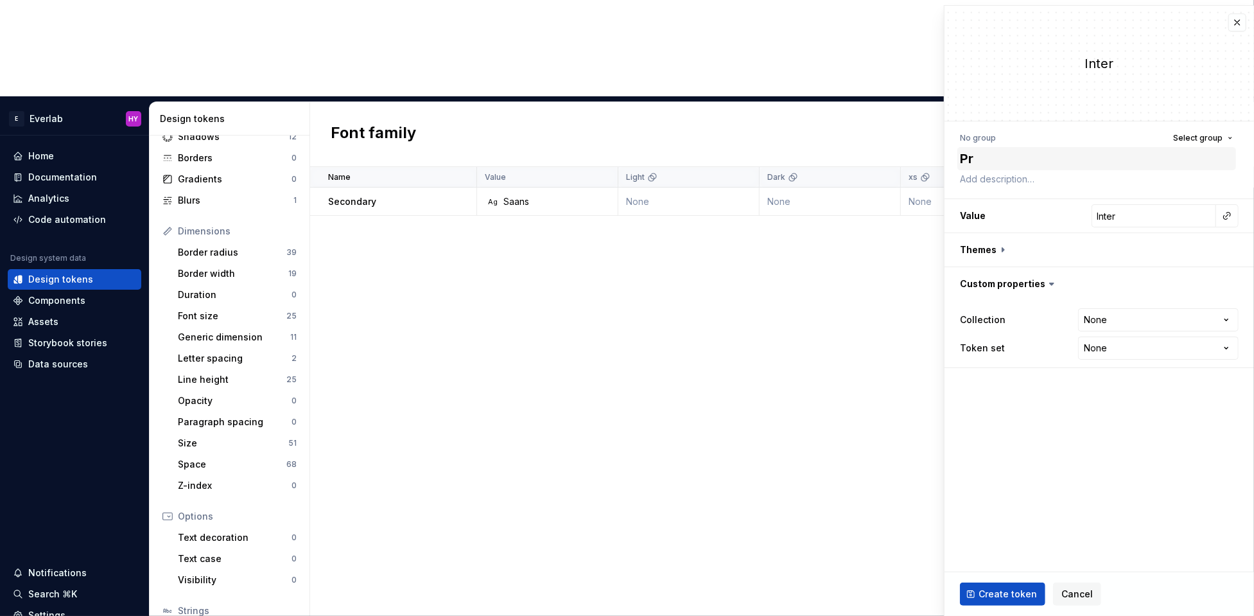
type textarea "Pri"
type textarea "*"
type textarea "Prim"
type textarea "*"
type textarea "Prima"
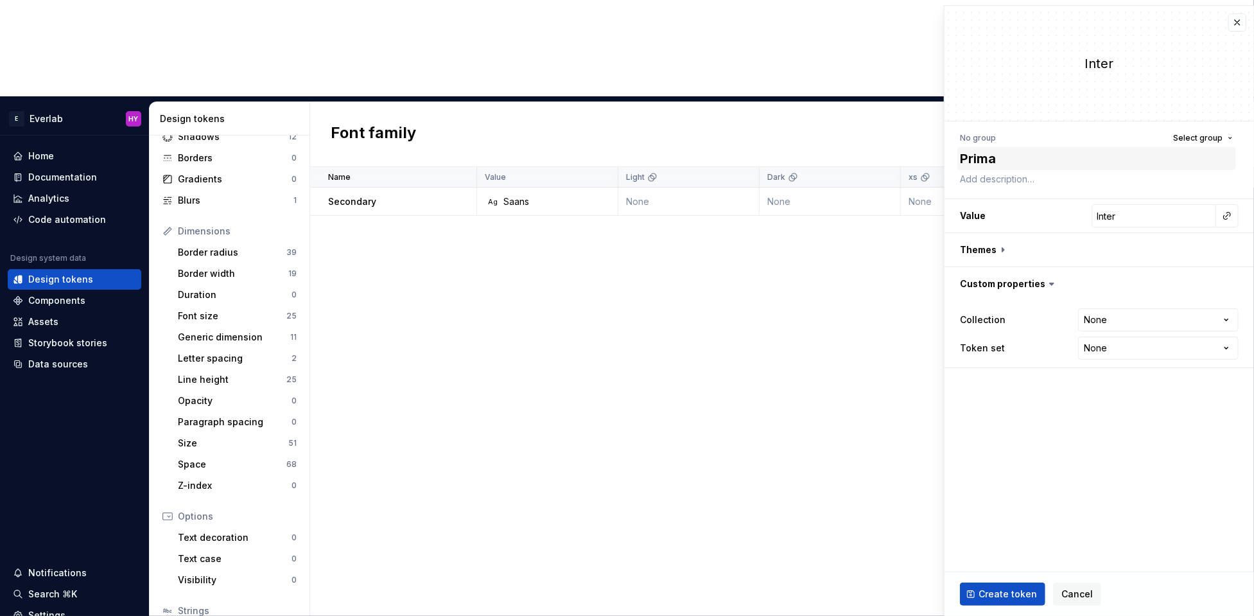
type textarea "*"
type textarea "Primar"
type textarea "*"
type textarea "Primary"
click at [1179, 214] on input "Inter" at bounding box center [1153, 215] width 125 height 23
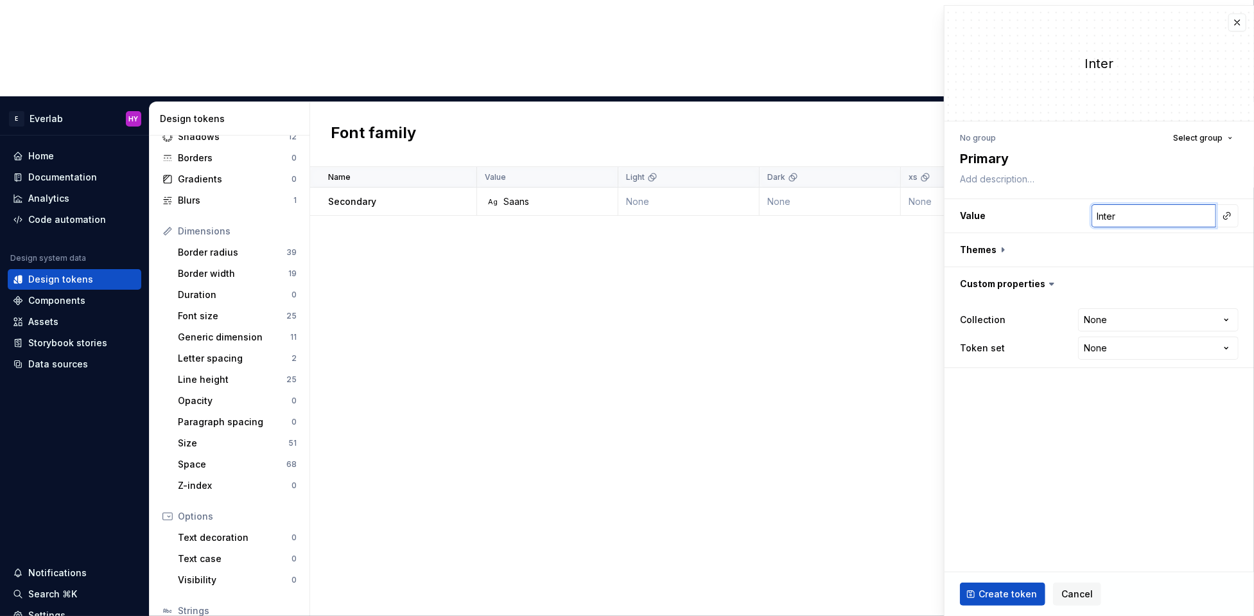
click at [1179, 214] on input "Inter" at bounding box center [1153, 215] width 125 height 23
type textarea "*"
type input "T"
type textarea "*"
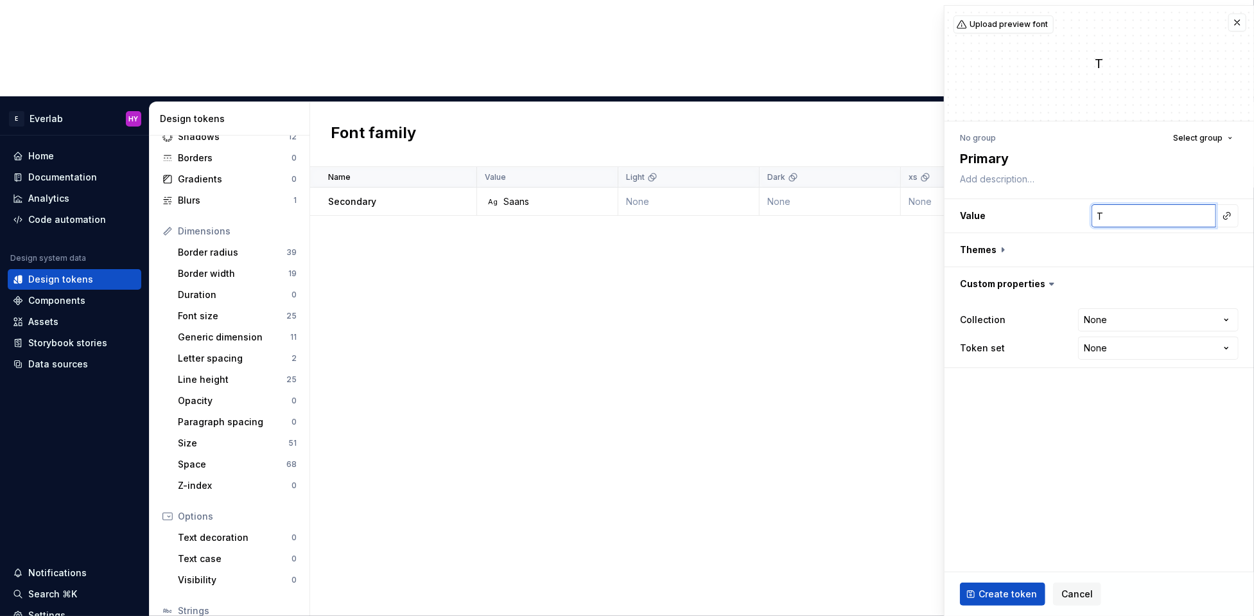
type input "To"
type textarea "*"
type input "Tob"
type textarea "*"
type input "Tobi"
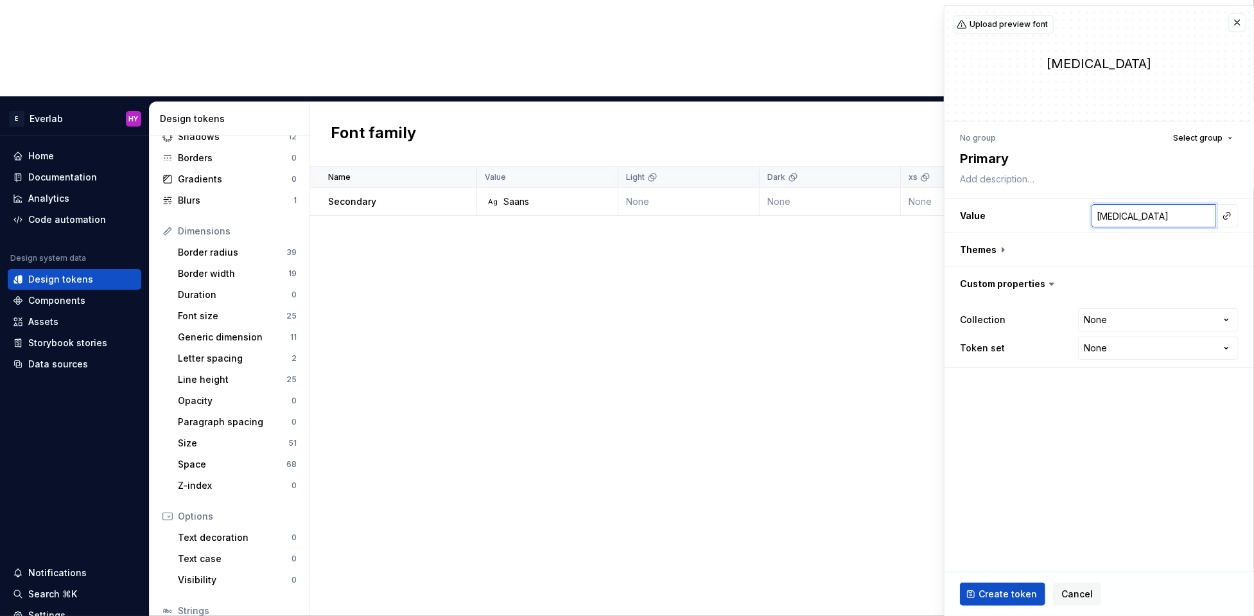
type textarea "*"
type input "Tobia"
type textarea "*"
type input "[PERSON_NAME]"
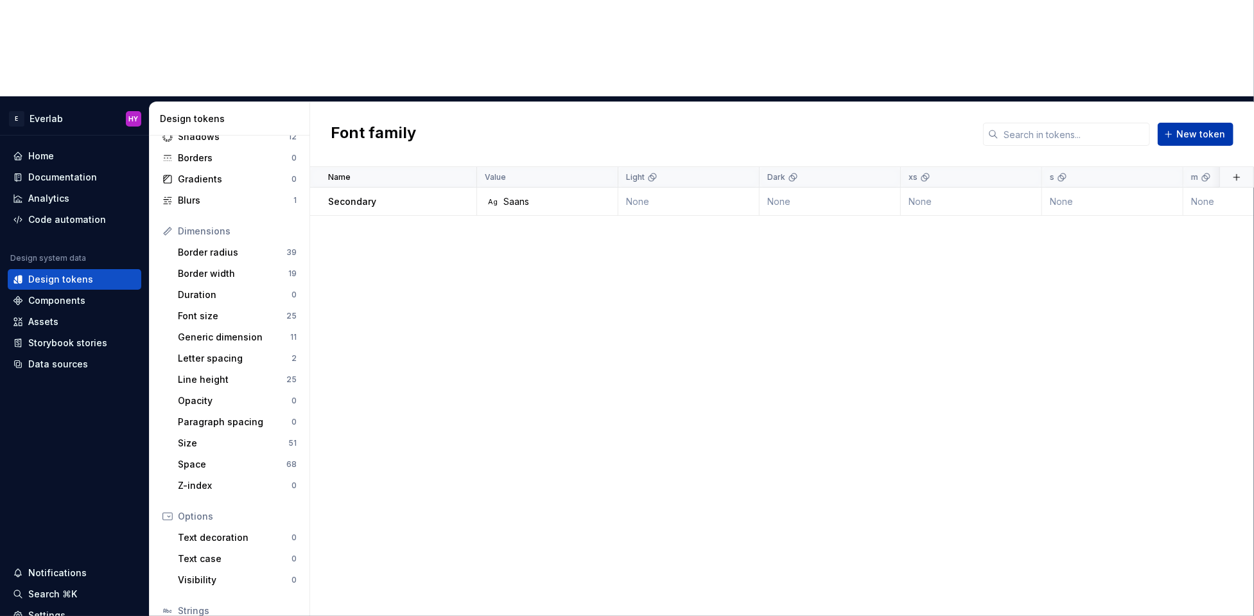
click at [1205, 128] on span "New token" at bounding box center [1200, 134] width 49 height 13
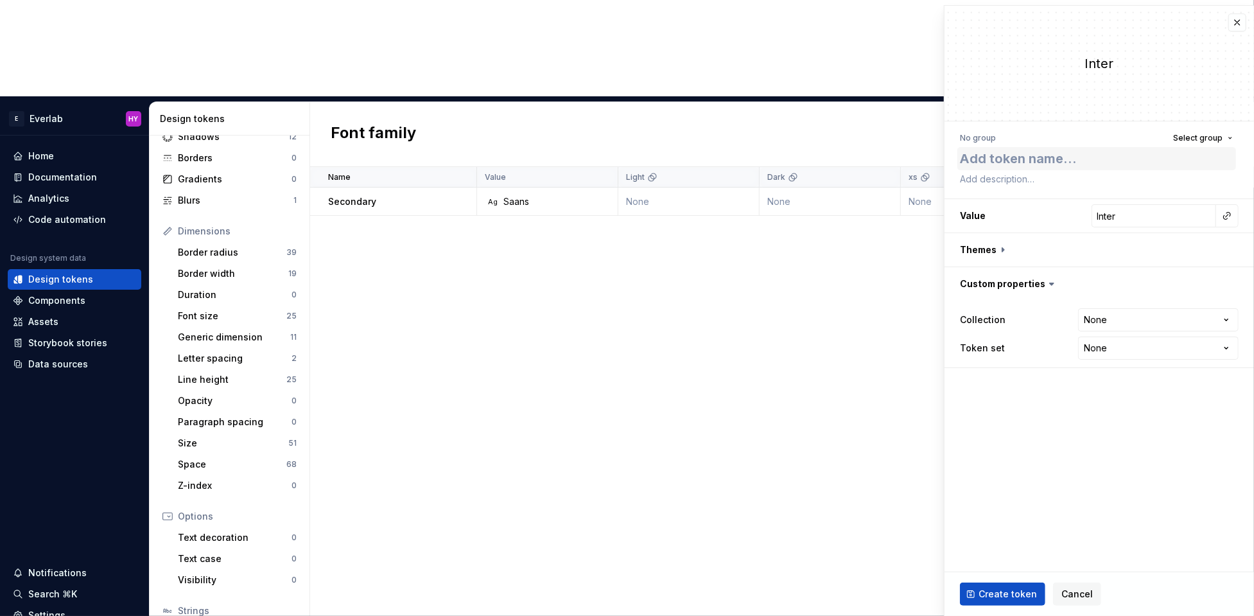
type textarea "*"
type textarea "P"
type textarea "*"
type textarea "Pr"
type textarea "*"
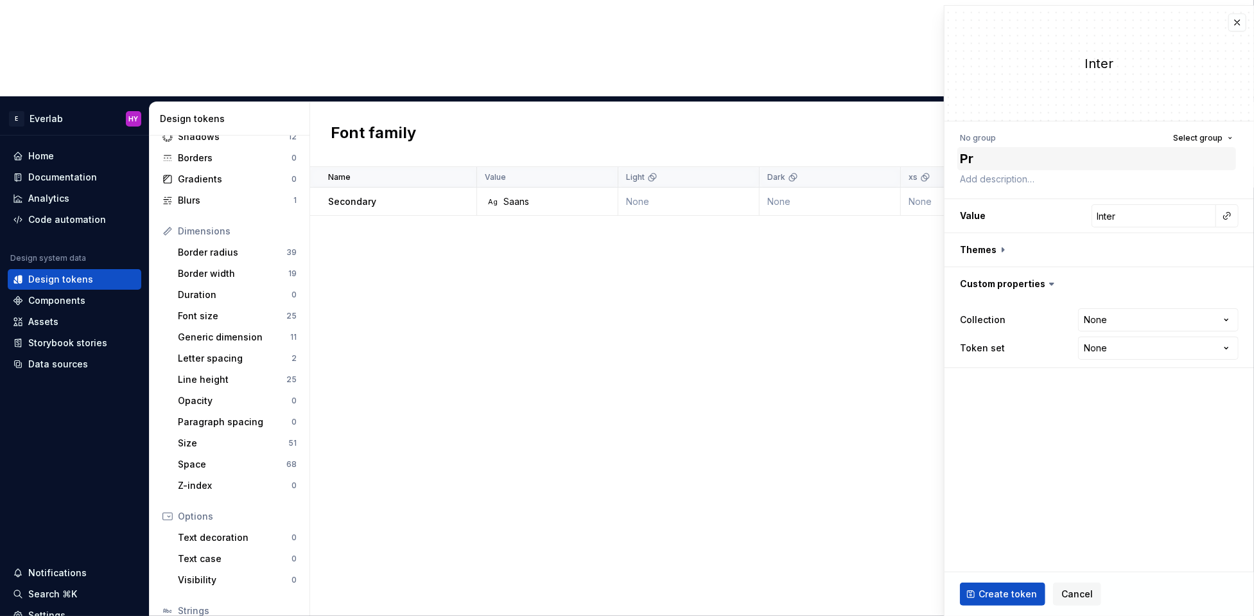
type textarea "Pri"
type textarea "*"
type textarea "Prim"
type textarea "*"
type textarea "Prima"
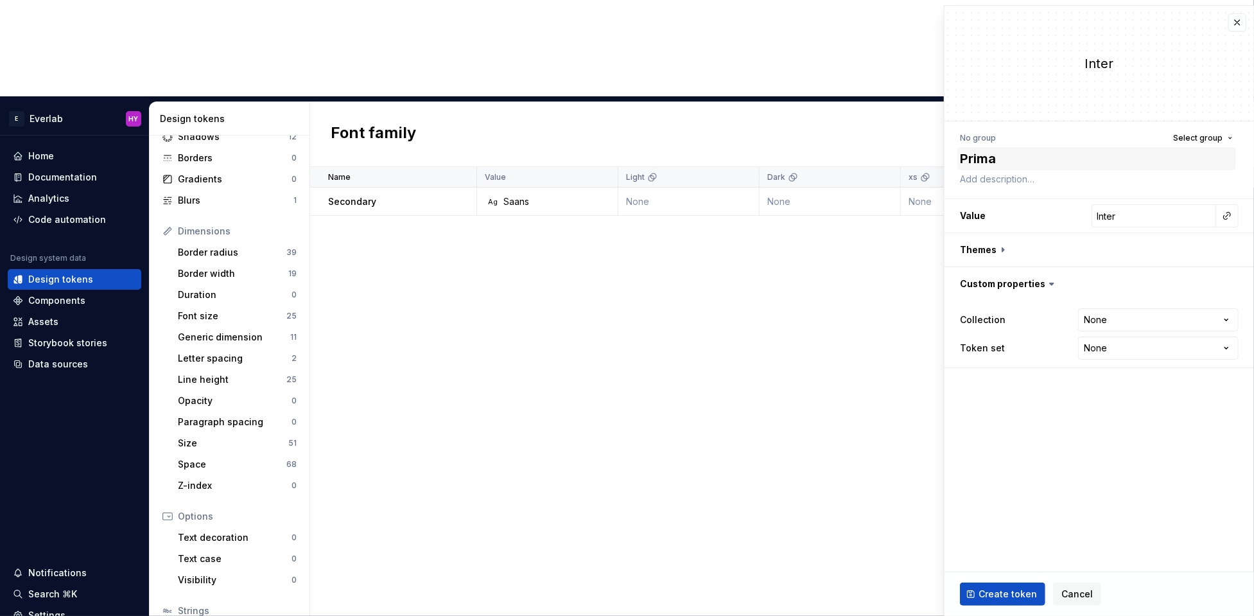
type textarea "*"
type textarea "Primar"
type textarea "*"
type textarea "Primary"
click at [1155, 213] on input "Inter" at bounding box center [1153, 215] width 125 height 23
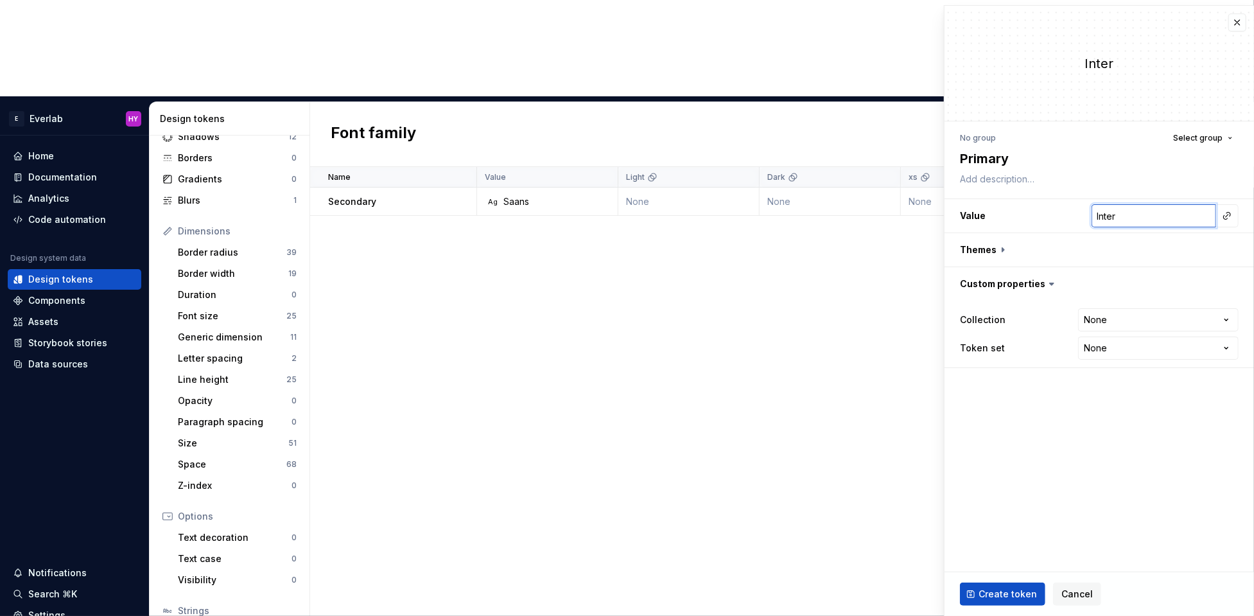
click at [1155, 213] on input "Inter" at bounding box center [1153, 215] width 125 height 23
type textarea "*"
type input "T"
type textarea "*"
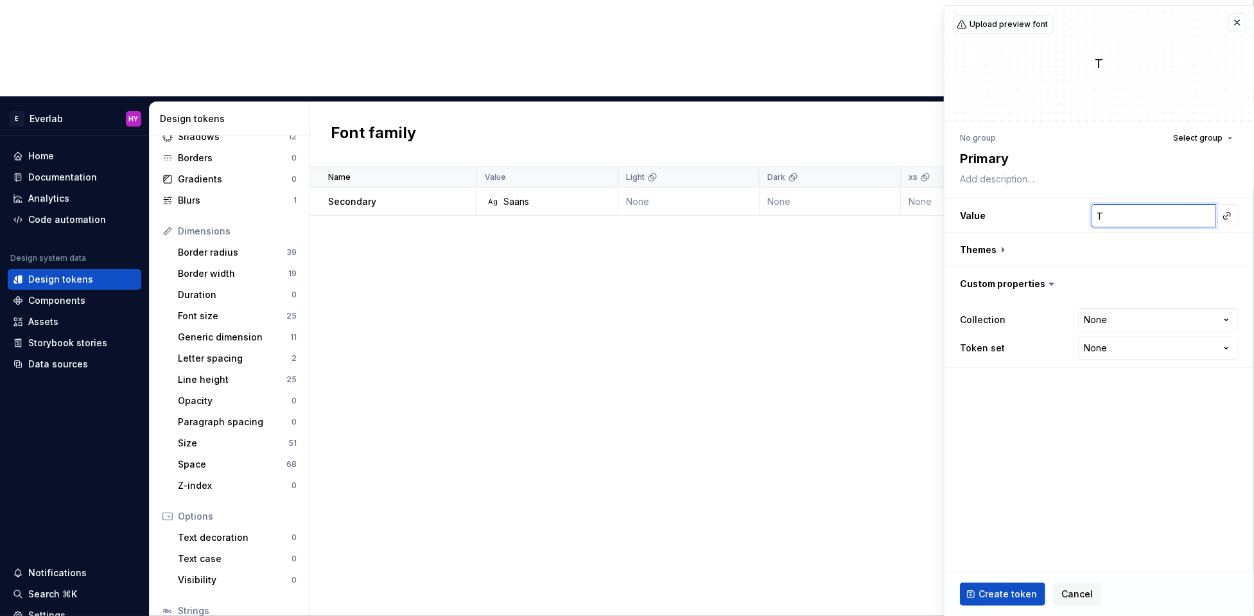
type input "To"
type textarea "*"
type input "Tom"
type textarea "*"
type input "To"
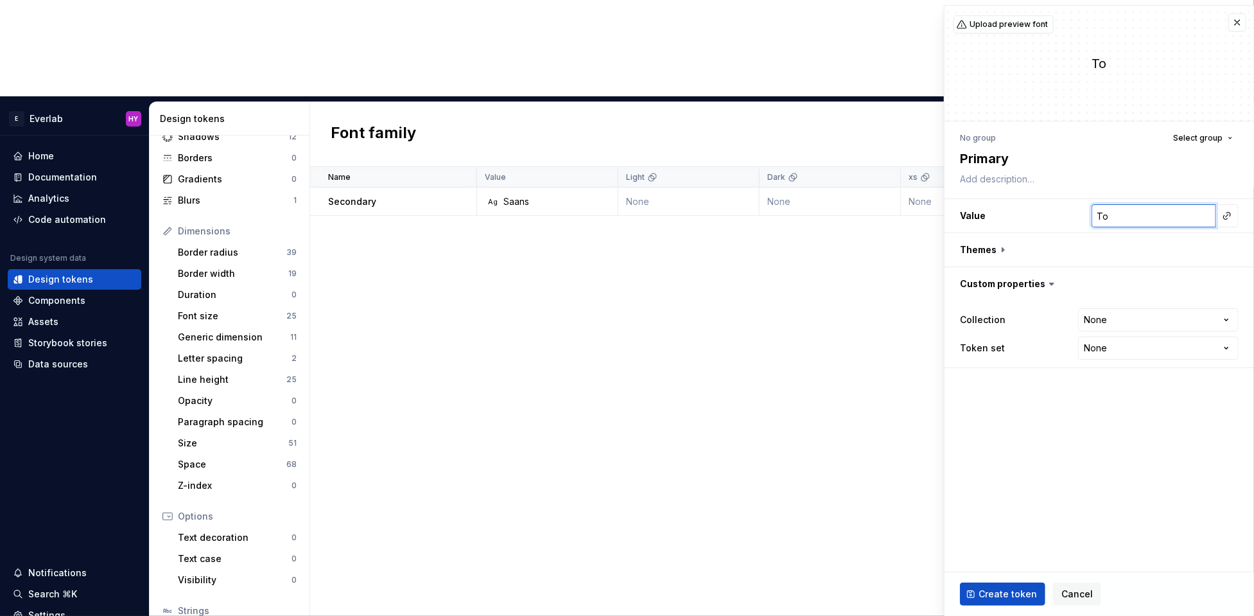
type textarea "*"
type input "Tob"
type textarea "*"
type input "Tobi"
type textarea "*"
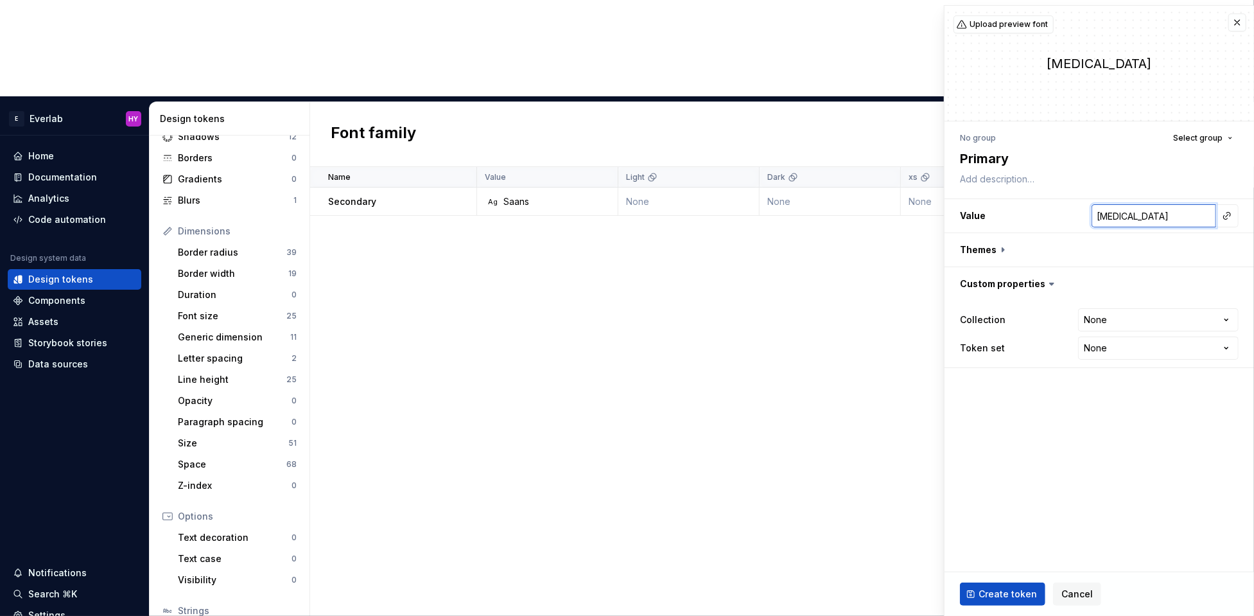
type input "Tobia"
type textarea "*"
type input "[PERSON_NAME]"
drag, startPoint x: 1109, startPoint y: 479, endPoint x: 1058, endPoint y: 539, distance: 78.7
click at [1109, 480] on fieldset "**********" at bounding box center [1098, 311] width 309 height 610
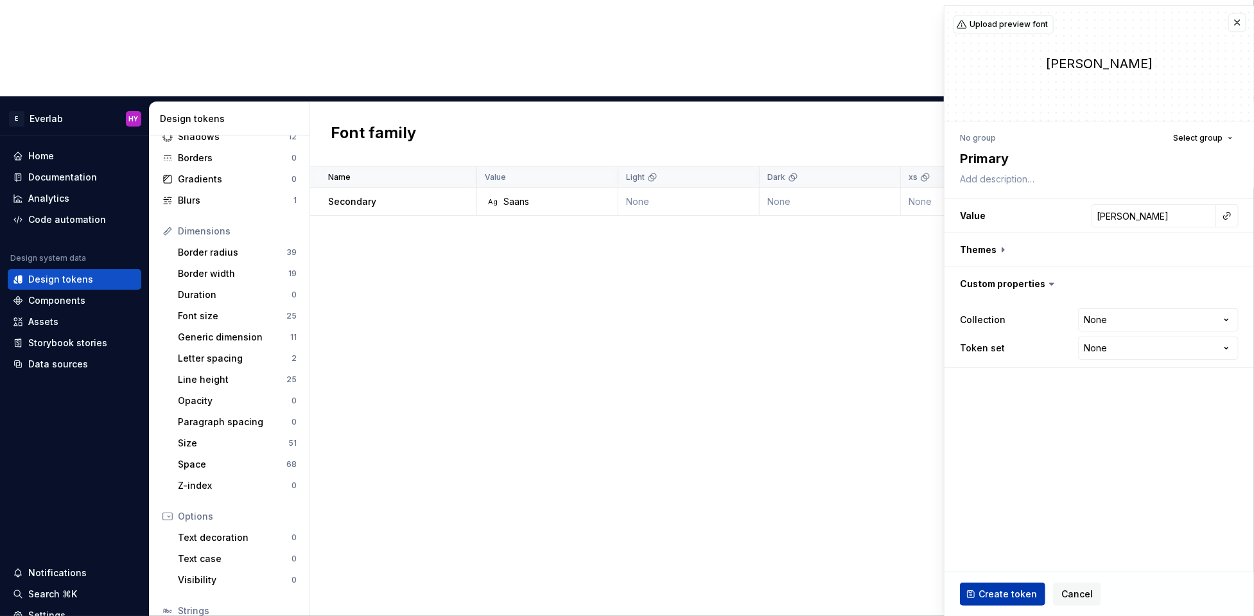
click at [995, 592] on span "Create token" at bounding box center [1007, 593] width 58 height 13
type textarea "*"
type input "Inter"
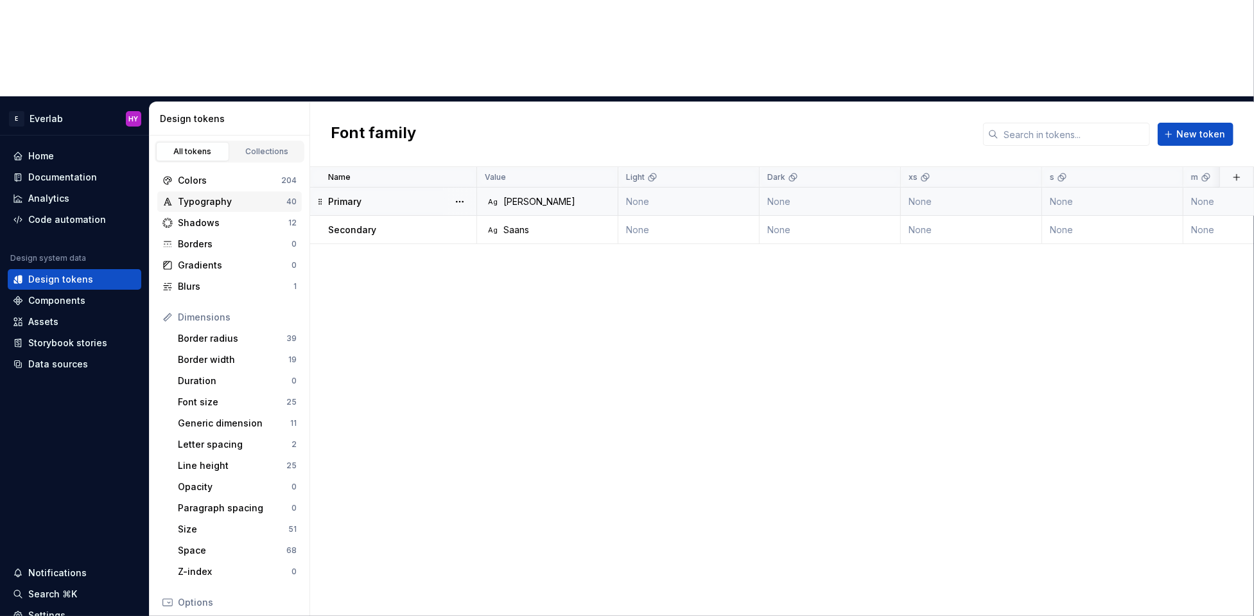
click at [238, 195] on div "Typography" at bounding box center [232, 201] width 108 height 13
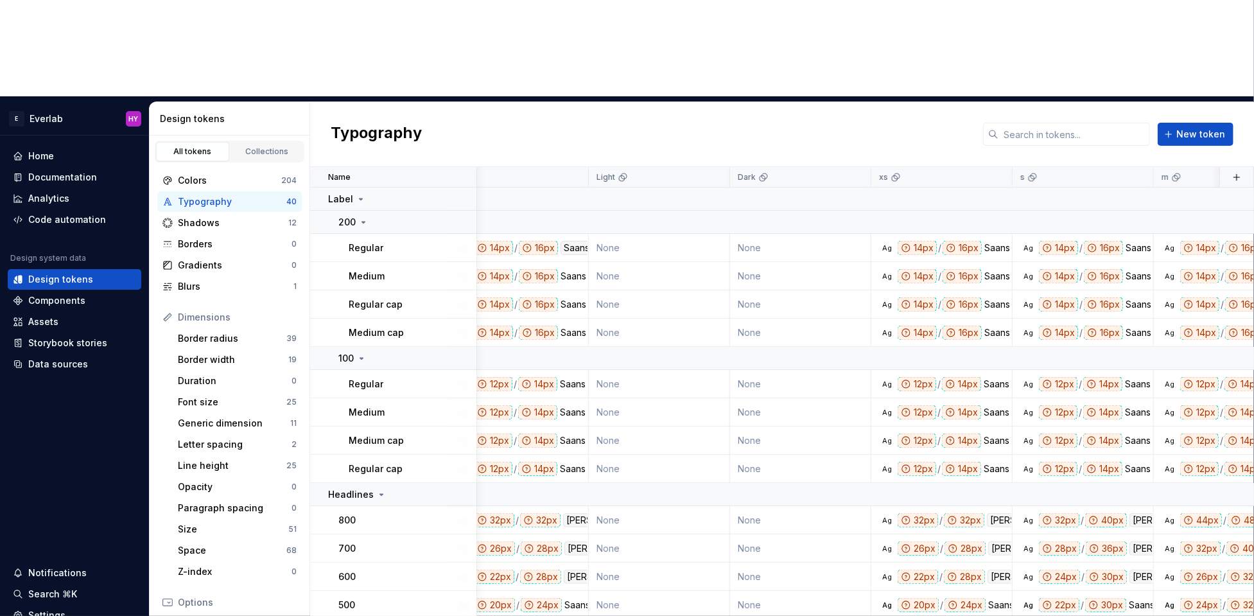
scroll to position [0, 17]
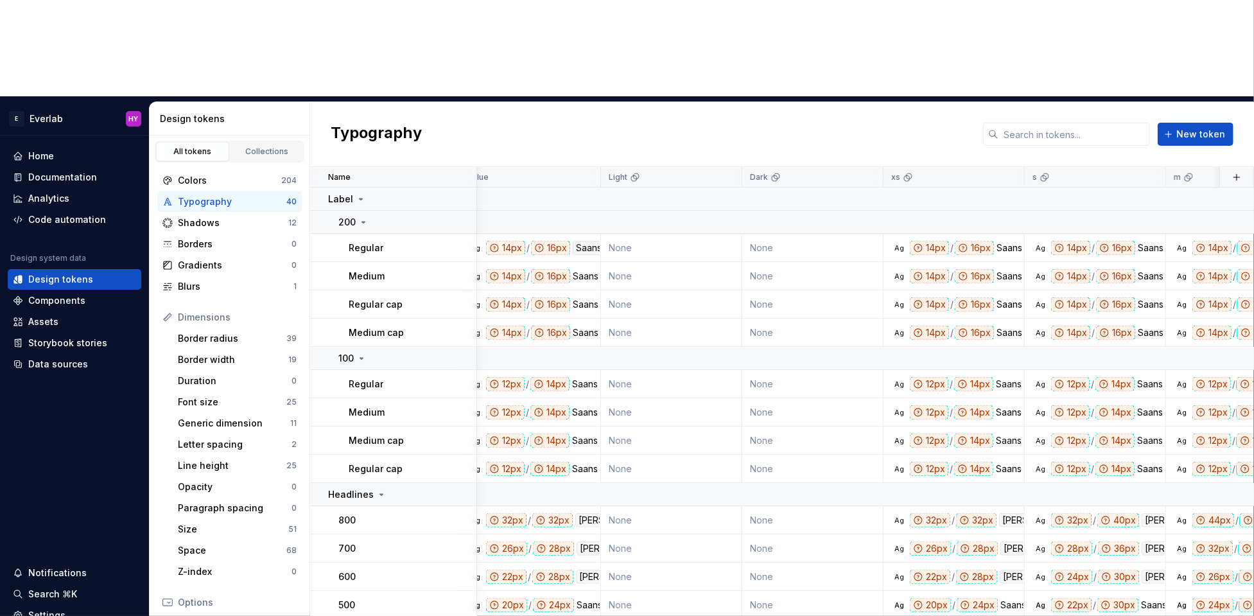
click at [580, 297] on div "Saans" at bounding box center [586, 304] width 26 height 14
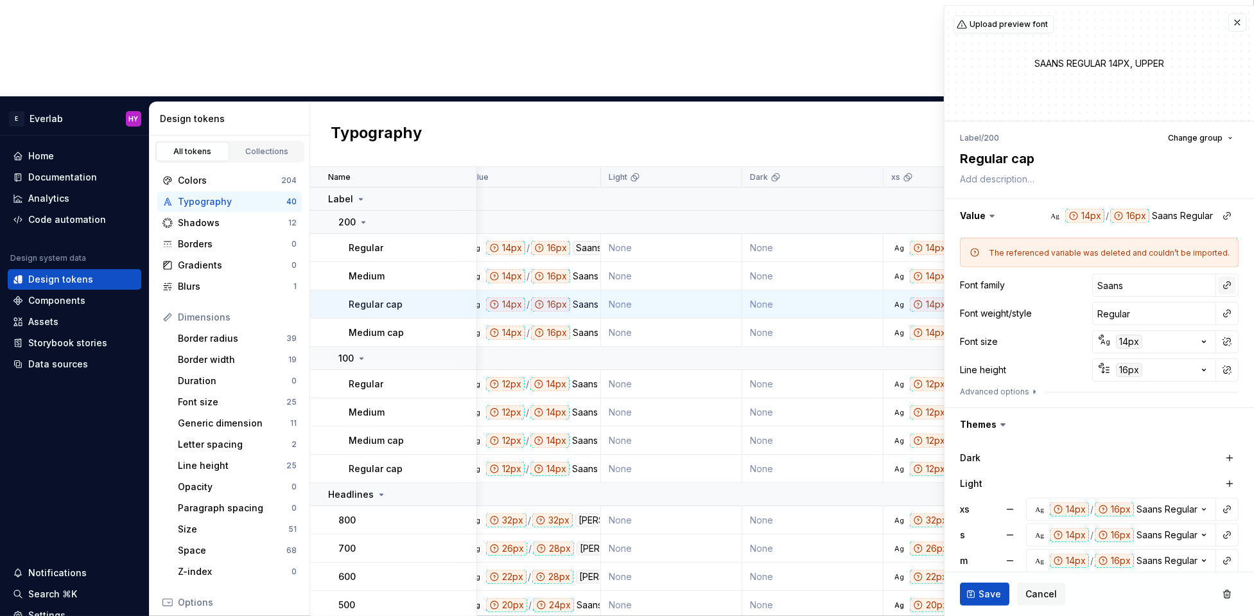
click at [1224, 282] on button "button" at bounding box center [1227, 285] width 18 height 18
click at [1103, 352] on div "Secondary" at bounding box center [1099, 356] width 48 height 13
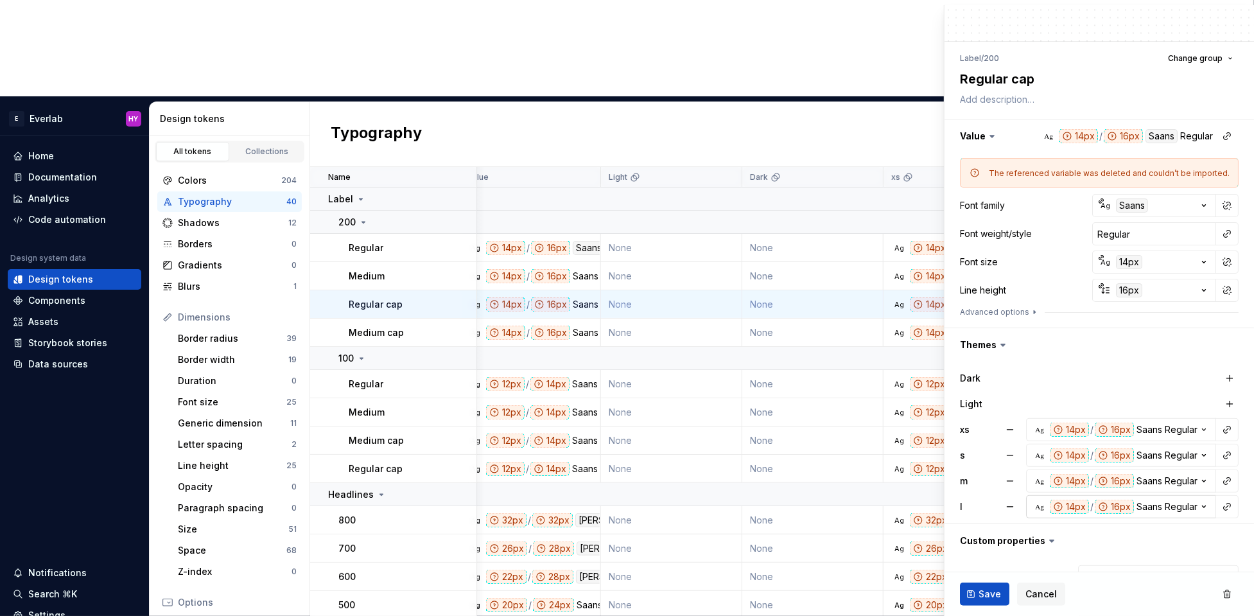
scroll to position [80, 0]
click at [1011, 426] on button "button" at bounding box center [1009, 428] width 23 height 23
click at [1014, 450] on button "button" at bounding box center [1009, 454] width 23 height 23
drag, startPoint x: 1015, startPoint y: 475, endPoint x: 1016, endPoint y: 492, distance: 16.7
click at [1015, 476] on button "button" at bounding box center [1009, 480] width 23 height 23
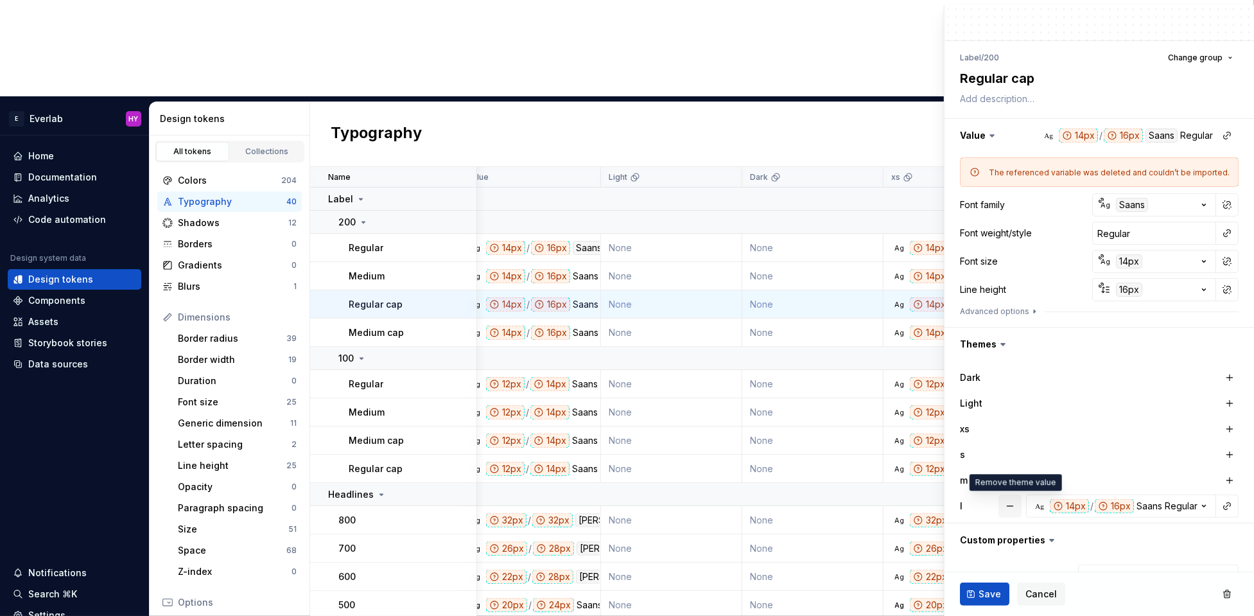
click at [1015, 498] on button "button" at bounding box center [1009, 505] width 23 height 23
click at [1232, 399] on button "button" at bounding box center [1229, 403] width 18 height 18
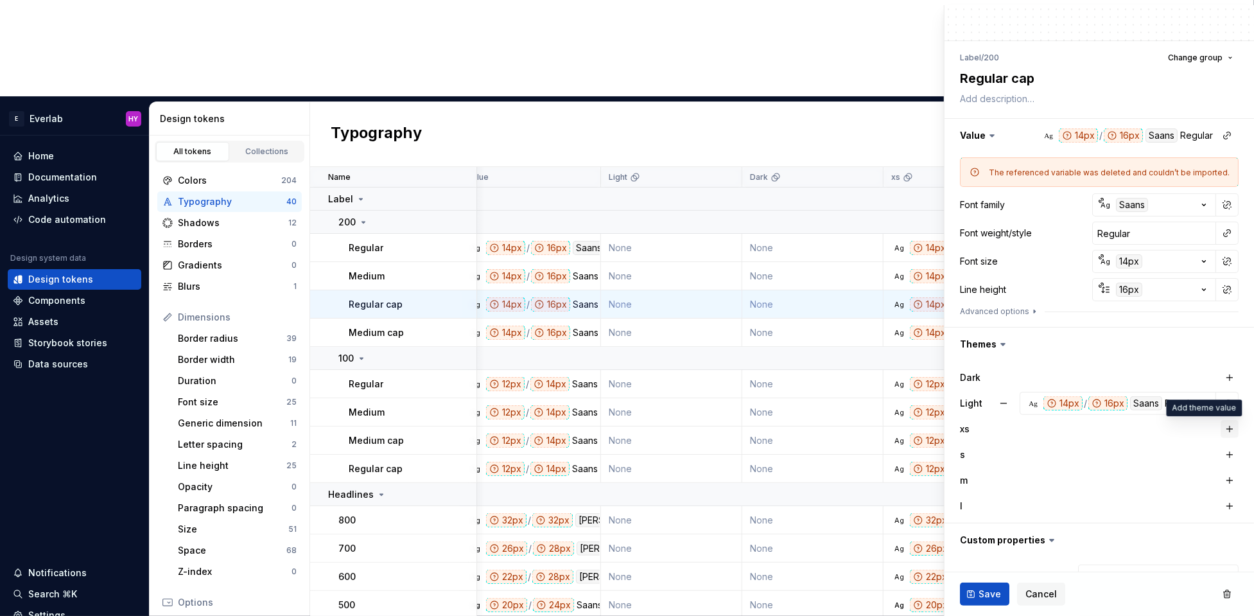
click at [1231, 431] on button "button" at bounding box center [1229, 429] width 18 height 18
click at [1229, 454] on button "button" at bounding box center [1229, 454] width 18 height 18
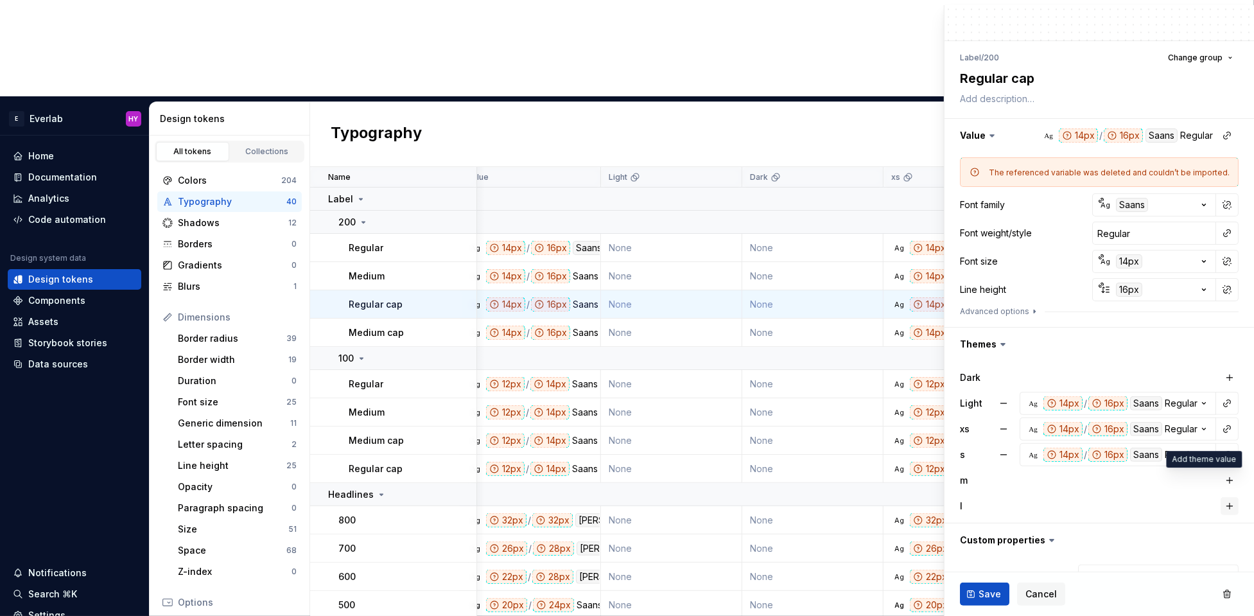
drag, startPoint x: 1232, startPoint y: 478, endPoint x: 1233, endPoint y: 497, distance: 19.3
click at [1232, 478] on button "button" at bounding box center [1229, 480] width 18 height 18
click at [1231, 508] on button "button" at bounding box center [1229, 506] width 18 height 18
click at [1008, 399] on button "button" at bounding box center [1003, 403] width 23 height 23
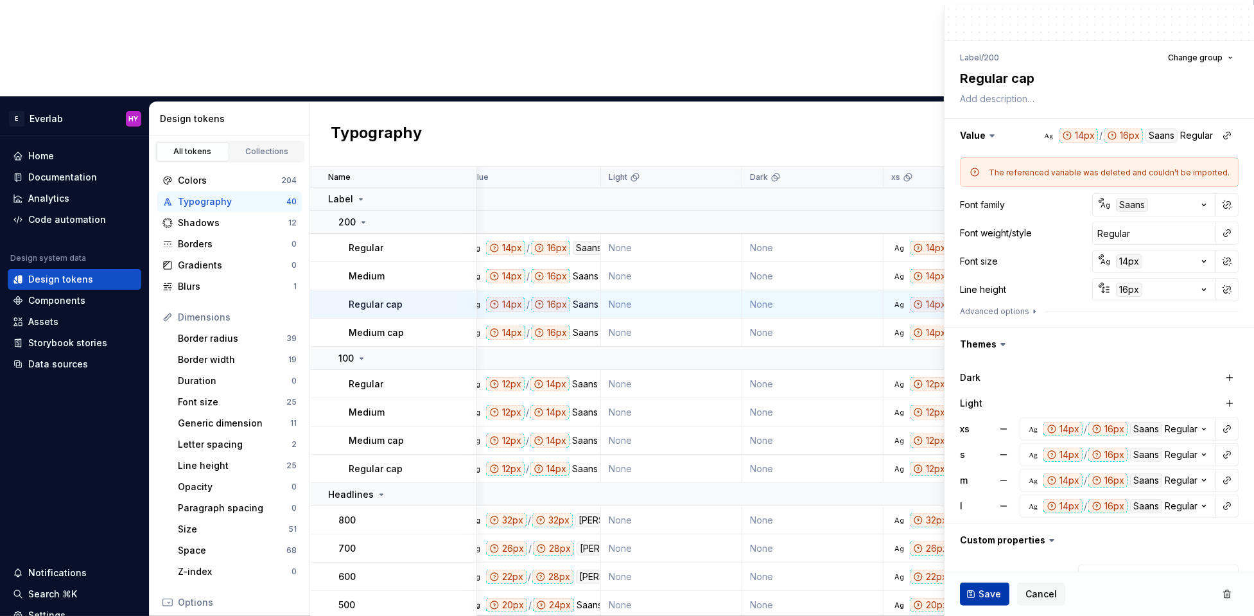
click at [984, 593] on span "Save" at bounding box center [989, 593] width 22 height 13
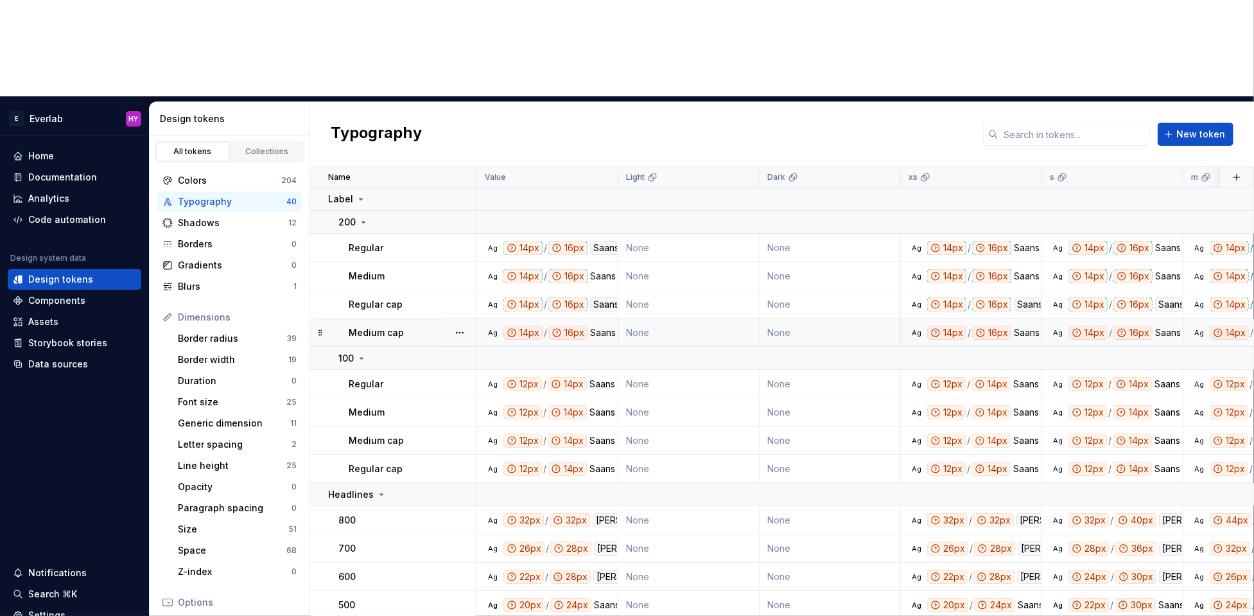
click at [605, 325] on div "Saans" at bounding box center [603, 332] width 26 height 14
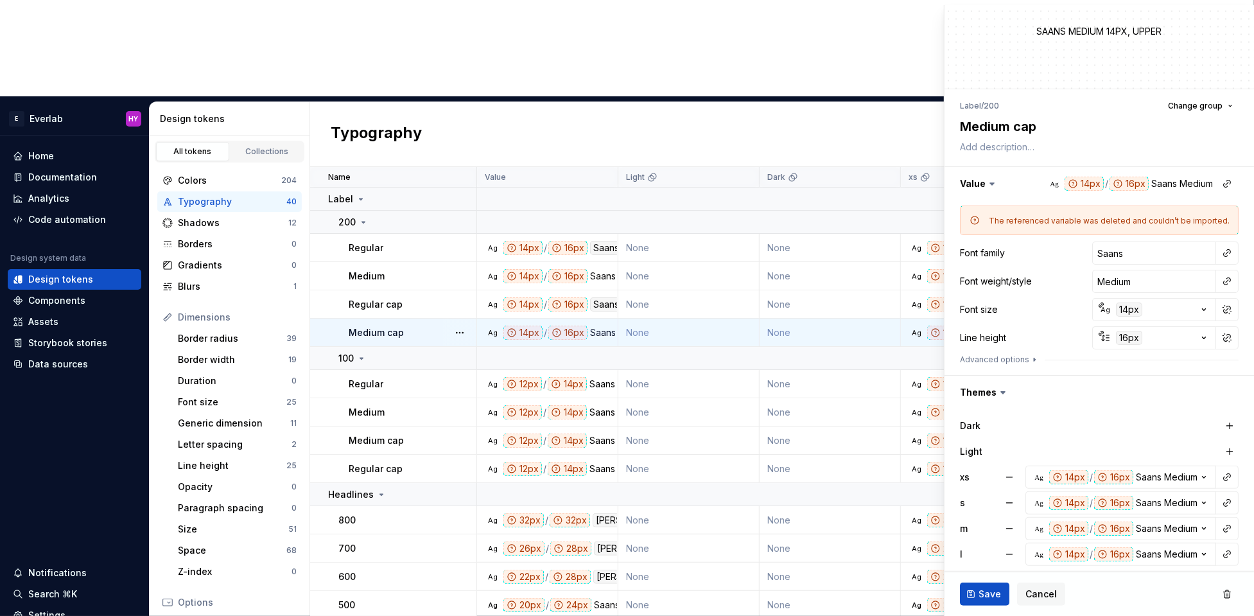
scroll to position [33, 0]
click at [1107, 253] on input "Saans" at bounding box center [1154, 251] width 124 height 23
click at [1236, 248] on div at bounding box center [1226, 251] width 23 height 23
click at [1229, 248] on button "button" at bounding box center [1227, 252] width 18 height 18
click at [1107, 320] on div "Secondary" at bounding box center [1099, 322] width 48 height 13
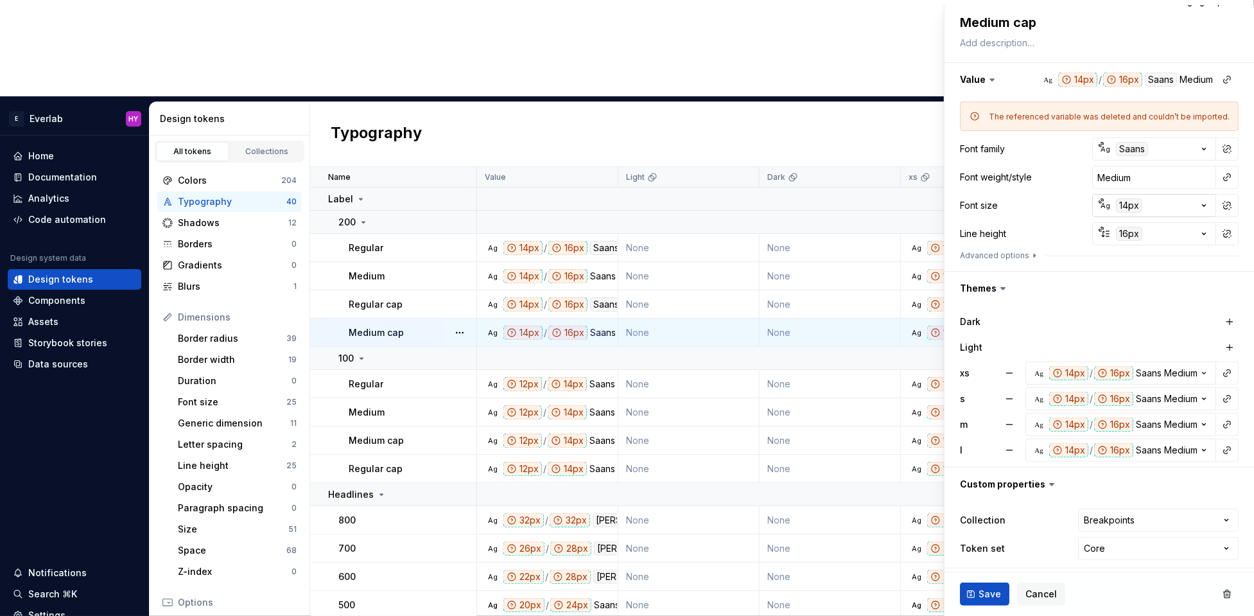
scroll to position [139, 0]
click at [1015, 370] on button "button" at bounding box center [1008, 370] width 23 height 23
click at [1013, 387] on button "button" at bounding box center [1008, 395] width 23 height 23
click at [1014, 415] on button "button" at bounding box center [1008, 421] width 23 height 23
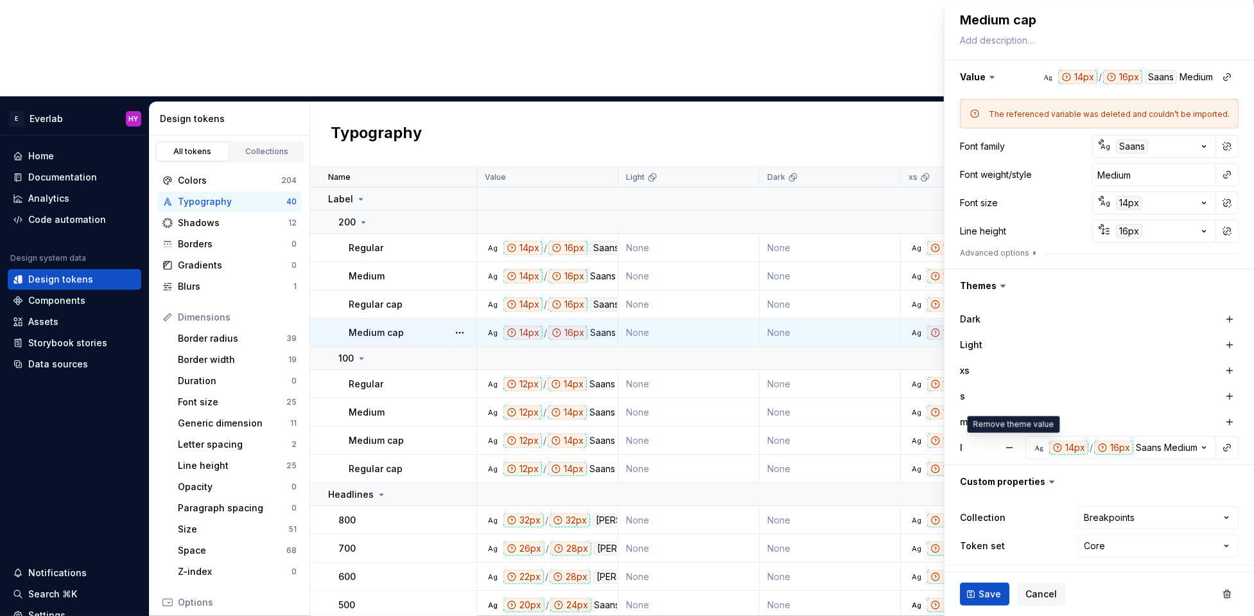
drag, startPoint x: 1008, startPoint y: 440, endPoint x: 1067, endPoint y: 420, distance: 61.9
click at [1008, 440] on button "button" at bounding box center [1008, 447] width 23 height 23
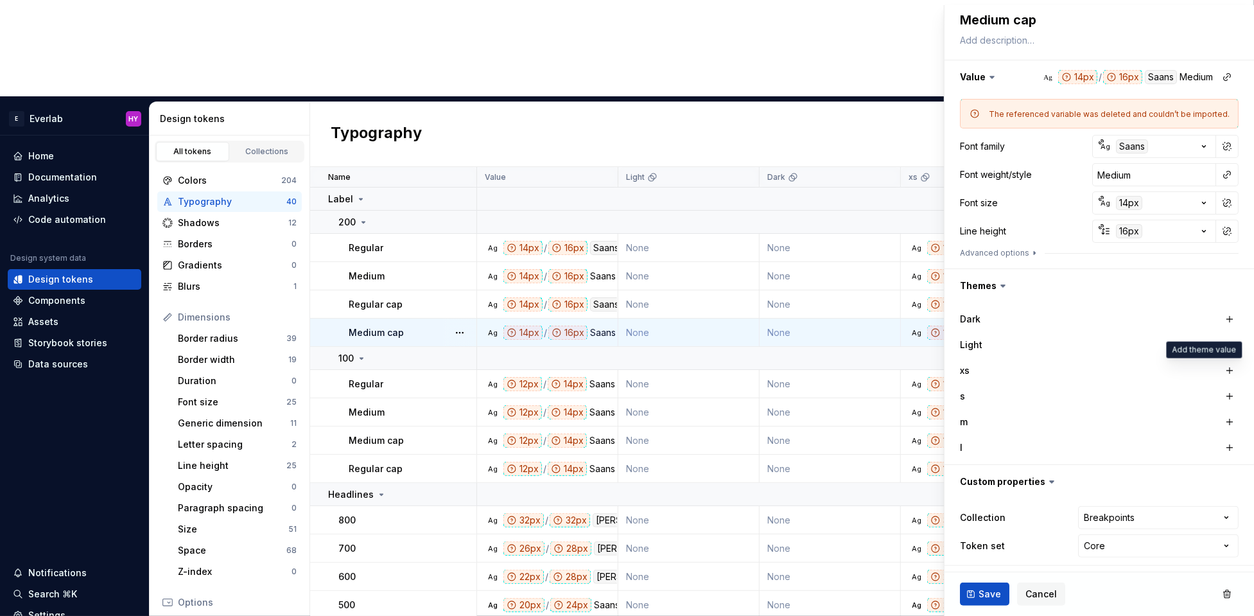
drag, startPoint x: 1234, startPoint y: 361, endPoint x: 1227, endPoint y: 384, distance: 24.8
click at [1234, 361] on button "button" at bounding box center [1229, 370] width 18 height 18
click at [1224, 391] on button "button" at bounding box center [1229, 396] width 18 height 18
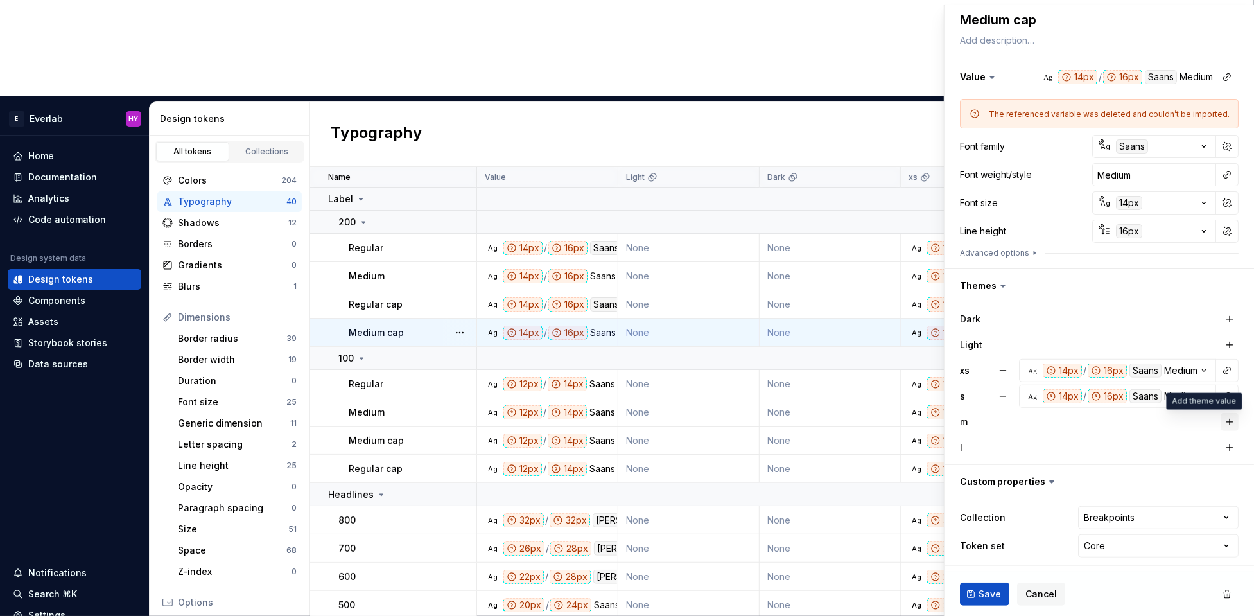
click at [1227, 415] on button "button" at bounding box center [1229, 422] width 18 height 18
click at [1230, 447] on button "button" at bounding box center [1229, 447] width 18 height 18
click at [989, 588] on span "Save" at bounding box center [989, 593] width 22 height 13
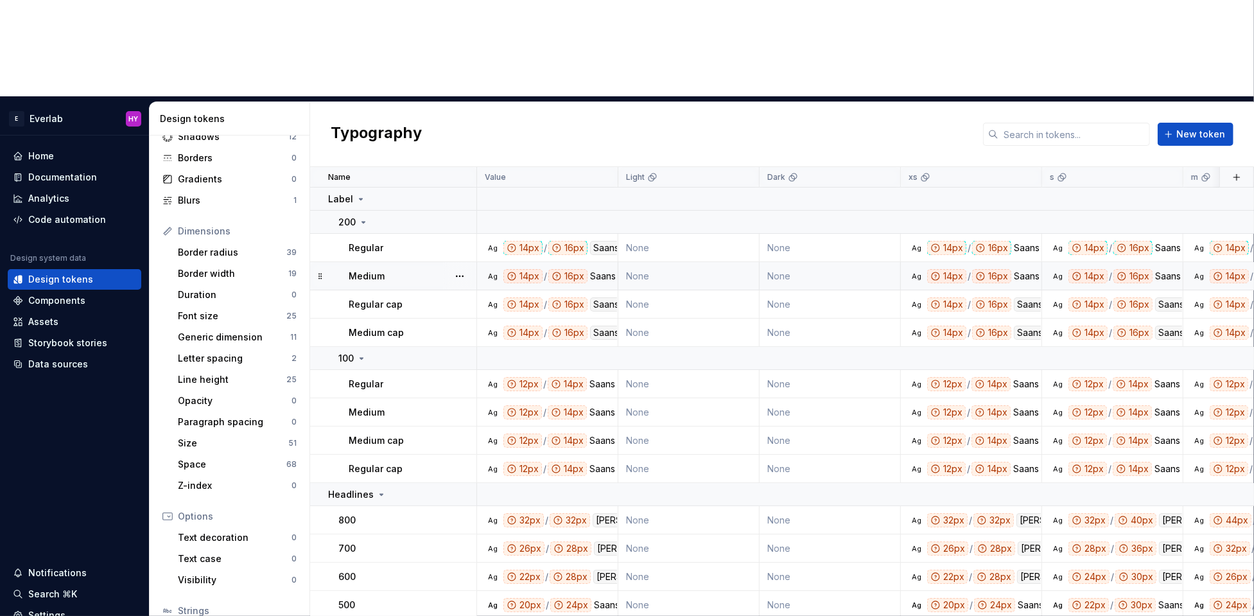
drag, startPoint x: 600, startPoint y: 176, endPoint x: 617, endPoint y: 181, distance: 18.7
click at [603, 269] on div "Saans" at bounding box center [603, 276] width 26 height 14
click at [694, 262] on td "None" at bounding box center [688, 276] width 141 height 28
click at [601, 269] on div "Saans" at bounding box center [603, 276] width 26 height 14
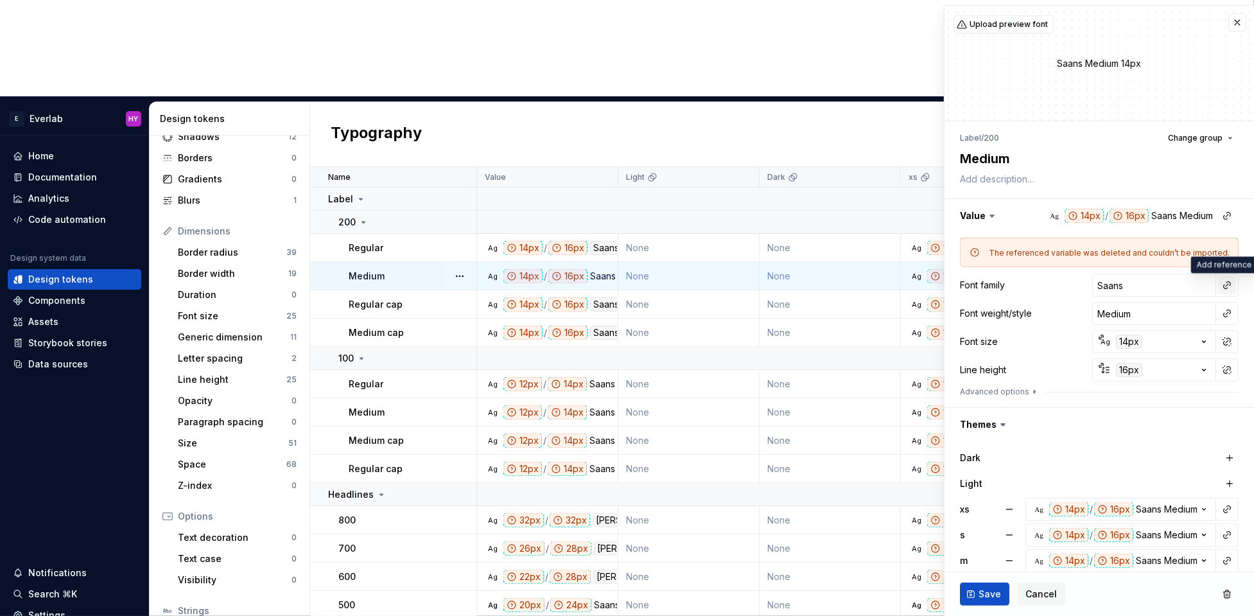
click at [1223, 284] on button "button" at bounding box center [1227, 285] width 18 height 18
click at [1126, 350] on div "Secondary" at bounding box center [1138, 356] width 127 height 13
click at [974, 592] on button "Save" at bounding box center [984, 593] width 49 height 23
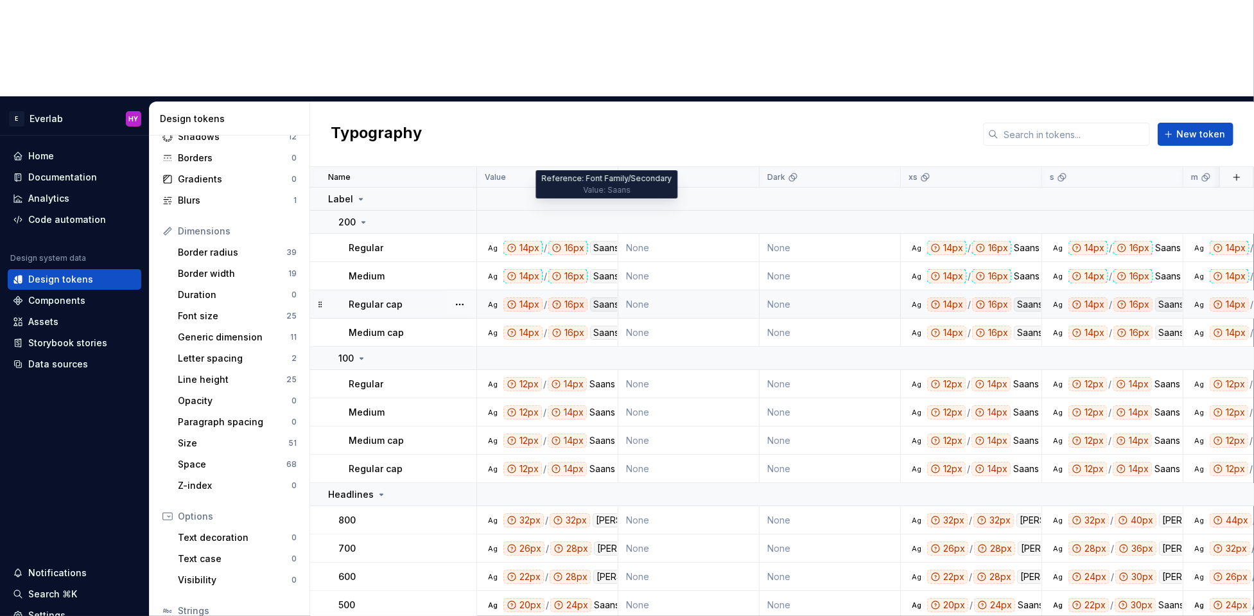
click at [598, 297] on div "Saans" at bounding box center [606, 304] width 32 height 14
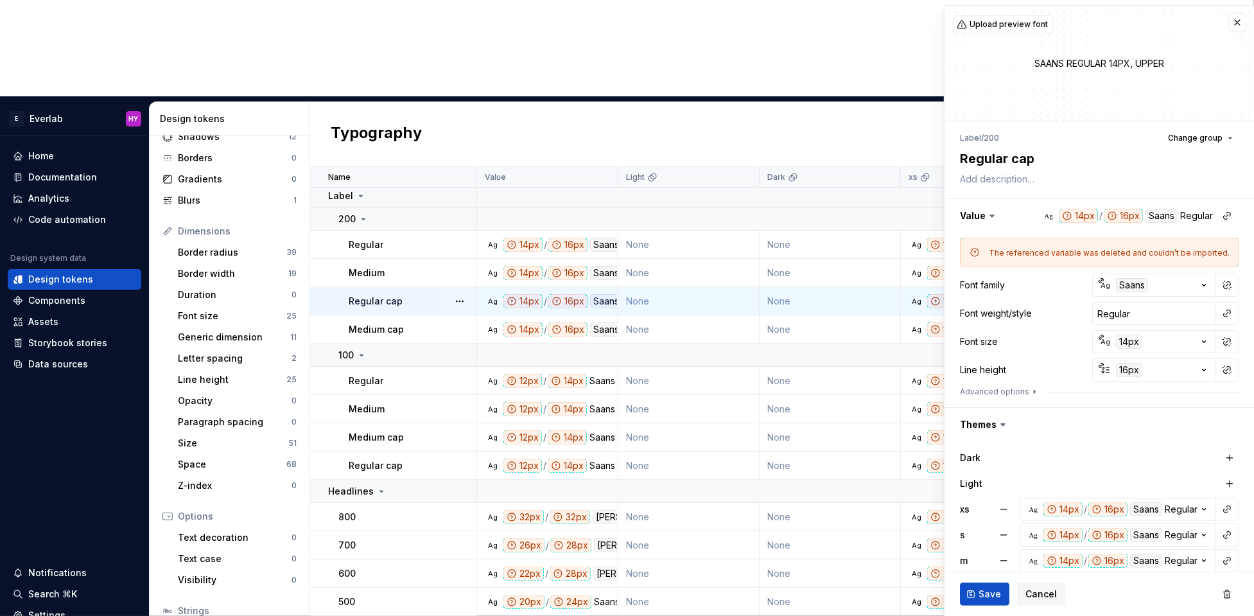
scroll to position [5, 0]
click at [606, 292] on div "Saans" at bounding box center [606, 299] width 32 height 14
click at [606, 293] on div "Saans" at bounding box center [605, 300] width 32 height 14
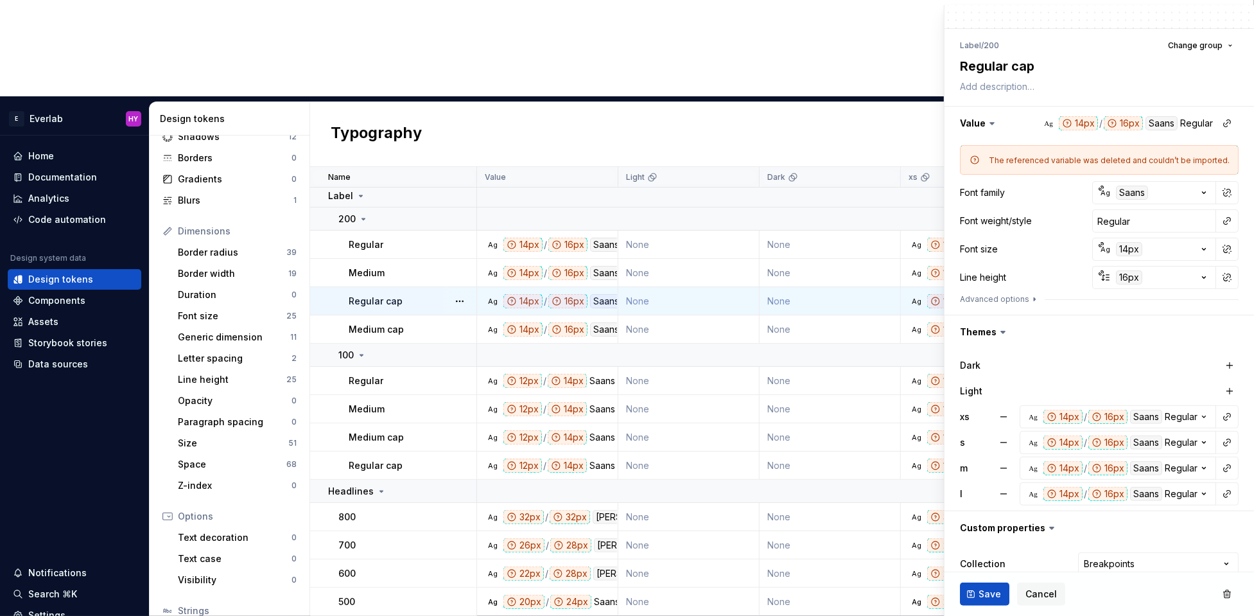
scroll to position [139, 0]
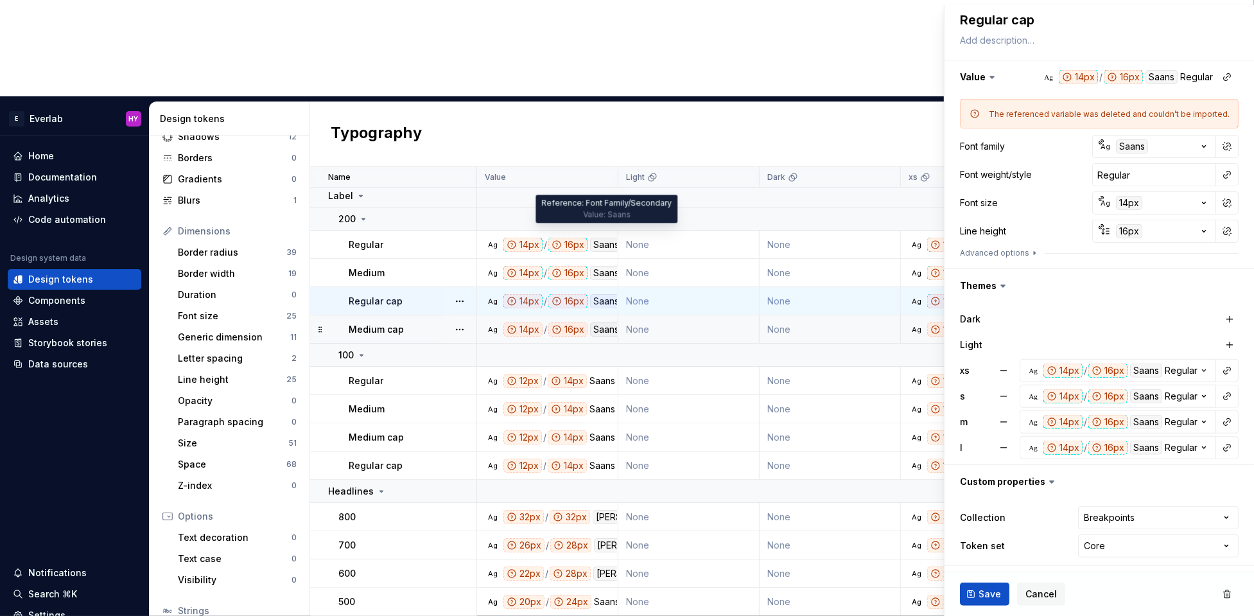
click at [595, 322] on div "Saans" at bounding box center [606, 329] width 32 height 14
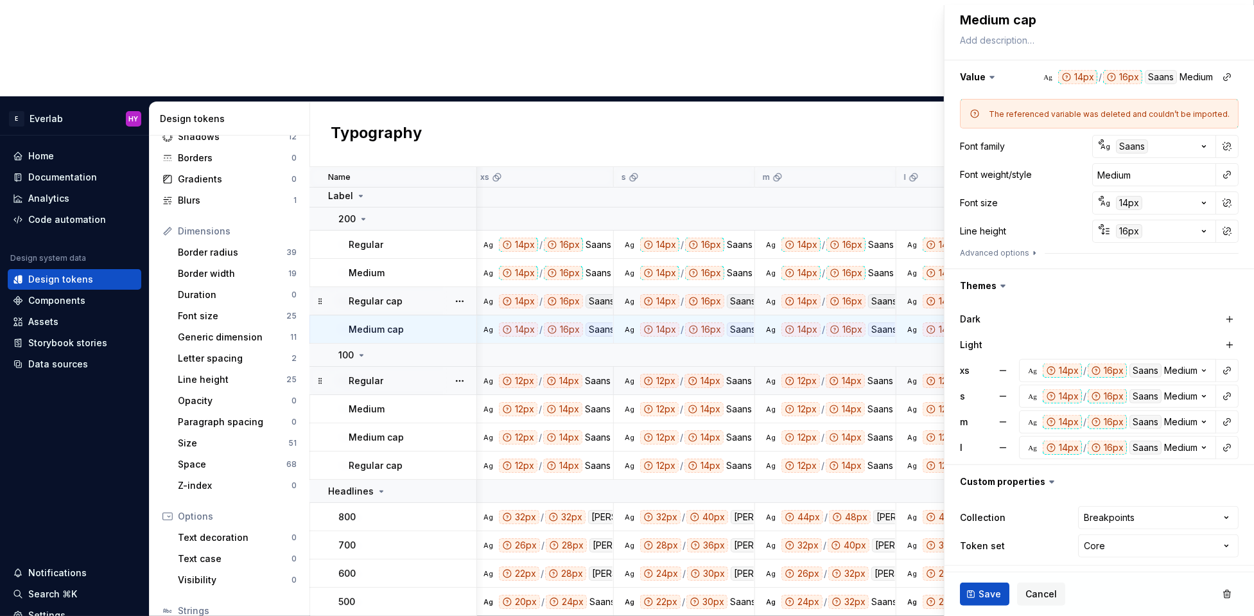
scroll to position [3, 429]
click at [883, 237] on div "Saans" at bounding box center [880, 244] width 26 height 14
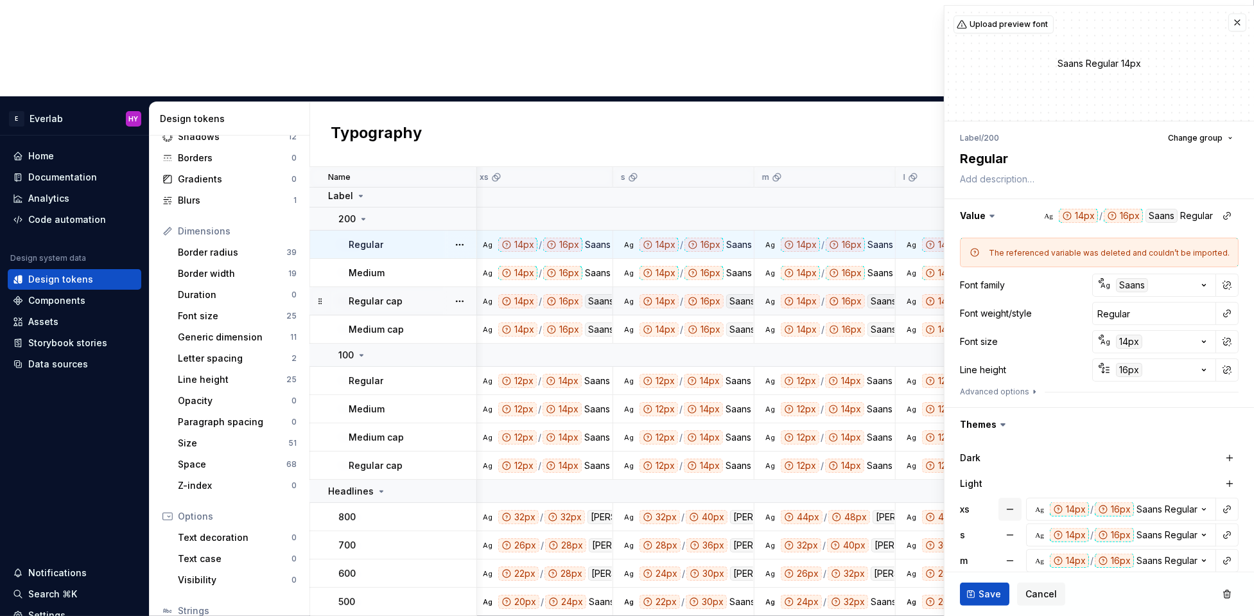
click at [1014, 505] on button "button" at bounding box center [1009, 508] width 23 height 23
click at [1011, 532] on button "button" at bounding box center [1009, 534] width 23 height 23
click at [1014, 553] on button "button" at bounding box center [1009, 560] width 23 height 23
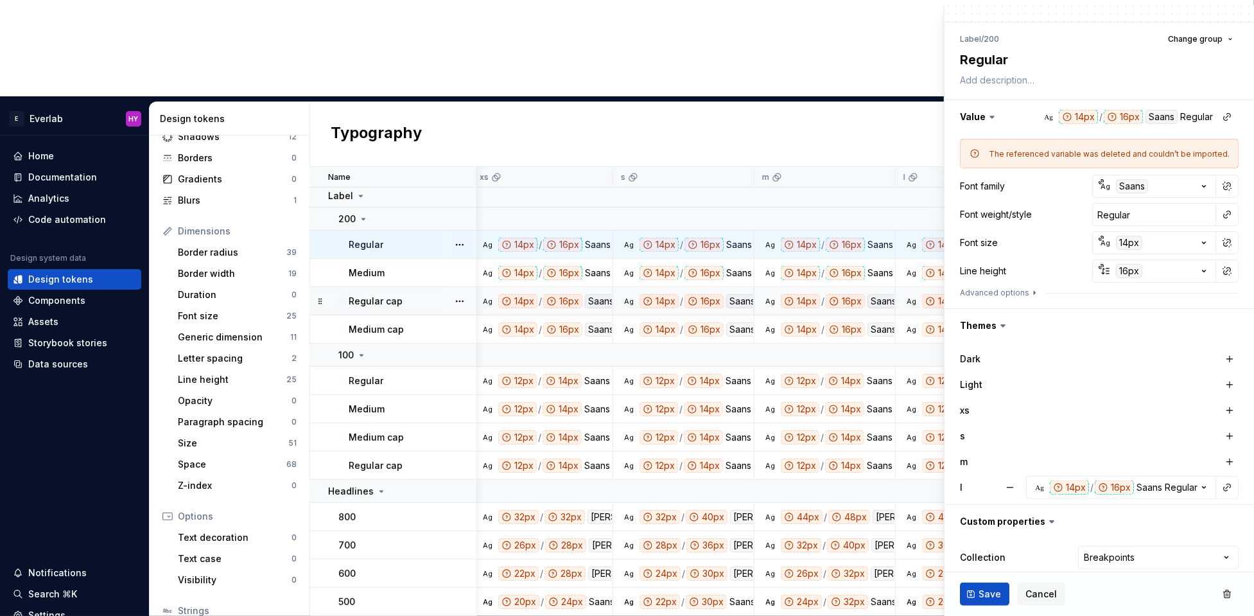
scroll to position [101, 0]
click at [1013, 482] on button "button" at bounding box center [1009, 485] width 23 height 23
drag, startPoint x: 1227, startPoint y: 405, endPoint x: 1229, endPoint y: 427, distance: 22.5
click at [1227, 405] on button "button" at bounding box center [1229, 408] width 18 height 18
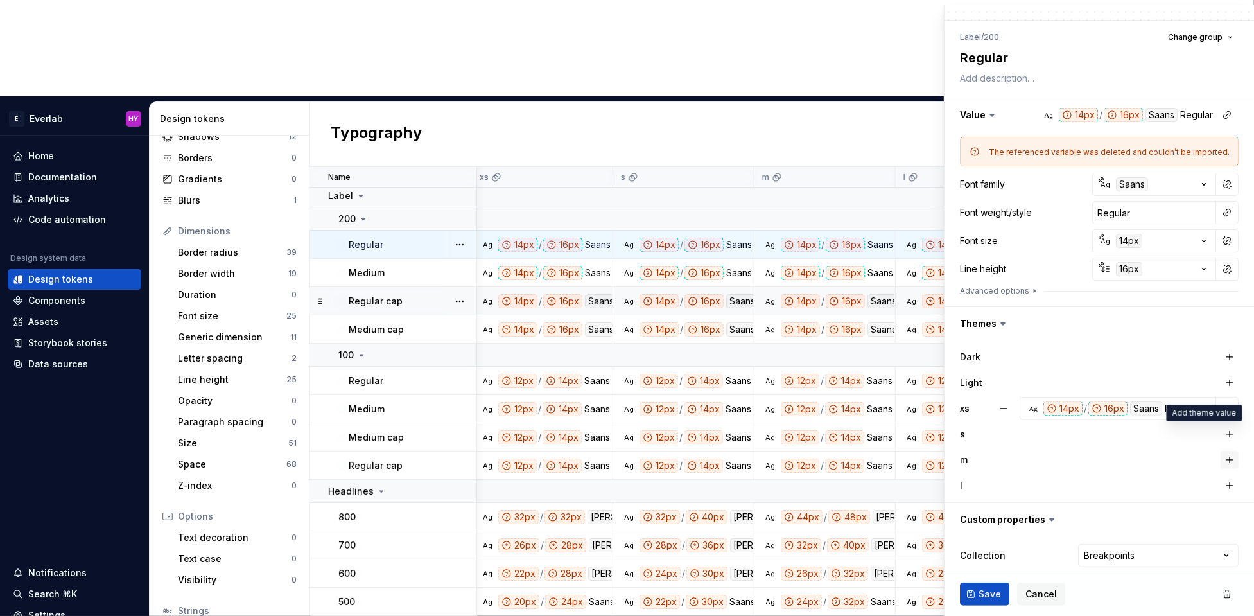
drag, startPoint x: 1227, startPoint y: 433, endPoint x: 1230, endPoint y: 456, distance: 23.3
click at [1227, 435] on button "button" at bounding box center [1229, 434] width 18 height 18
click at [1230, 464] on button "button" at bounding box center [1229, 460] width 18 height 18
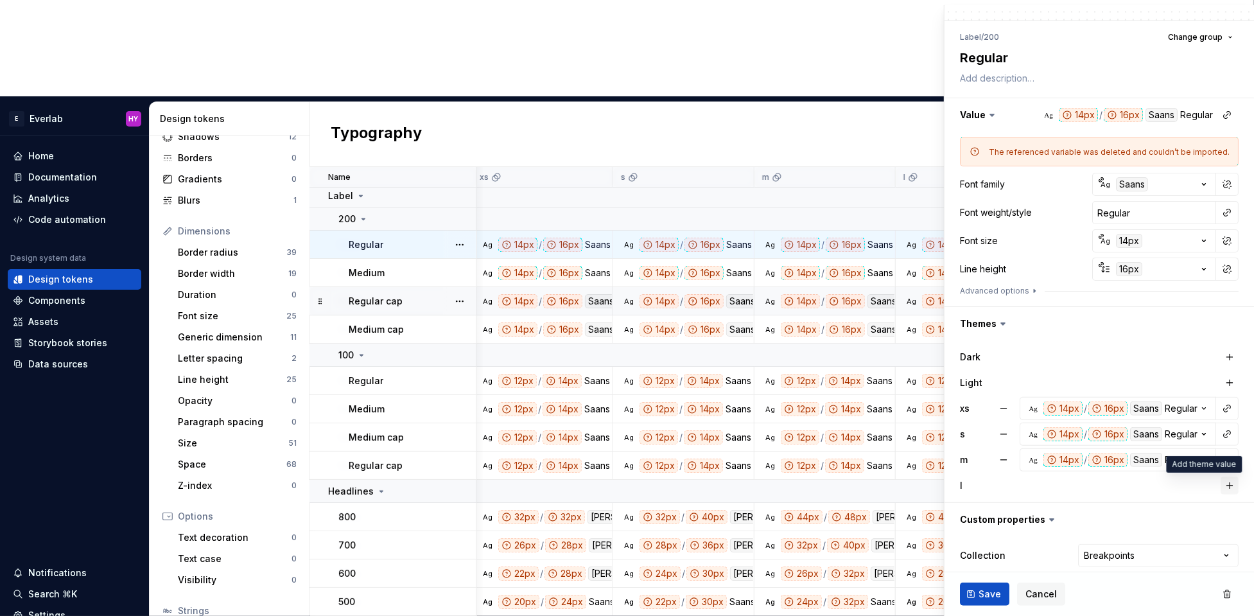
click at [1230, 479] on button "button" at bounding box center [1229, 485] width 18 height 18
click at [976, 587] on button "Save" at bounding box center [984, 593] width 49 height 23
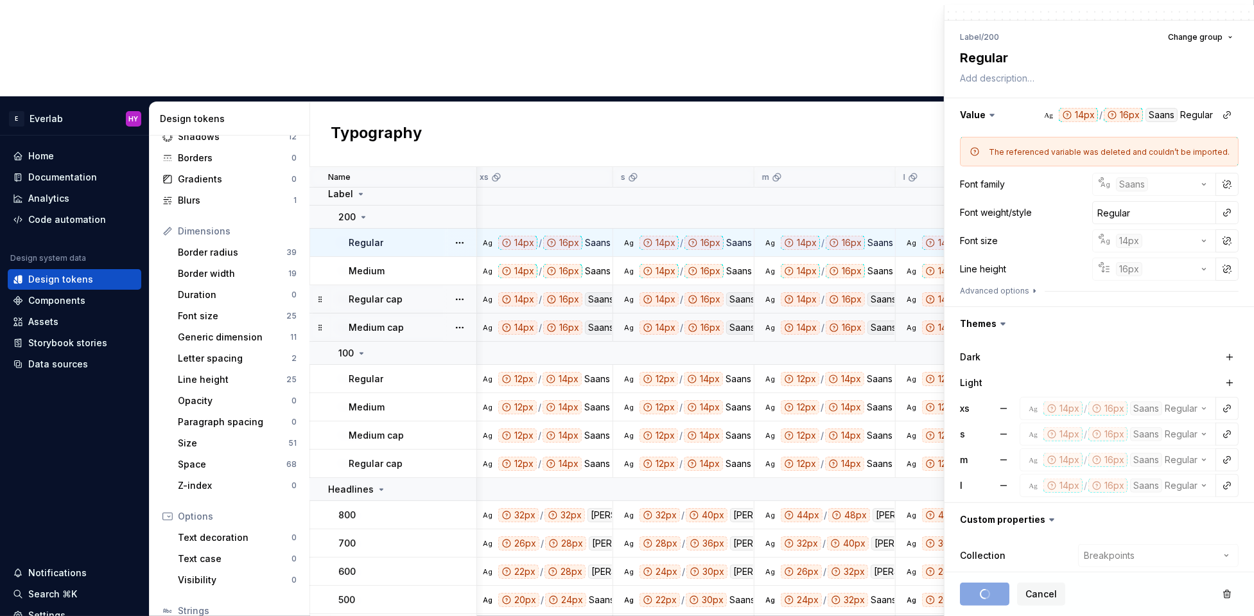
scroll to position [10, 429]
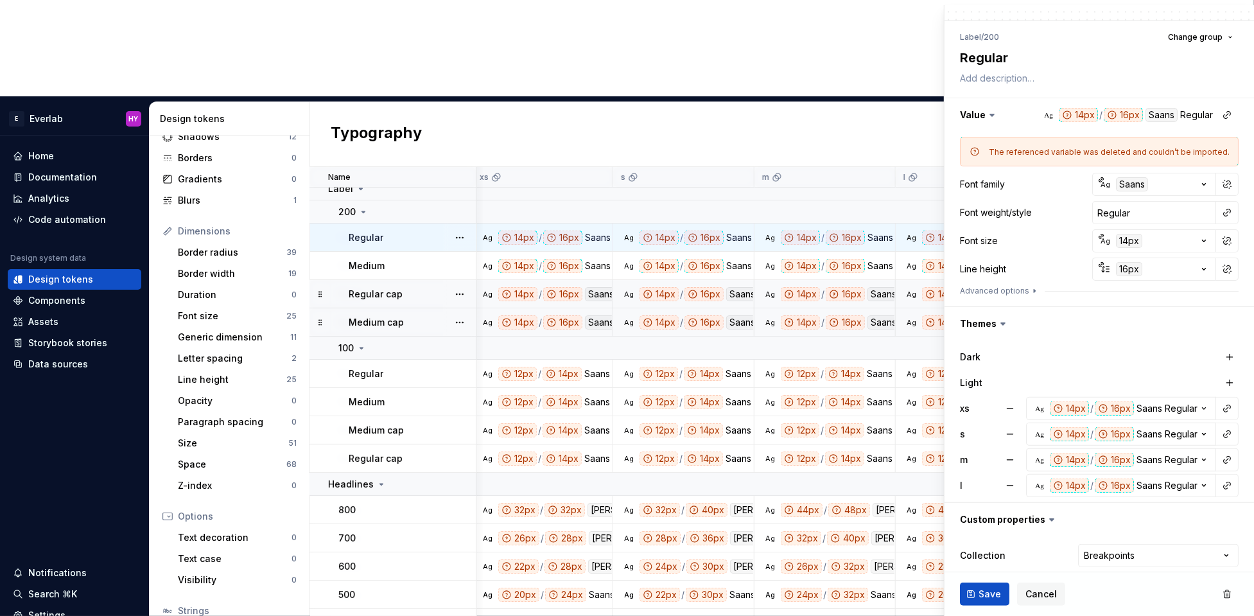
type textarea "*"
